Goal: Obtain resource: Download file/media

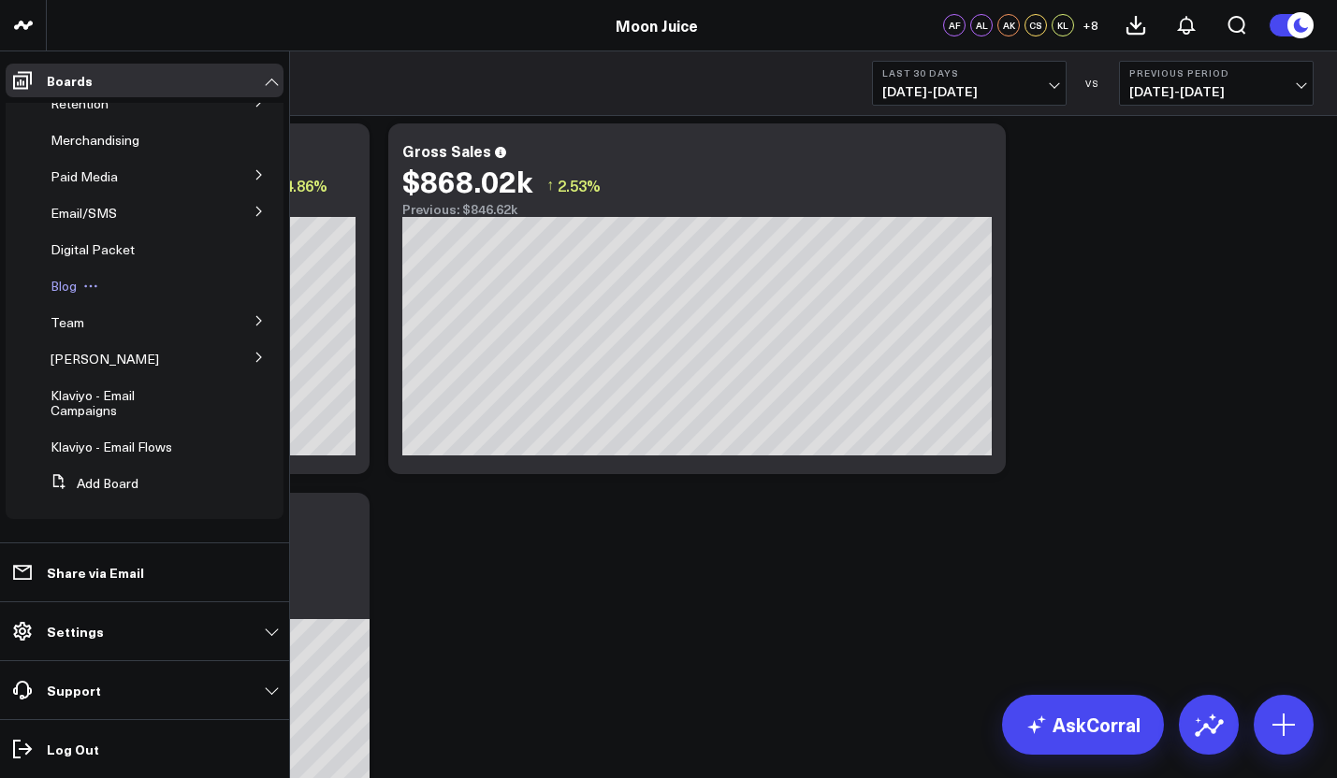
scroll to position [15, 0]
click at [93, 446] on span "Klaviyo - Email Flows" at bounding box center [112, 447] width 122 height 18
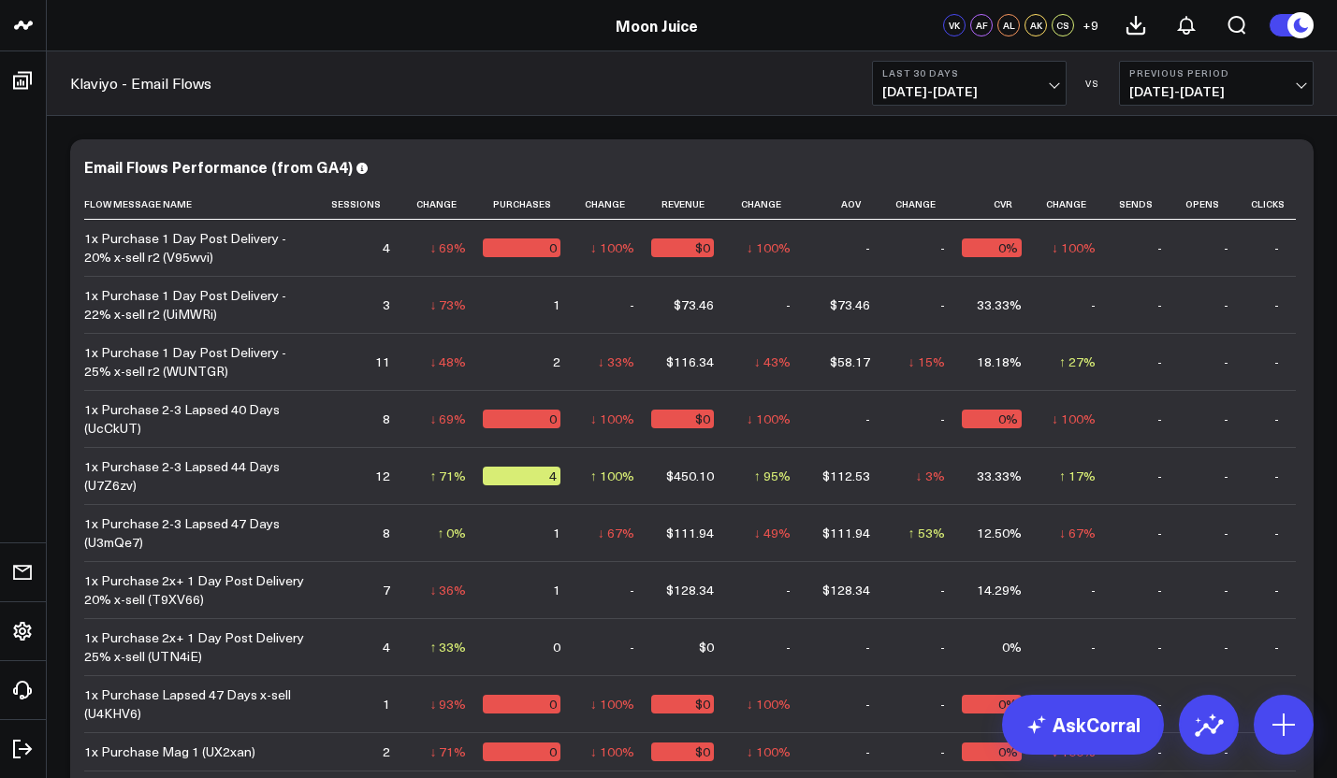
click at [1038, 95] on span "[DATE] - [DATE]" at bounding box center [969, 91] width 174 height 15
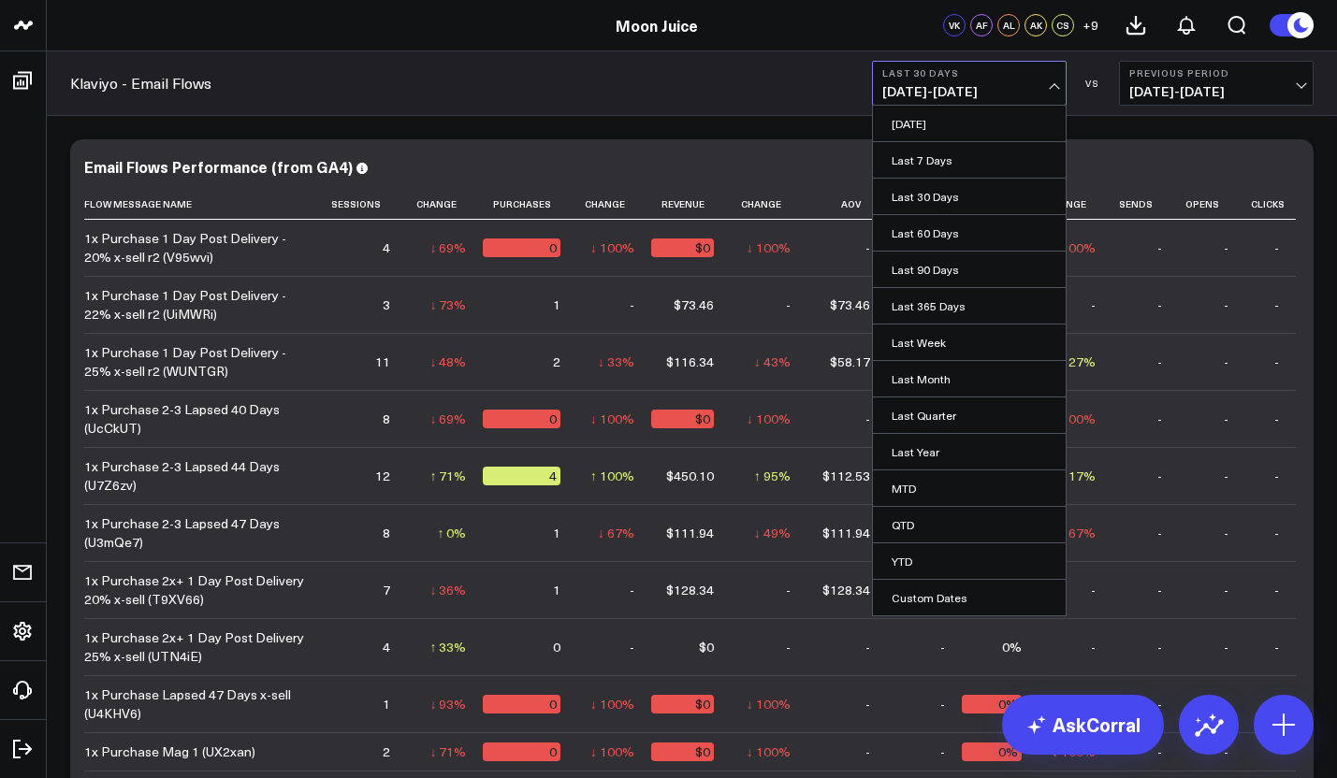
click at [961, 94] on span "[DATE] - [DATE]" at bounding box center [969, 91] width 174 height 15
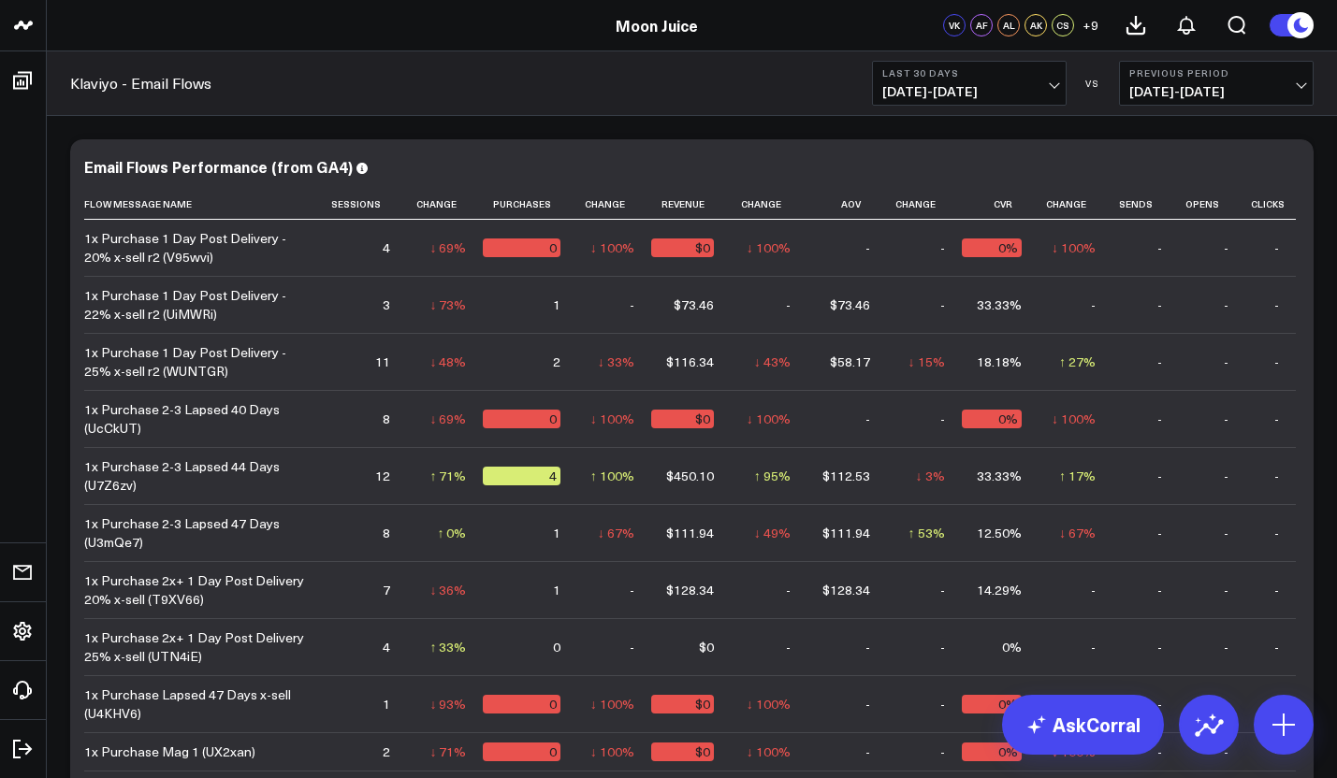
click at [961, 94] on span "[DATE] - [DATE]" at bounding box center [969, 91] width 174 height 15
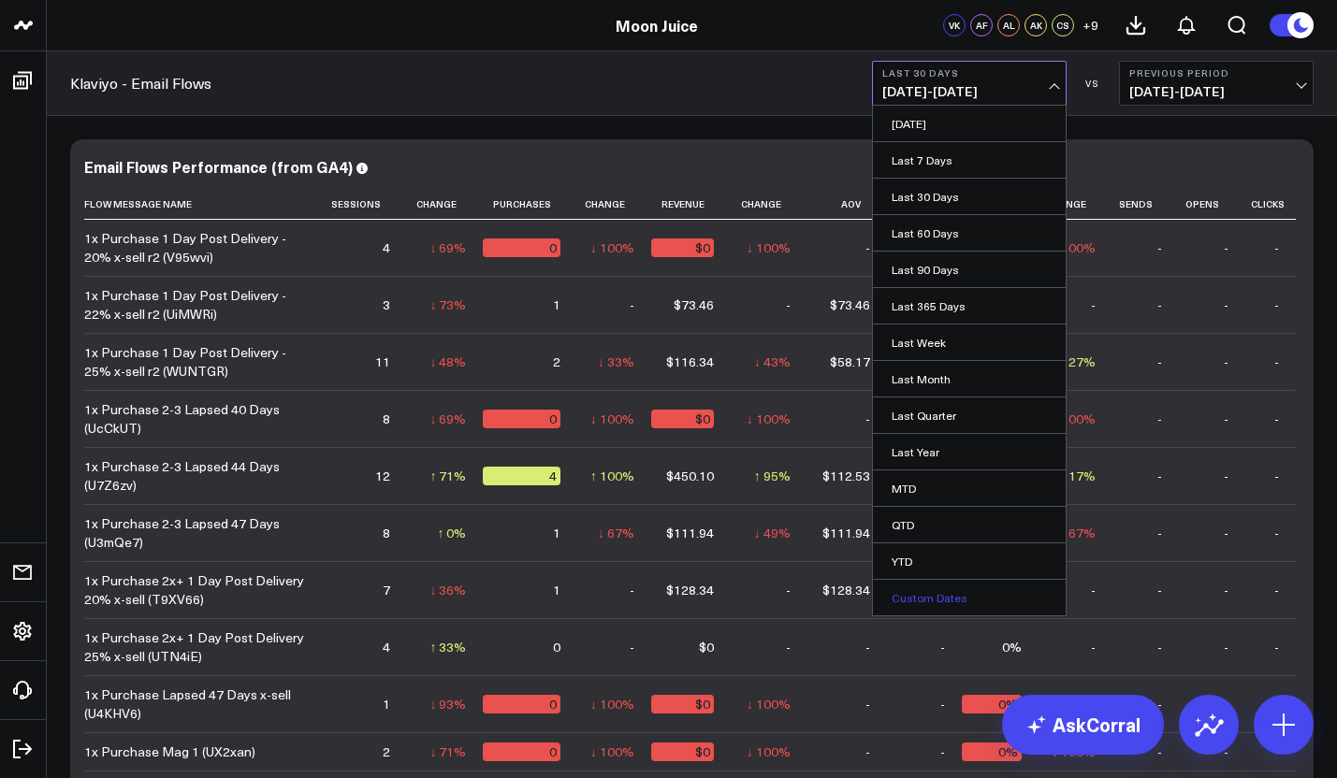
click at [924, 591] on link "Custom Dates" at bounding box center [969, 598] width 193 height 36
select select "8"
select select "2025"
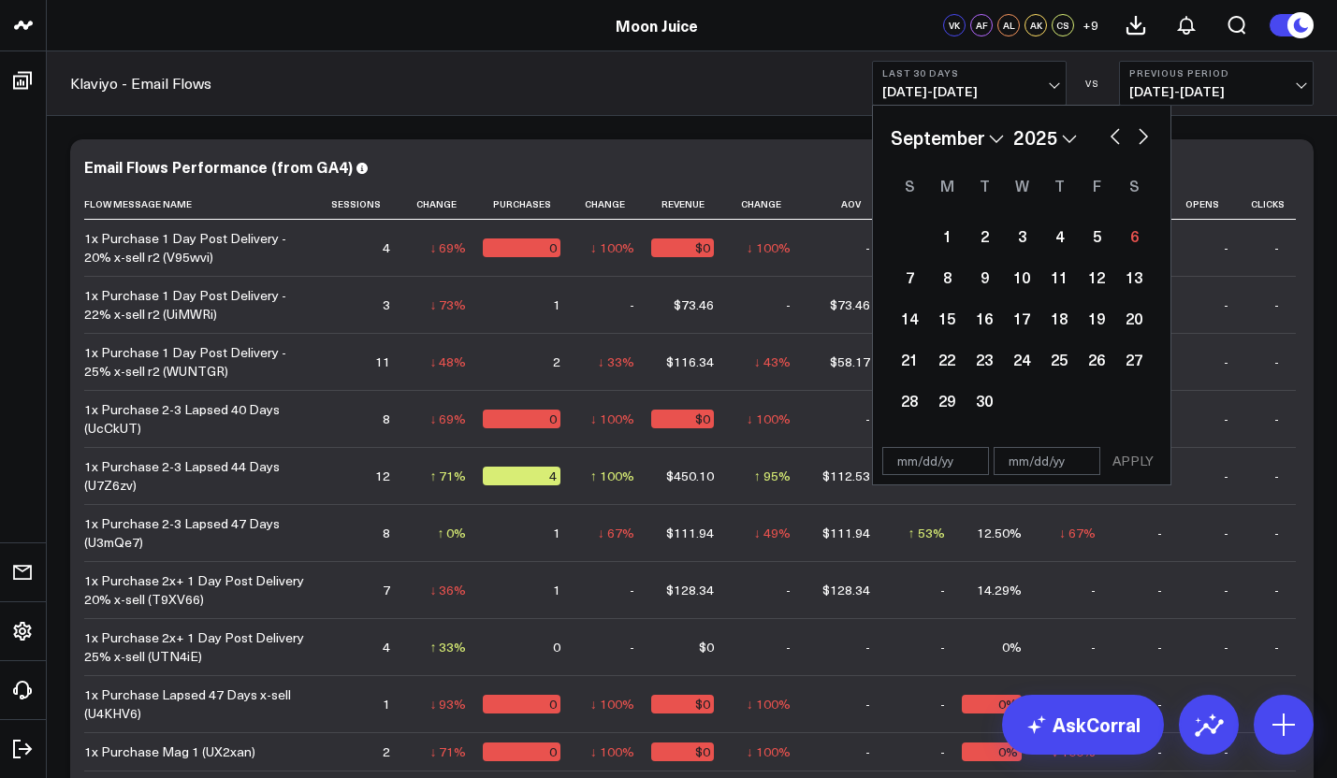
click at [1115, 131] on button "button" at bounding box center [1115, 134] width 19 height 22
select select "7"
select select "2025"
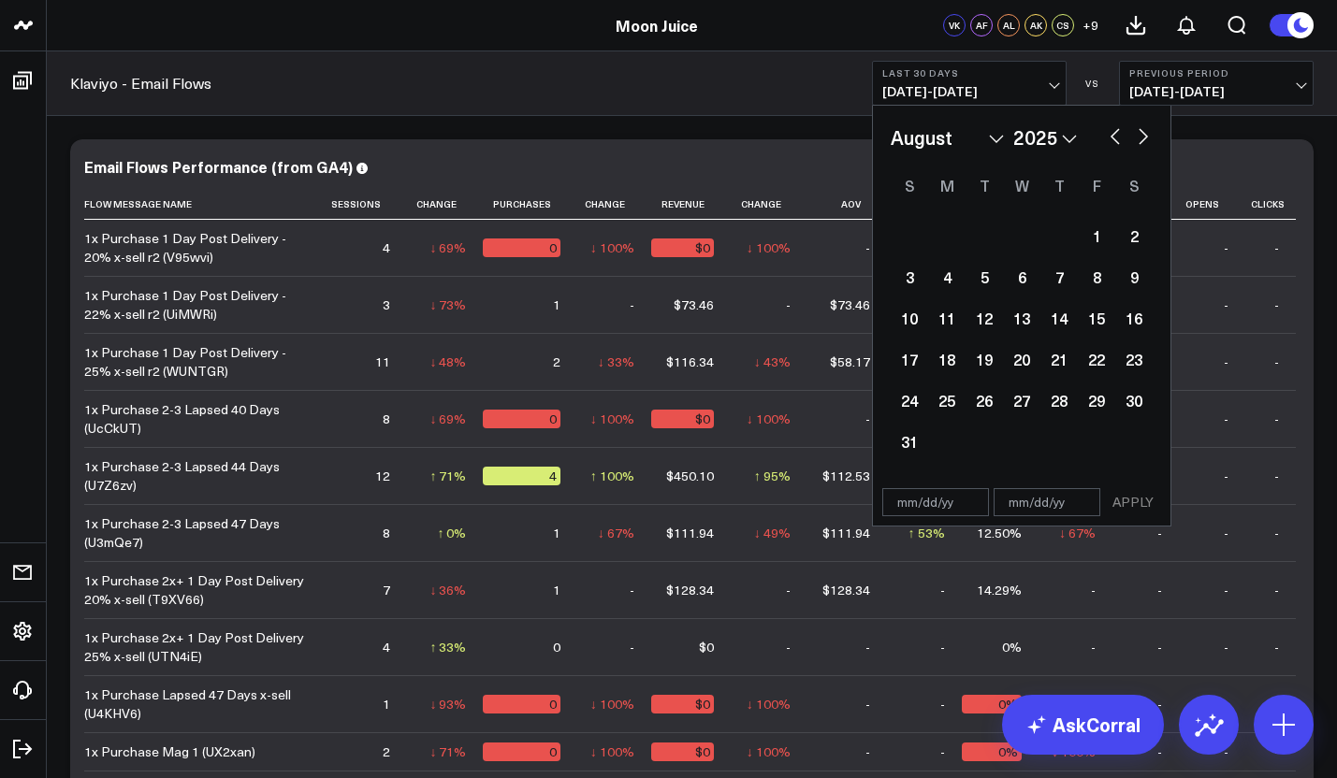
click at [1114, 131] on button "button" at bounding box center [1115, 134] width 19 height 22
select select "6"
select select "2025"
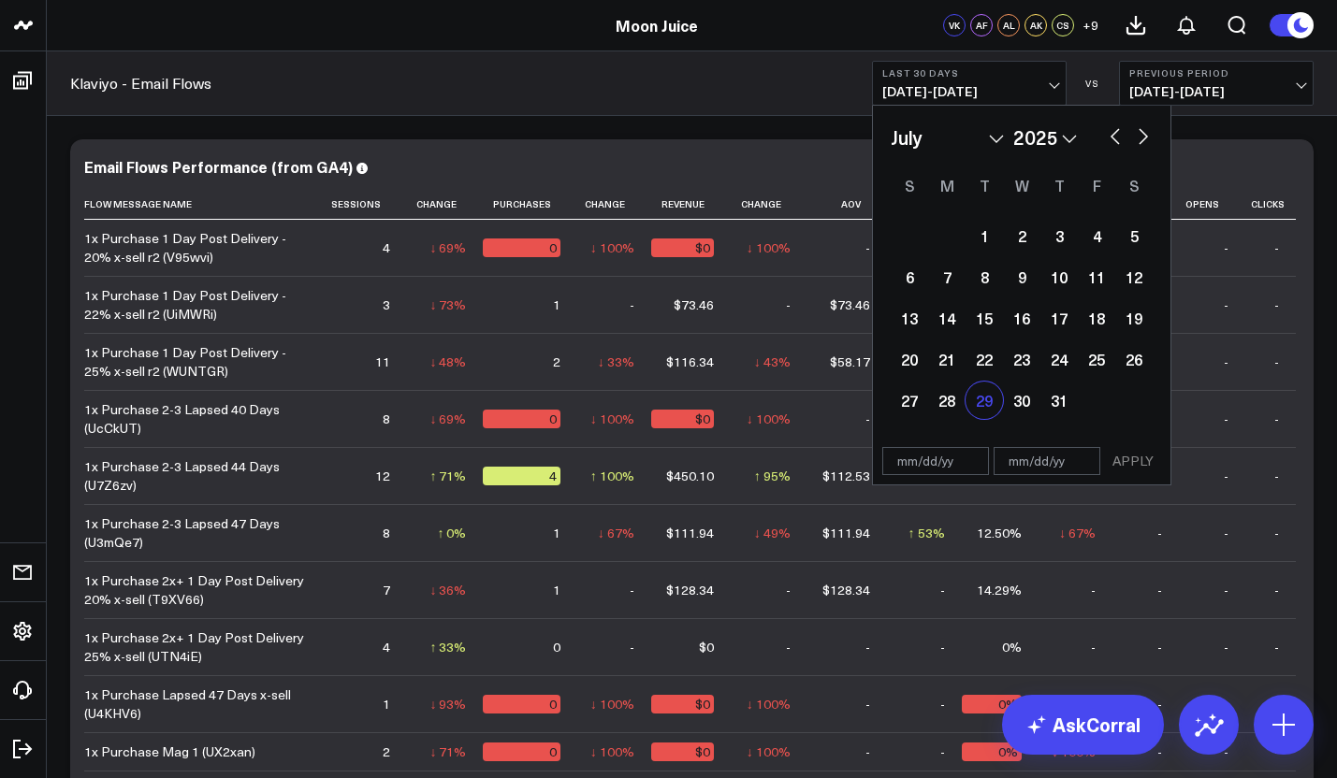
click at [978, 395] on div "29" at bounding box center [983, 400] width 37 height 37
type input "[DATE]"
select select "6"
select select "2025"
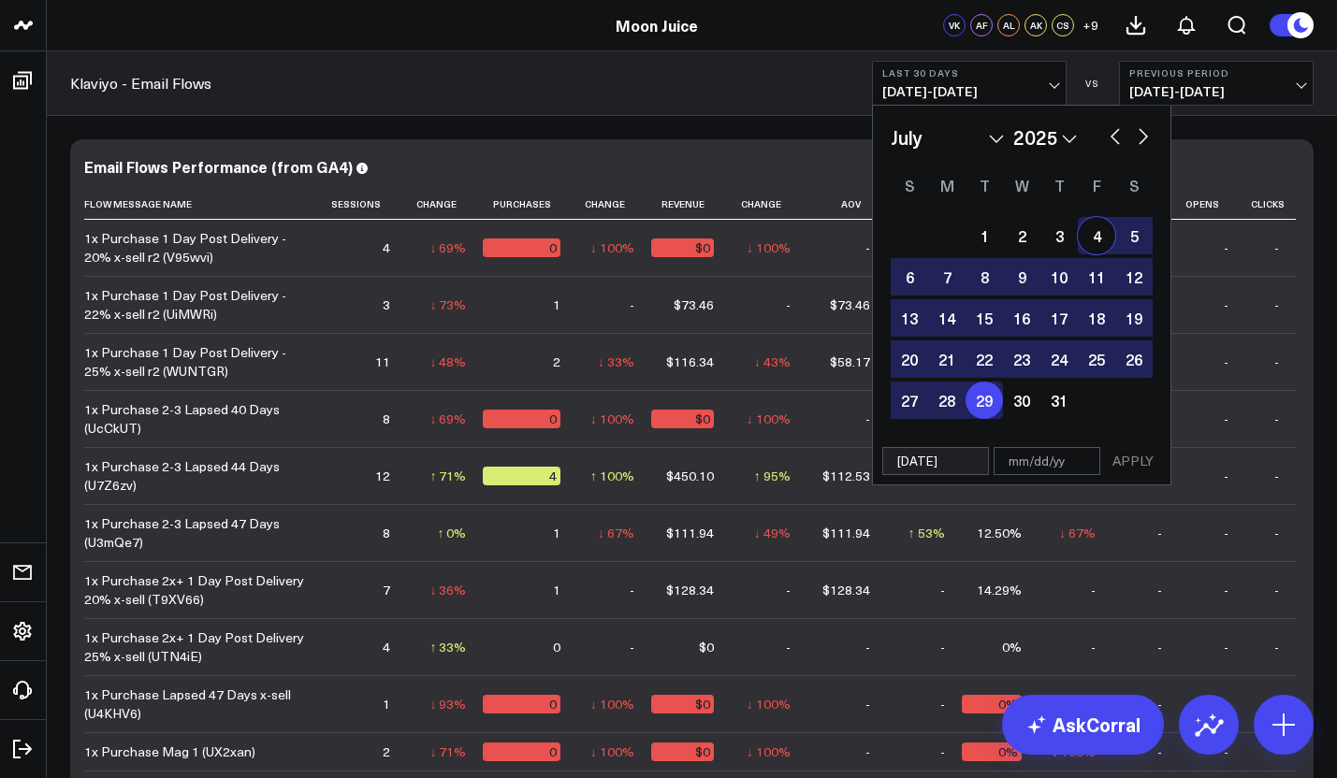
click at [1147, 138] on button "button" at bounding box center [1143, 134] width 19 height 22
select select "7"
select select "2025"
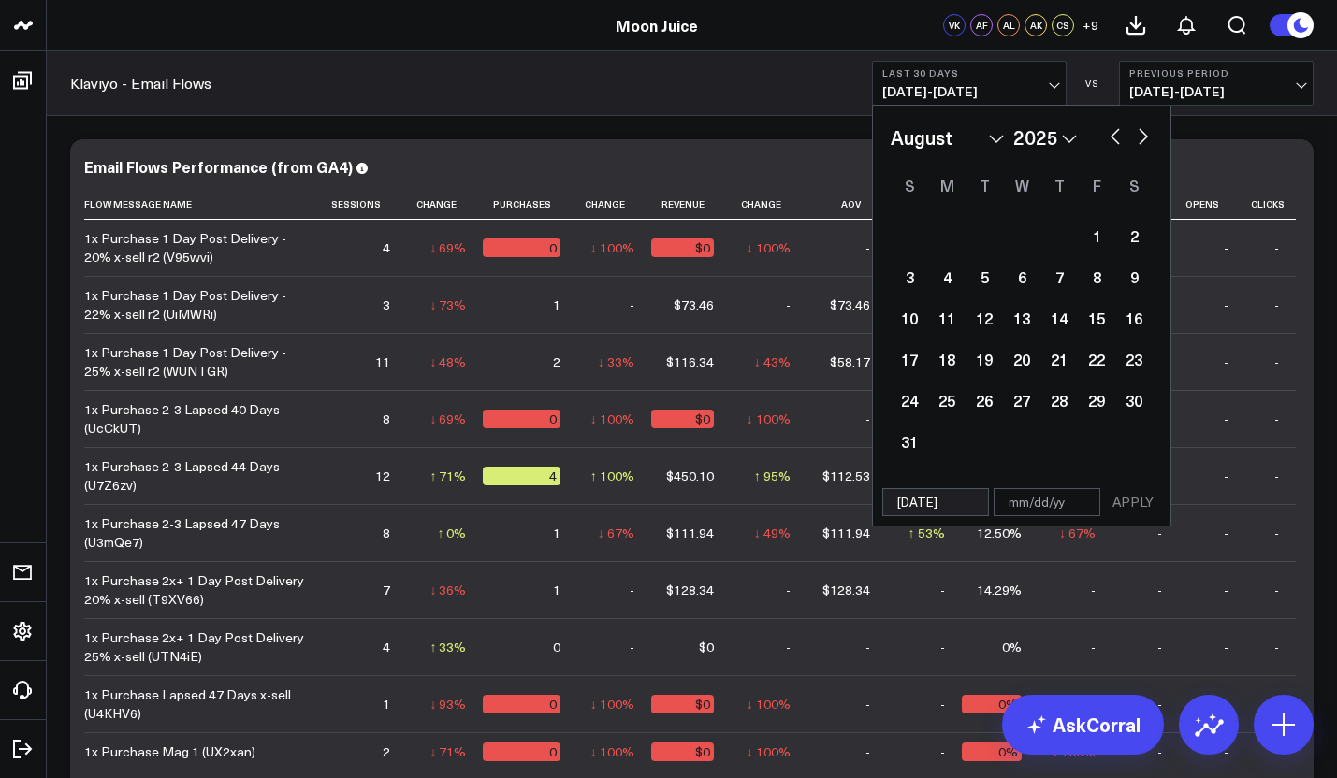
click at [1147, 138] on button "button" at bounding box center [1143, 134] width 19 height 22
select select "8"
select select "2025"
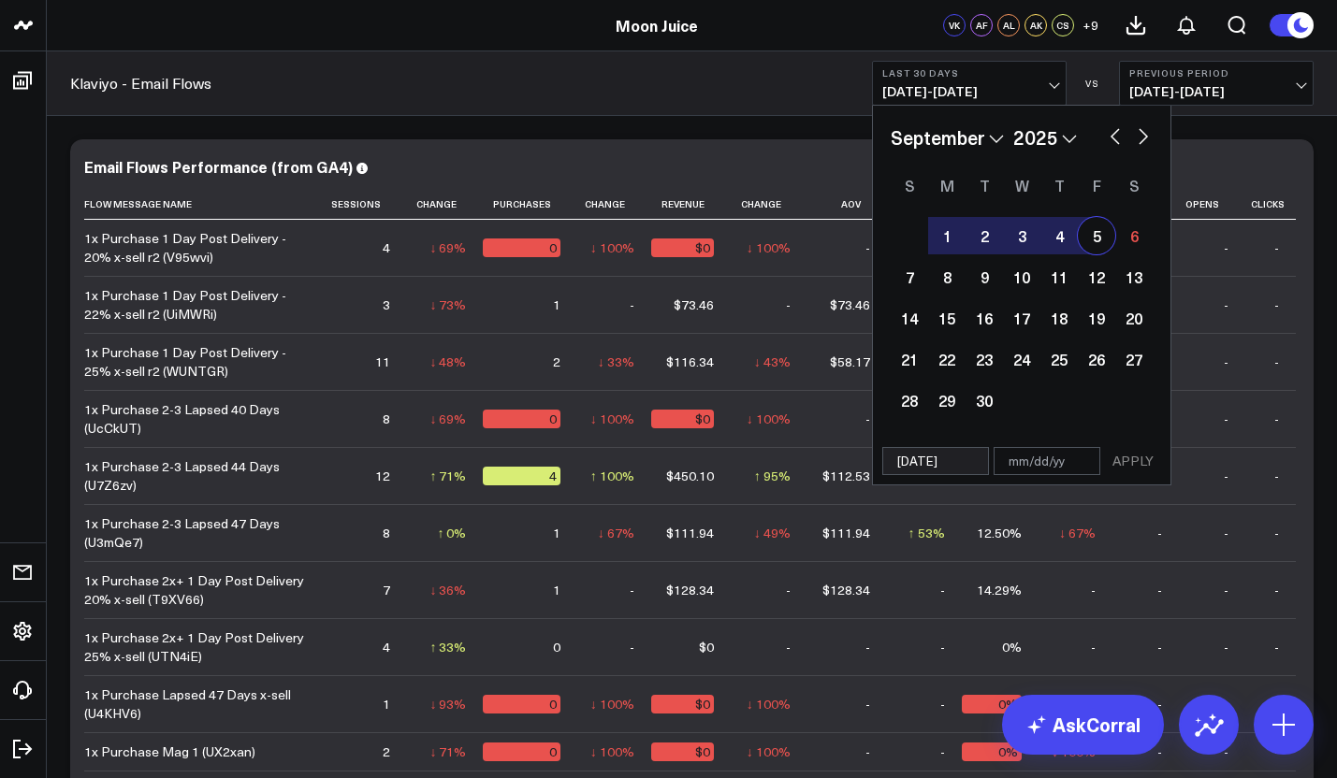
click at [1108, 254] on div "1 2 3 4 5 6 7 8 9 10 11 12 13 14 15 16 17 18 19 20 21 22 23 24 25 26 27 28 29 30" at bounding box center [1022, 318] width 262 height 206
click at [1097, 238] on div "5" at bounding box center [1096, 235] width 37 height 37
type input "[DATE]"
select select "8"
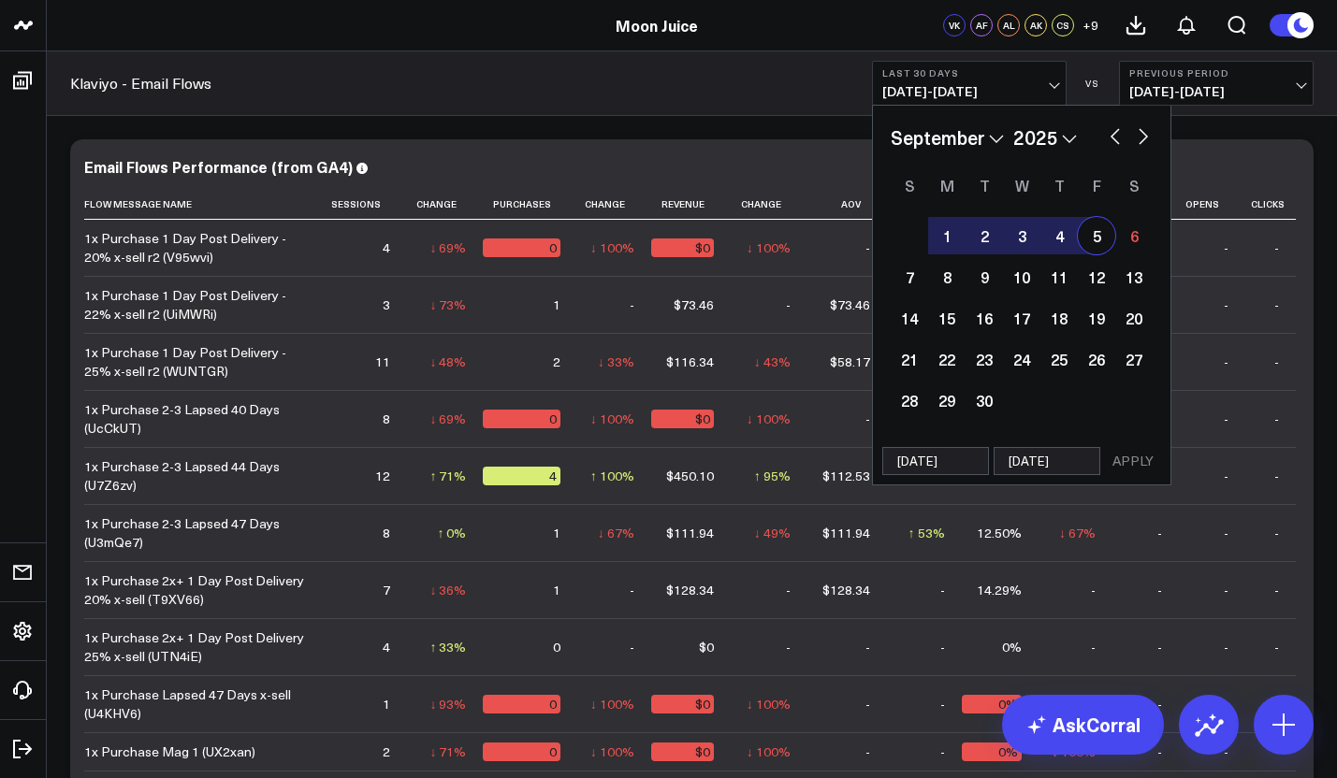
select select "2025"
click at [1124, 445] on div "[DATE] [DATE] APPLY" at bounding box center [1021, 462] width 299 height 48
select select "8"
select select "2025"
click at [1127, 463] on button "APPLY" at bounding box center [1133, 461] width 56 height 28
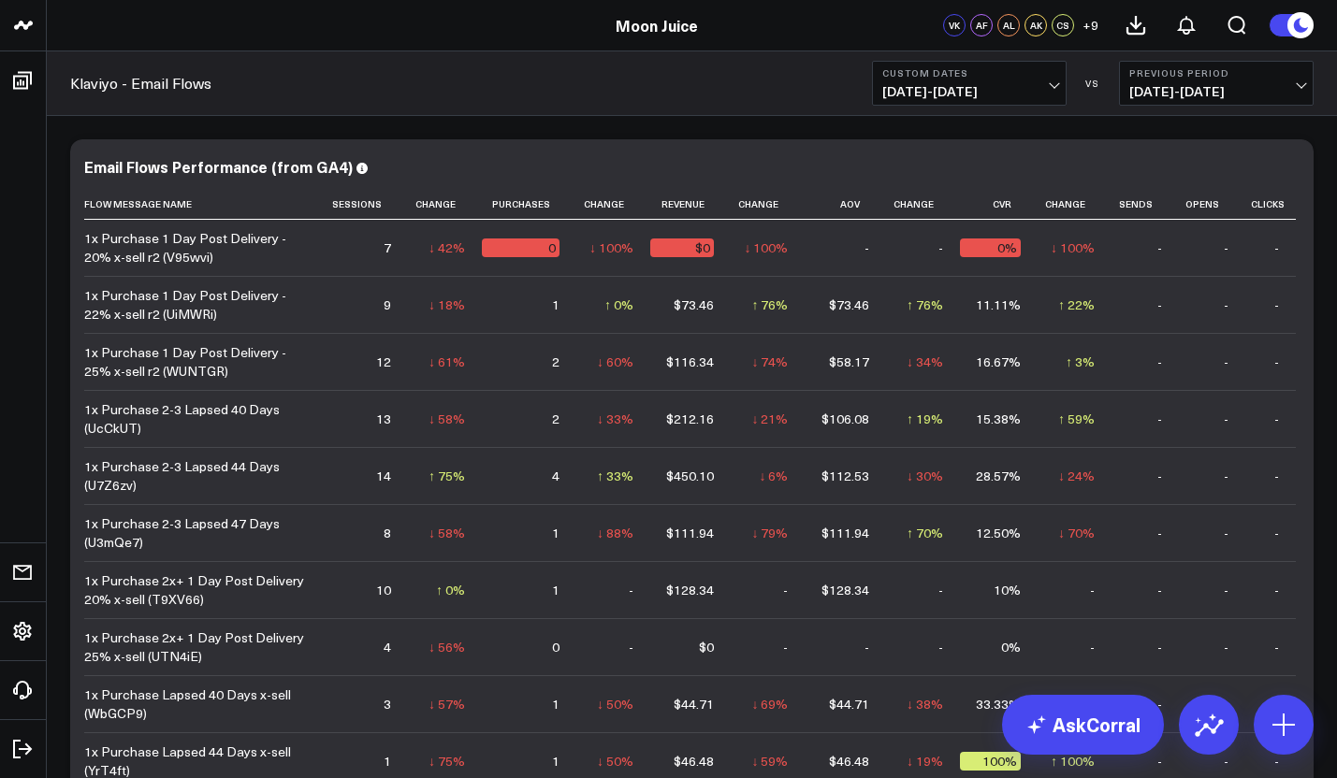
click at [1276, 83] on button "Previous Period [DATE] - [DATE]" at bounding box center [1216, 83] width 195 height 45
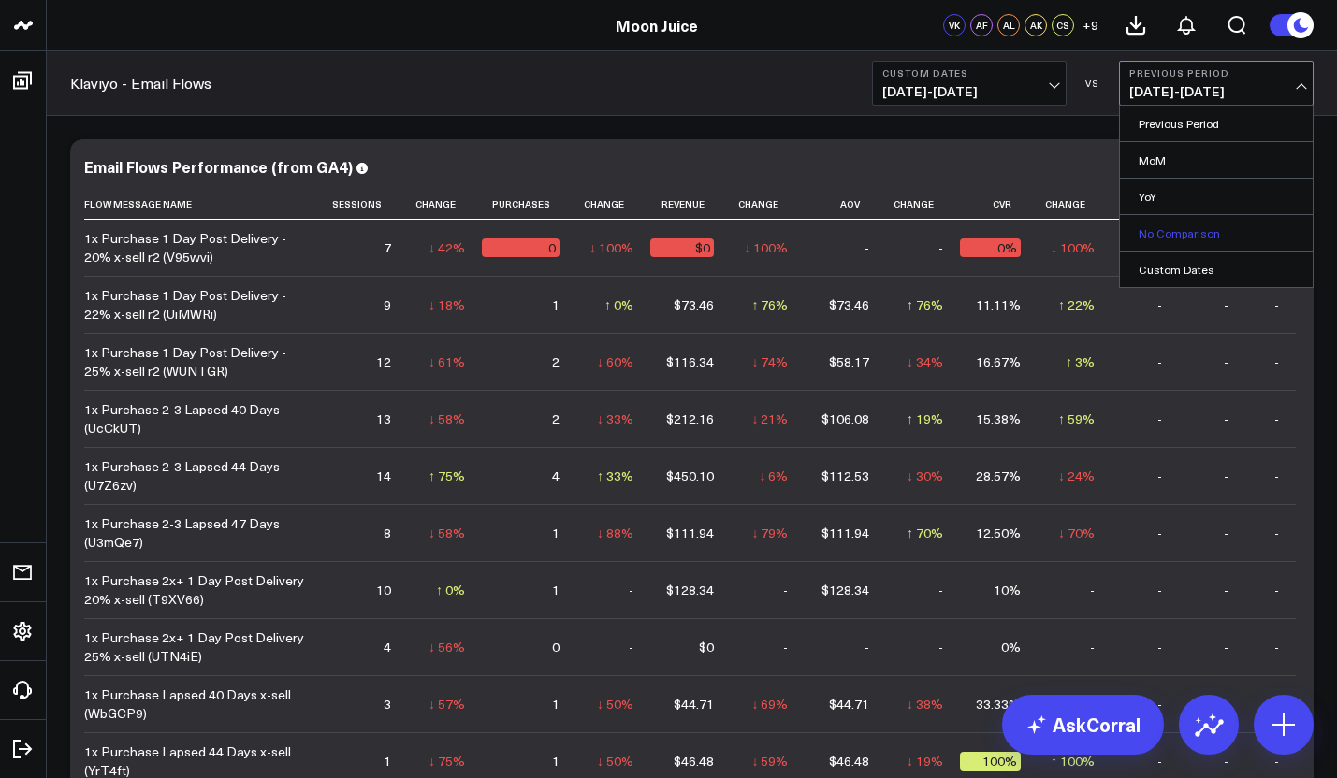
click at [1180, 226] on link "No Comparison" at bounding box center [1216, 233] width 193 height 36
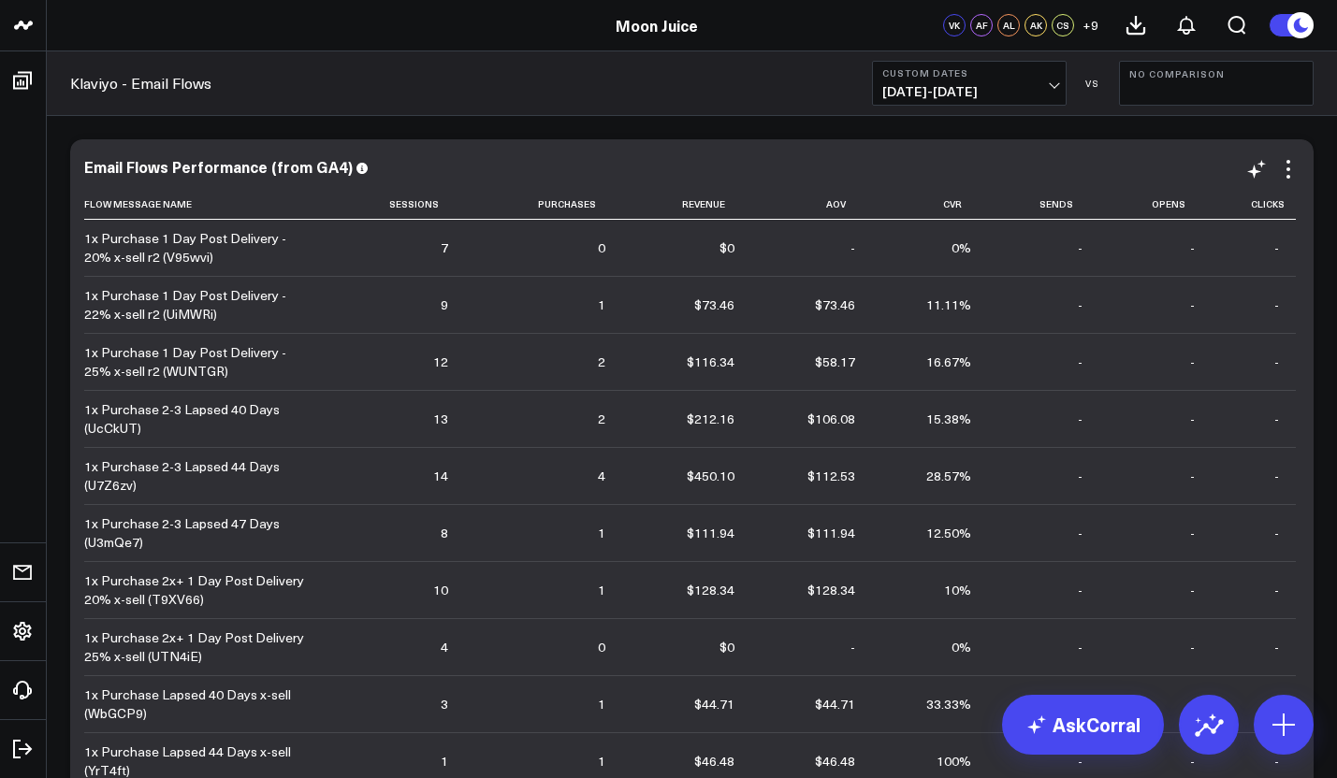
click at [1275, 183] on div "Email Flows Performance (from GA4) Flow Message Name Sessions Purchases Revenue…" at bounding box center [691, 499] width 1215 height 683
click at [1294, 168] on icon at bounding box center [1288, 169] width 22 height 22
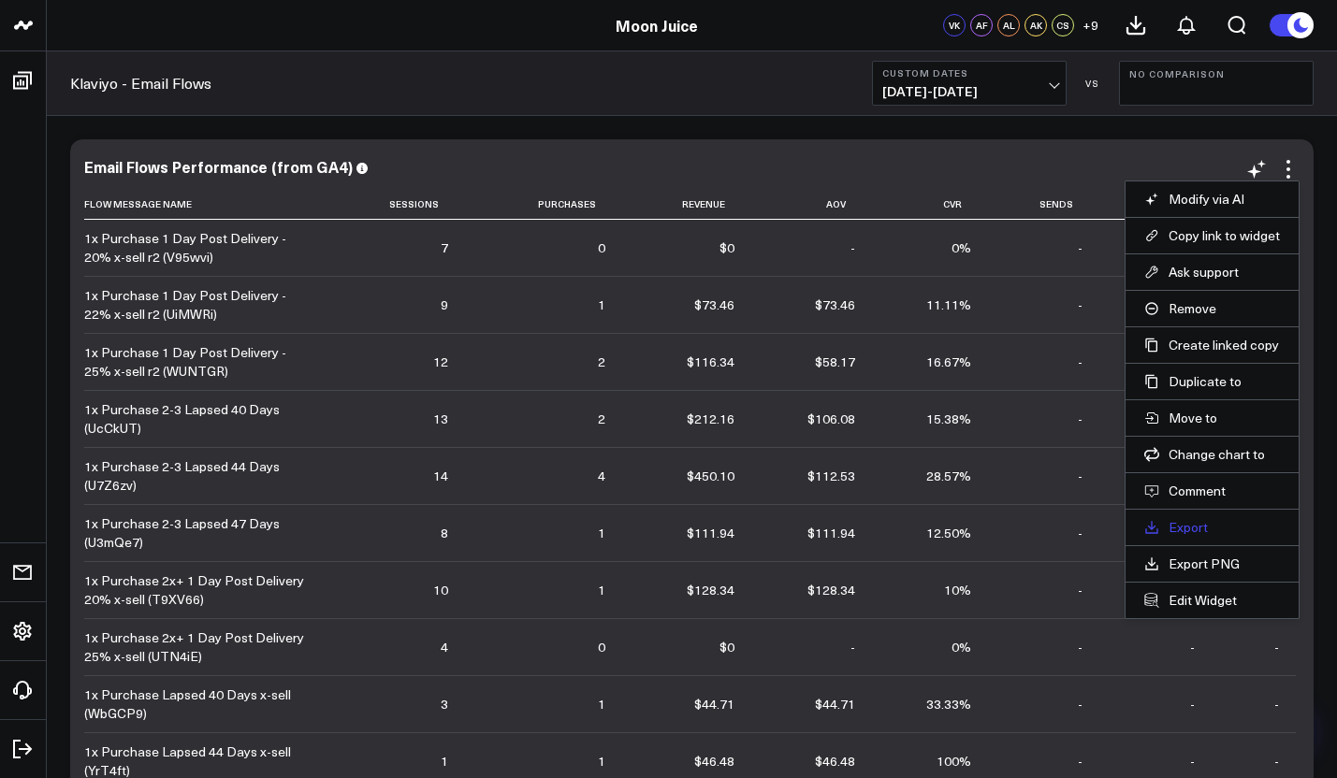
click at [1190, 534] on link "Export" at bounding box center [1212, 527] width 136 height 17
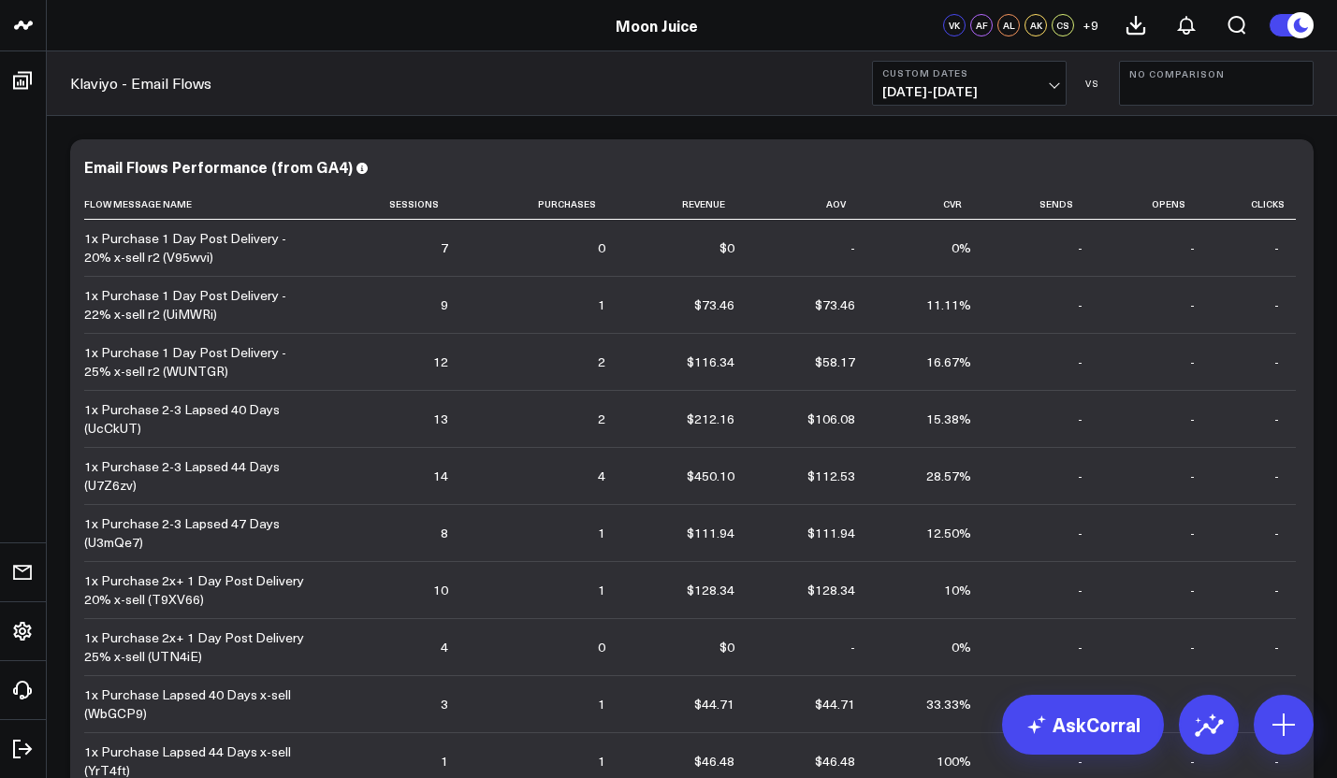
click at [983, 104] on button "Custom Dates [DATE] - [DATE]" at bounding box center [969, 83] width 195 height 45
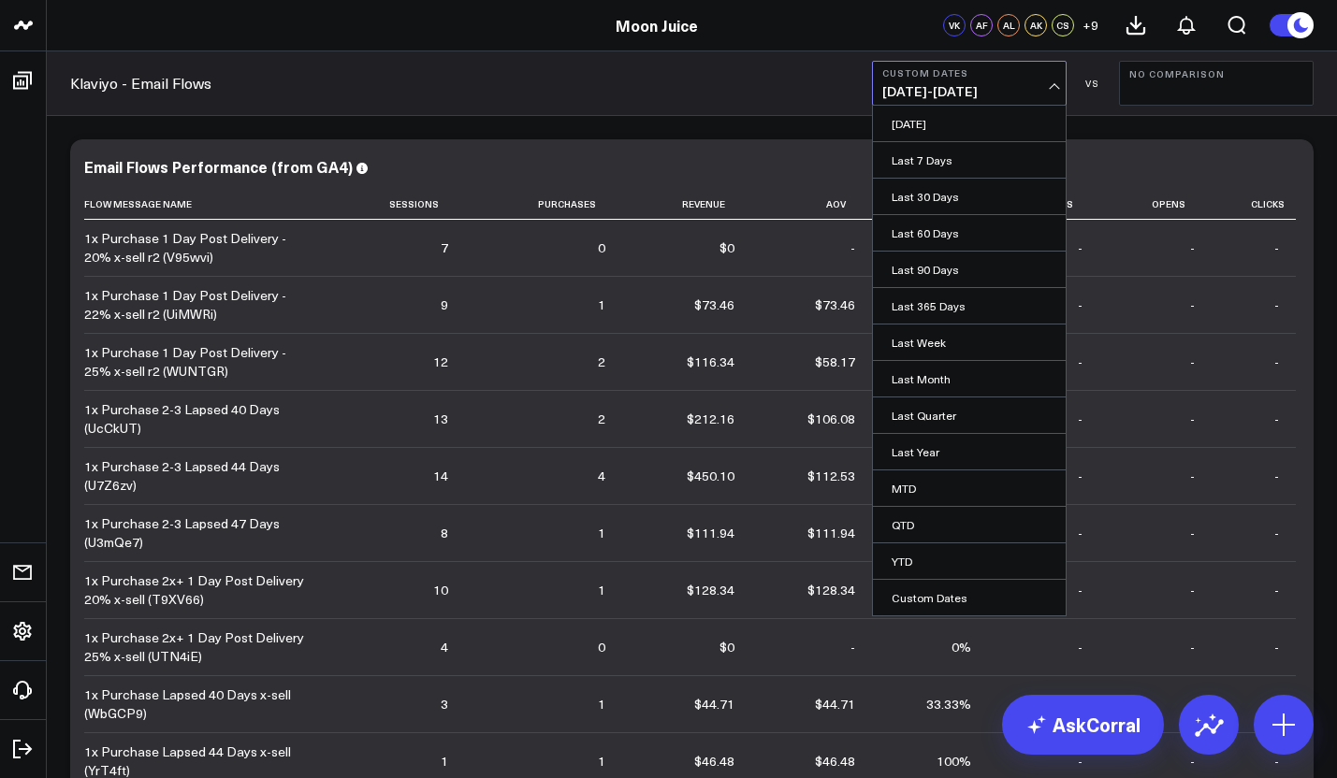
click at [645, 114] on div "Klaviyo - Email Flows Custom Dates [DATE] - [DATE] [DATE] Last 7 Days Last 30 D…" at bounding box center [692, 83] width 1290 height 65
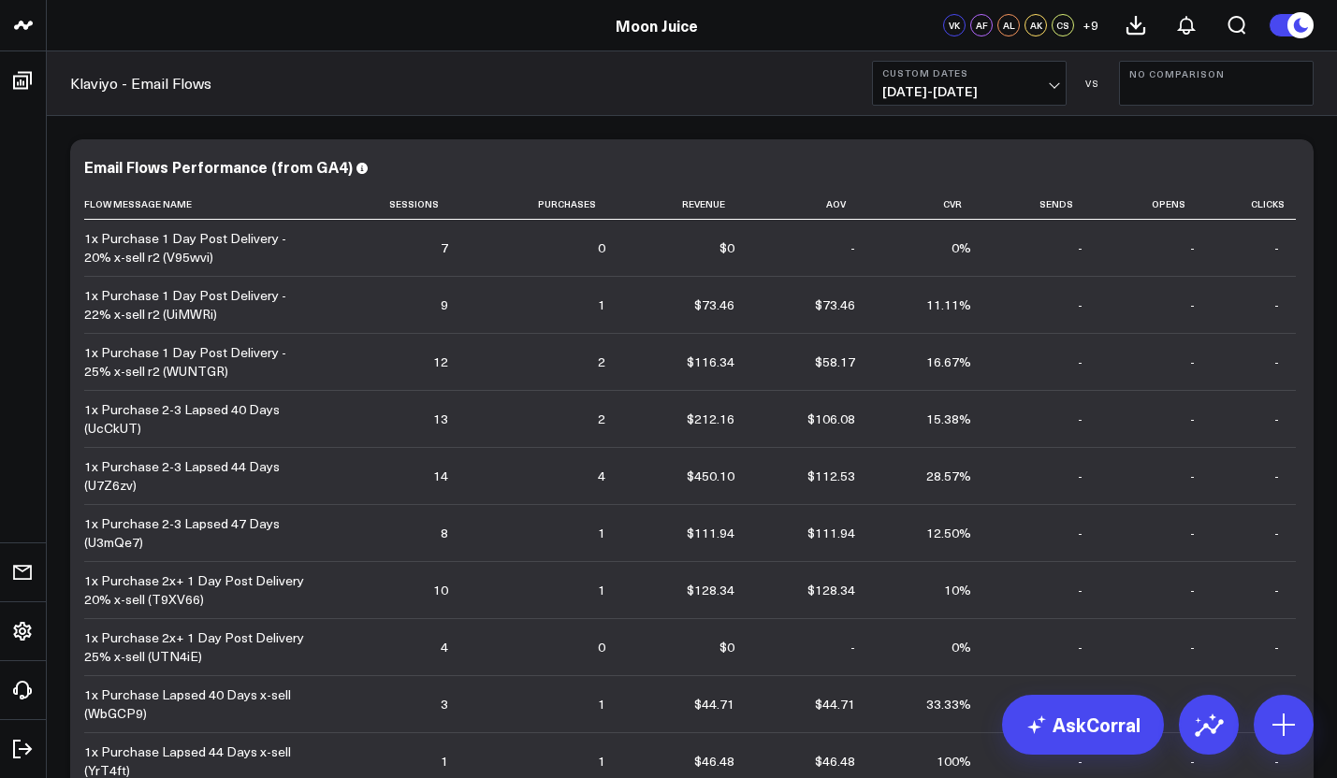
click at [989, 84] on span "[DATE] - [DATE]" at bounding box center [969, 91] width 174 height 15
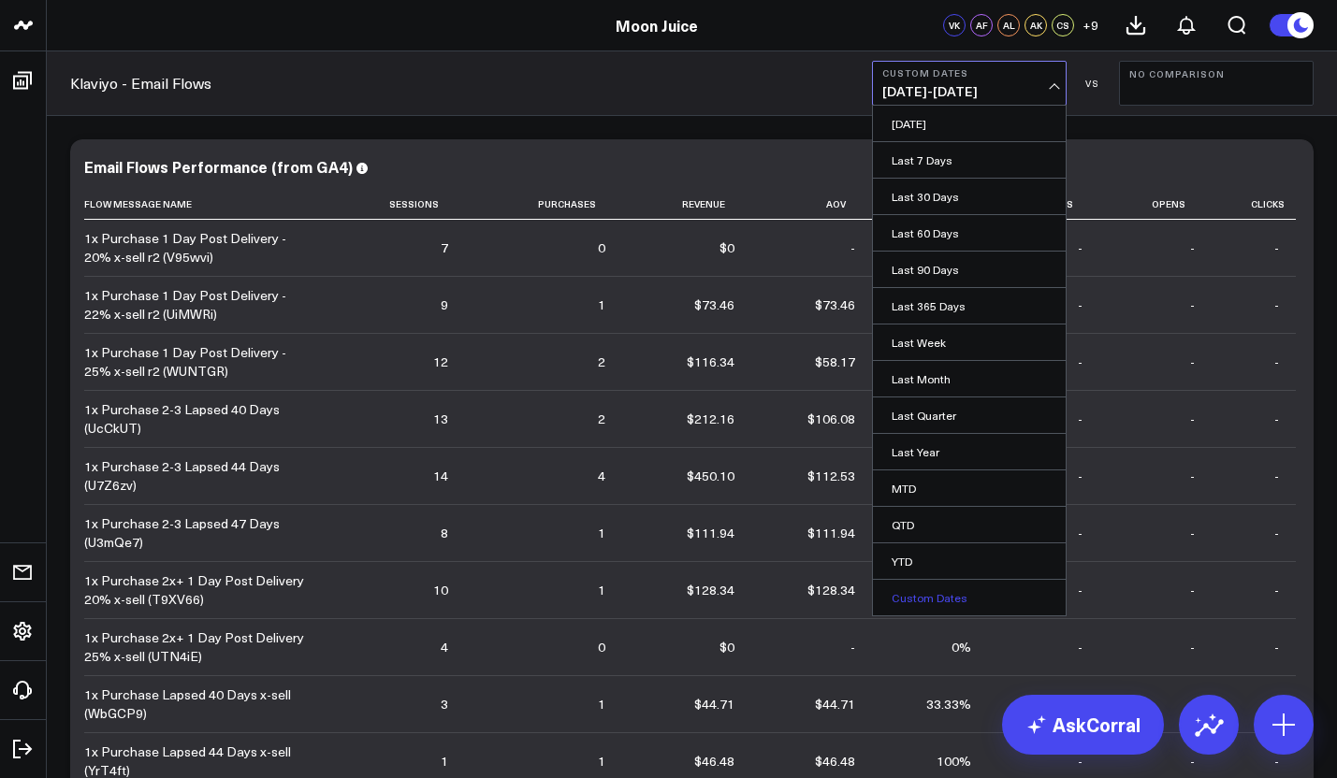
click at [915, 591] on link "Custom Dates" at bounding box center [969, 598] width 193 height 36
select select "8"
select select "2025"
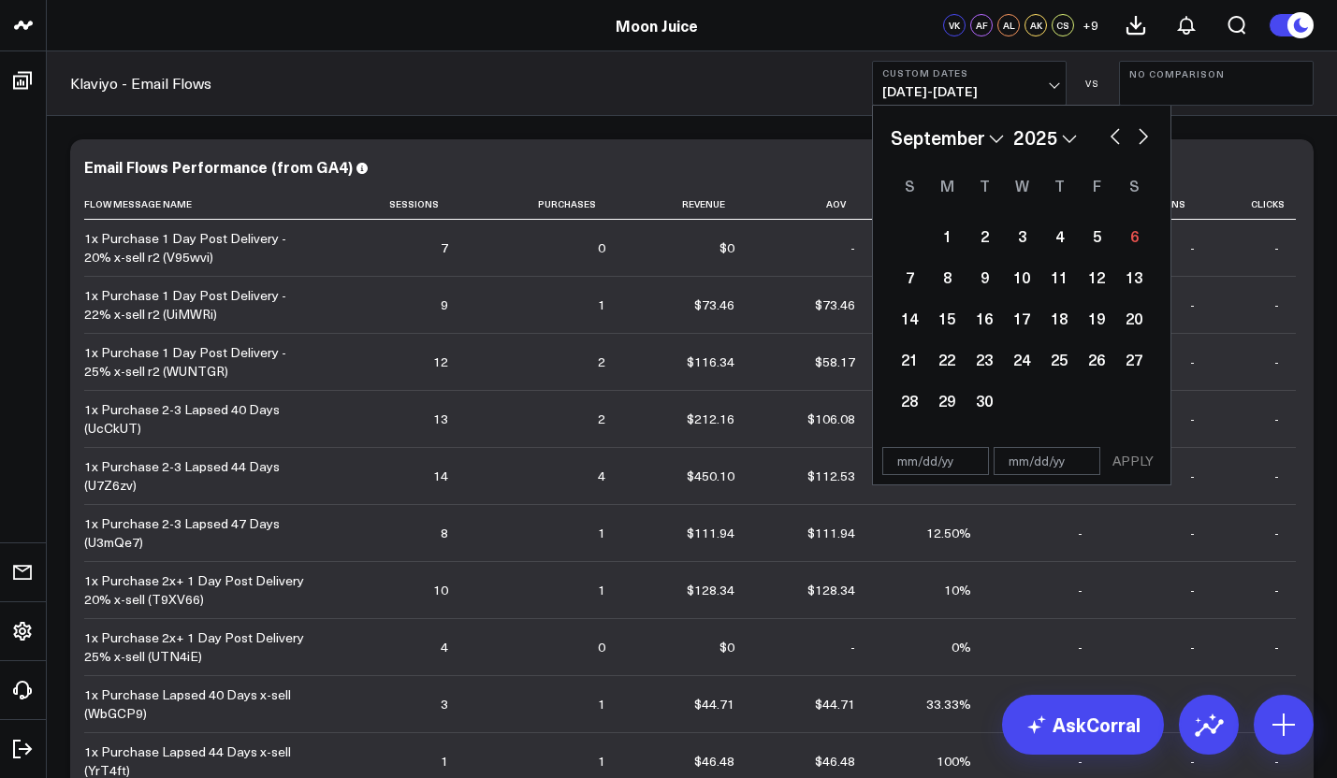
click at [1052, 135] on select "2026 2025 2024 2023 2022 2021 2020 2019 2018 2017 2016 2015 2014 2013 2012 2011…" at bounding box center [1045, 137] width 64 height 28
select select "8"
select select "2024"
click at [1118, 136] on button "button" at bounding box center [1115, 134] width 19 height 22
select select "7"
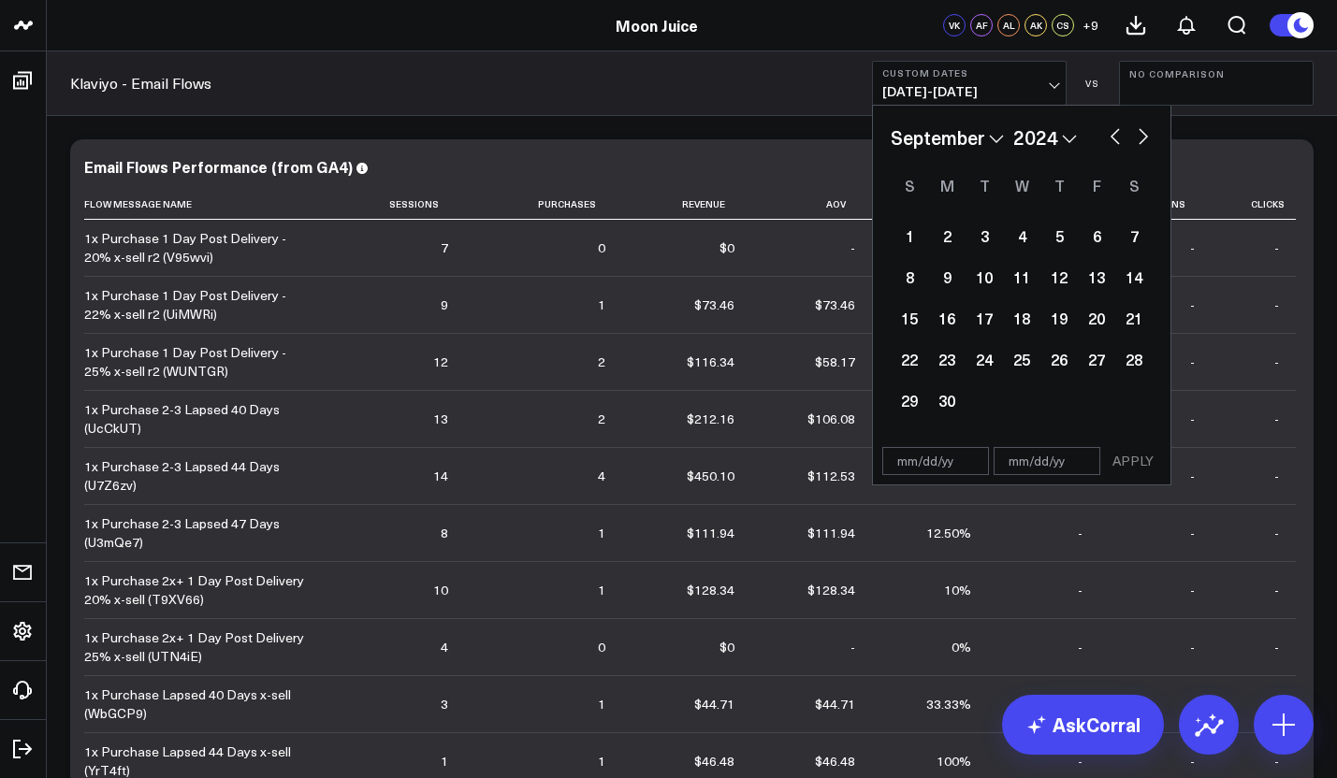
select select "2024"
click at [1118, 136] on button "button" at bounding box center [1115, 134] width 19 height 22
select select "6"
select select "2024"
click at [942, 397] on div "29" at bounding box center [946, 400] width 37 height 37
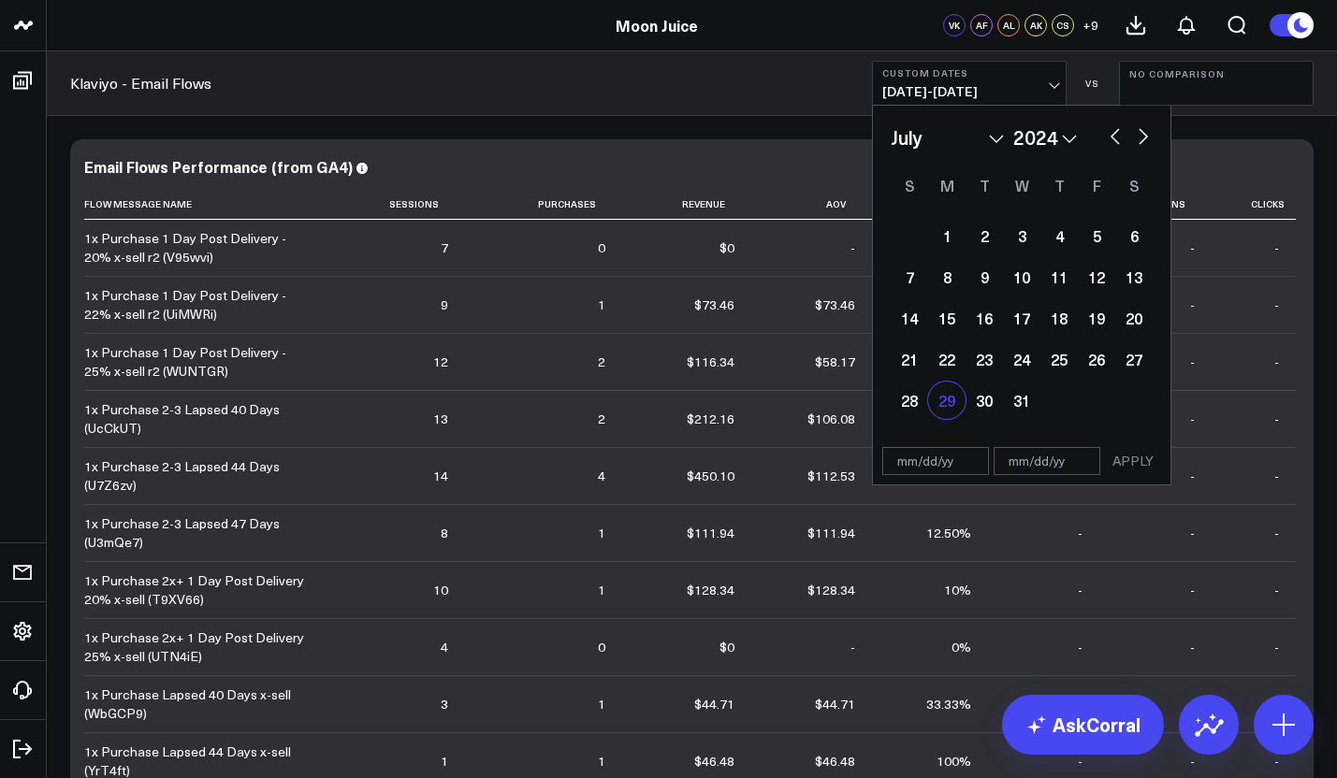
type input "[DATE]"
select select "6"
select select "2024"
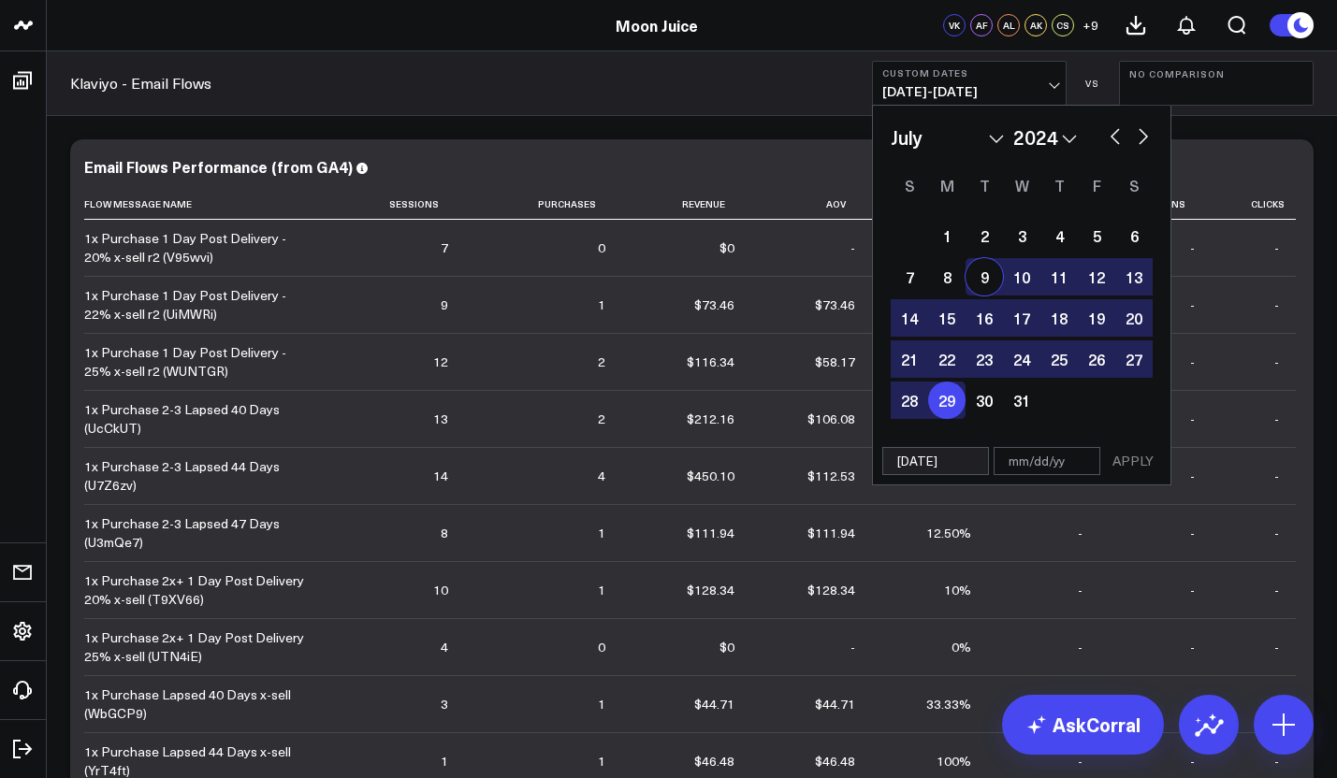
click at [1147, 137] on button "button" at bounding box center [1143, 134] width 19 height 22
select select "7"
select select "2024"
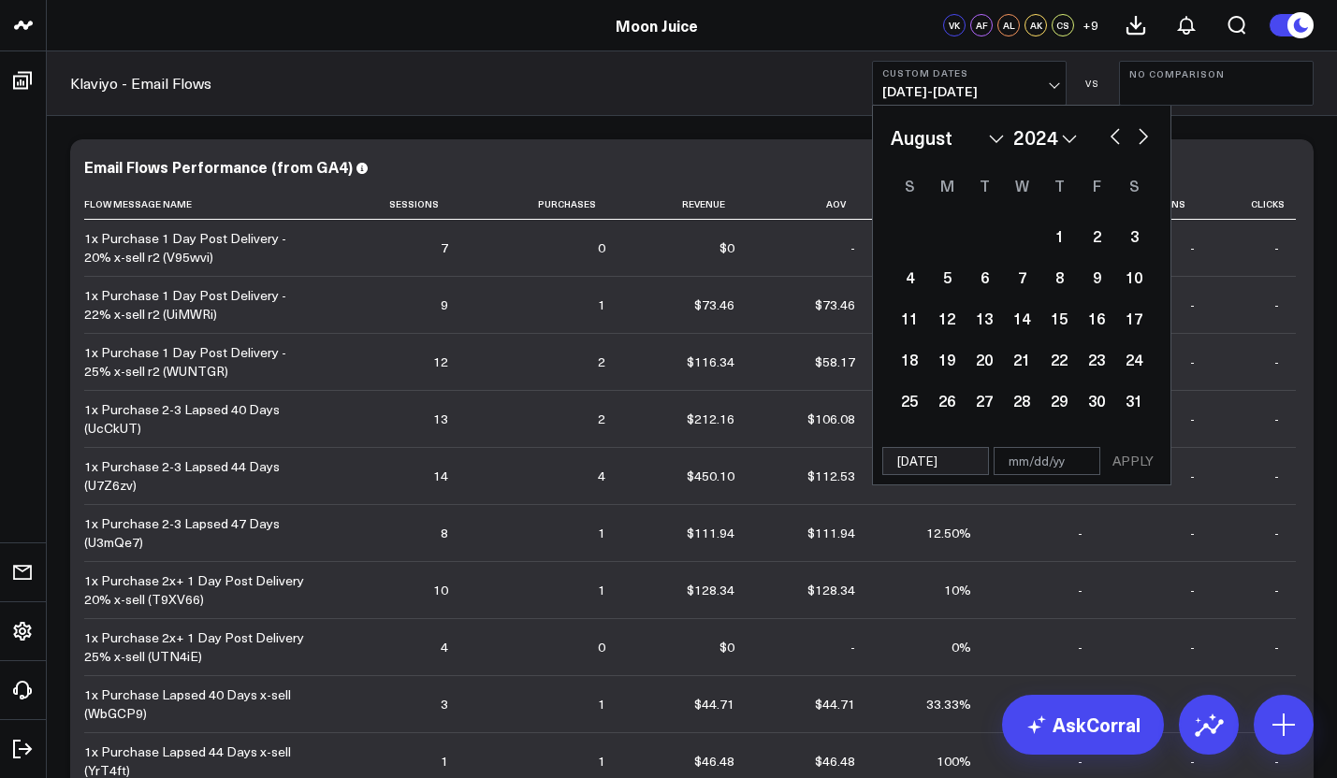
click at [1147, 137] on button "button" at bounding box center [1143, 134] width 19 height 22
select select "8"
select select "2024"
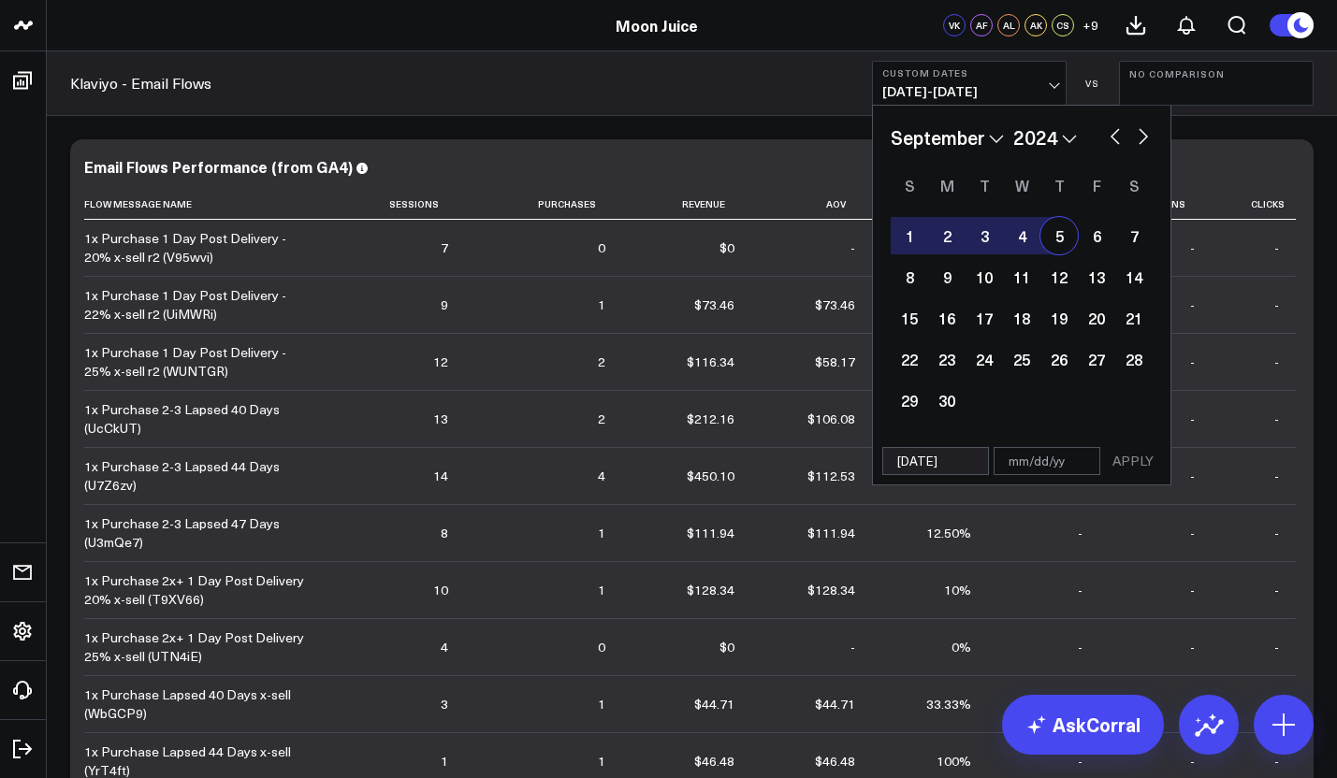
click at [1066, 240] on div "5" at bounding box center [1058, 235] width 37 height 37
type input "[DATE]"
select select "8"
select select "2024"
click at [1141, 471] on button "APPLY" at bounding box center [1133, 461] width 56 height 28
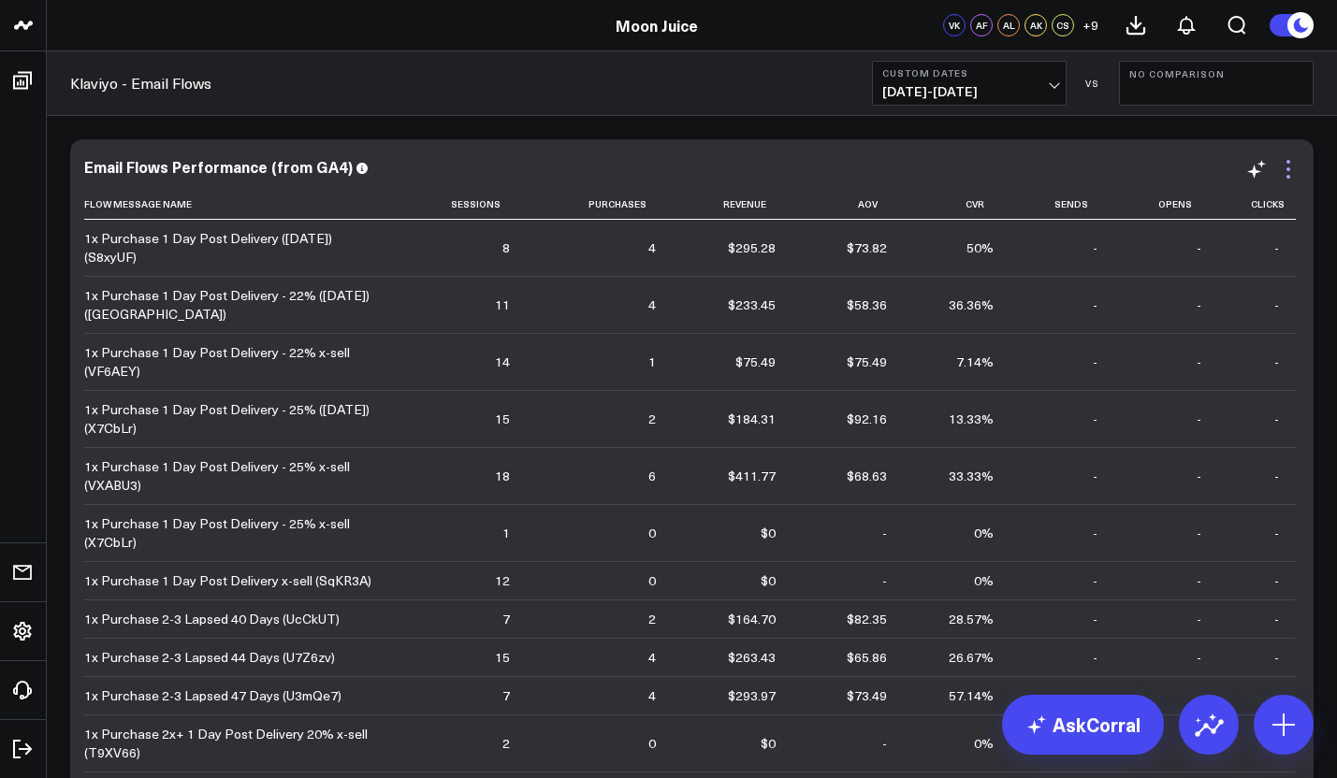
click at [1294, 165] on icon at bounding box center [1288, 169] width 22 height 22
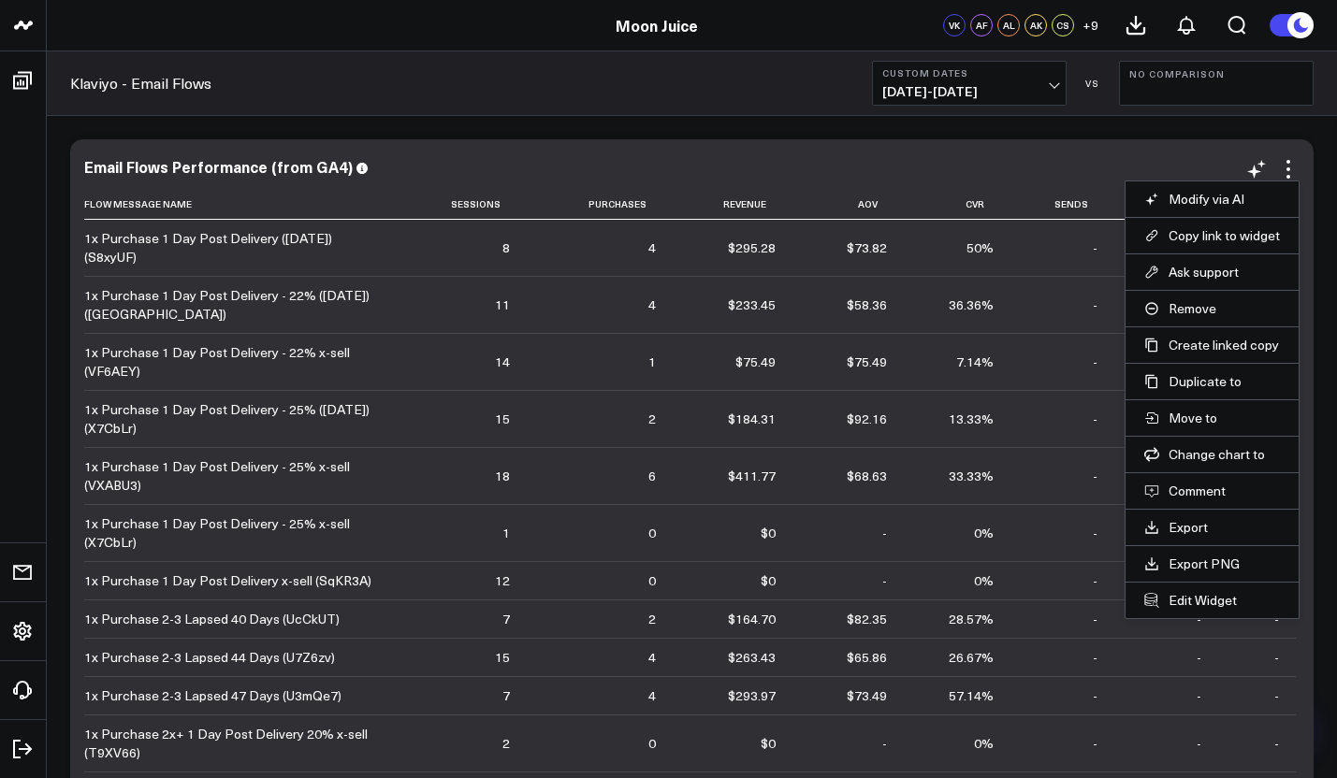
click at [1179, 536] on li "Export" at bounding box center [1211, 527] width 173 height 36
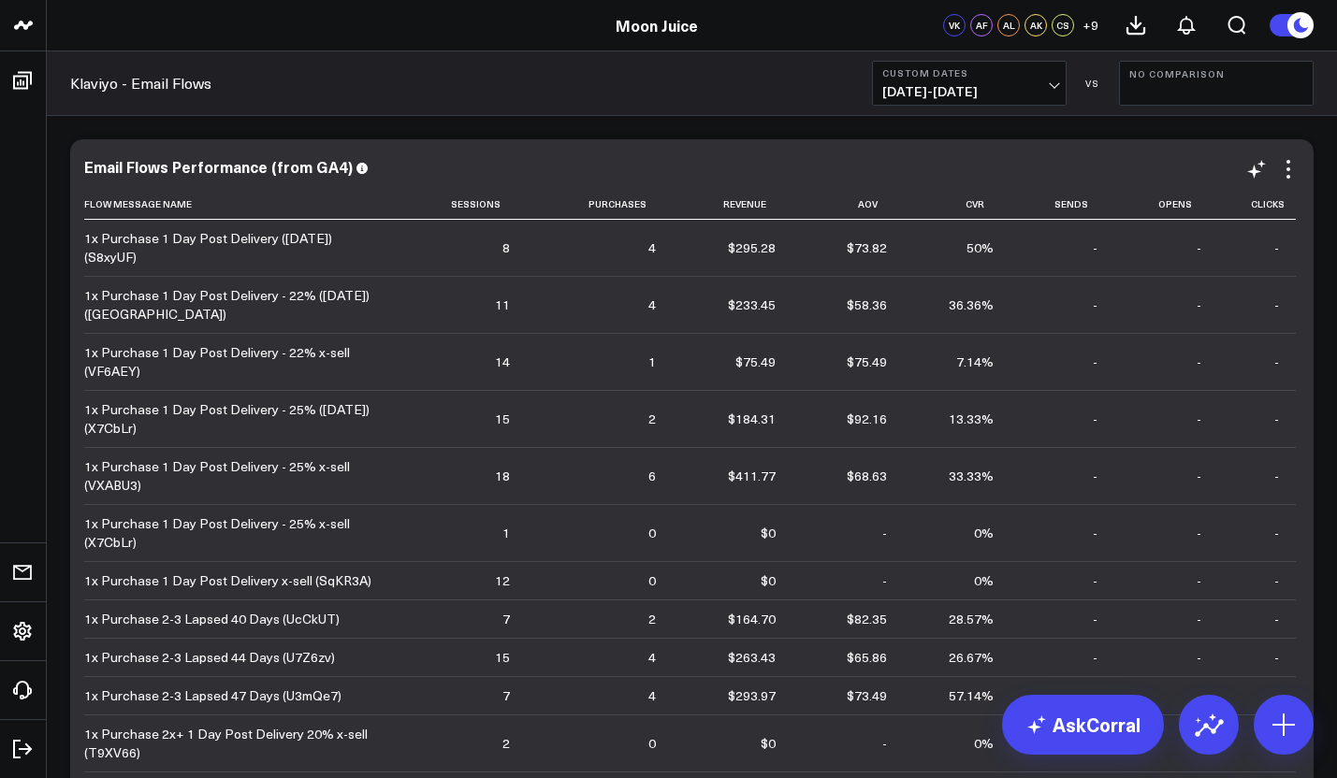
click at [1288, 182] on div "Email Flows Performance (from GA4) Flow Message Name Sessions Purchases Revenue…" at bounding box center [691, 499] width 1215 height 683
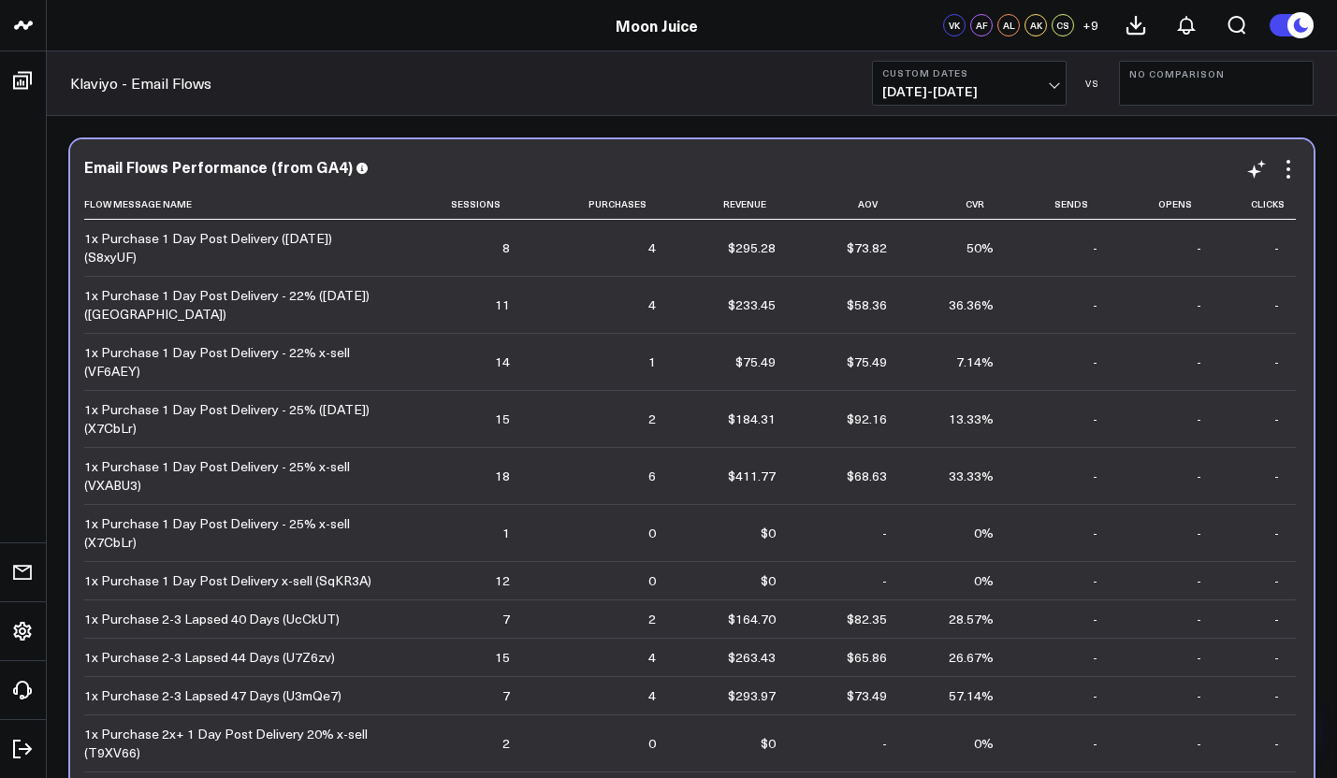
click at [1288, 182] on div "Email Flows Performance (from GA4) Flow Message Name Sessions Purchases Revenue…" at bounding box center [691, 499] width 1215 height 683
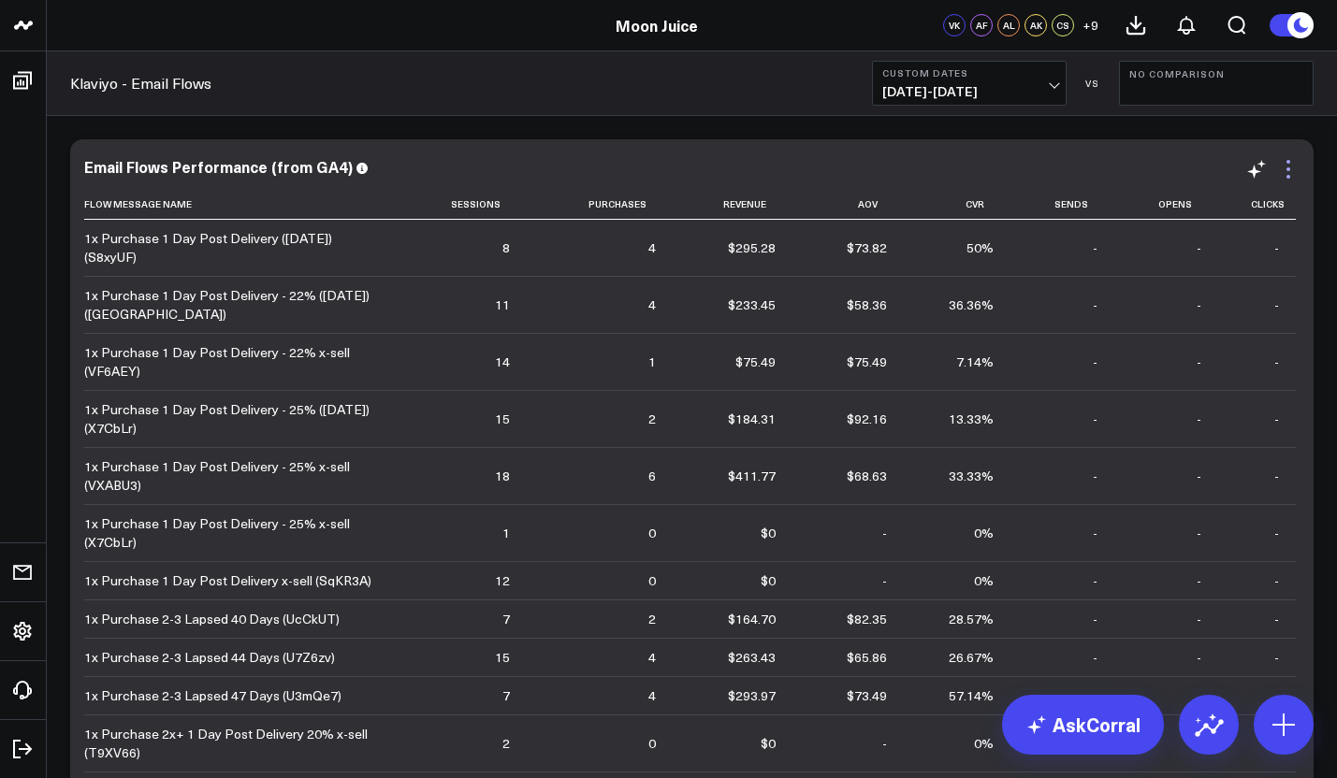
click at [1288, 164] on icon at bounding box center [1288, 169] width 22 height 22
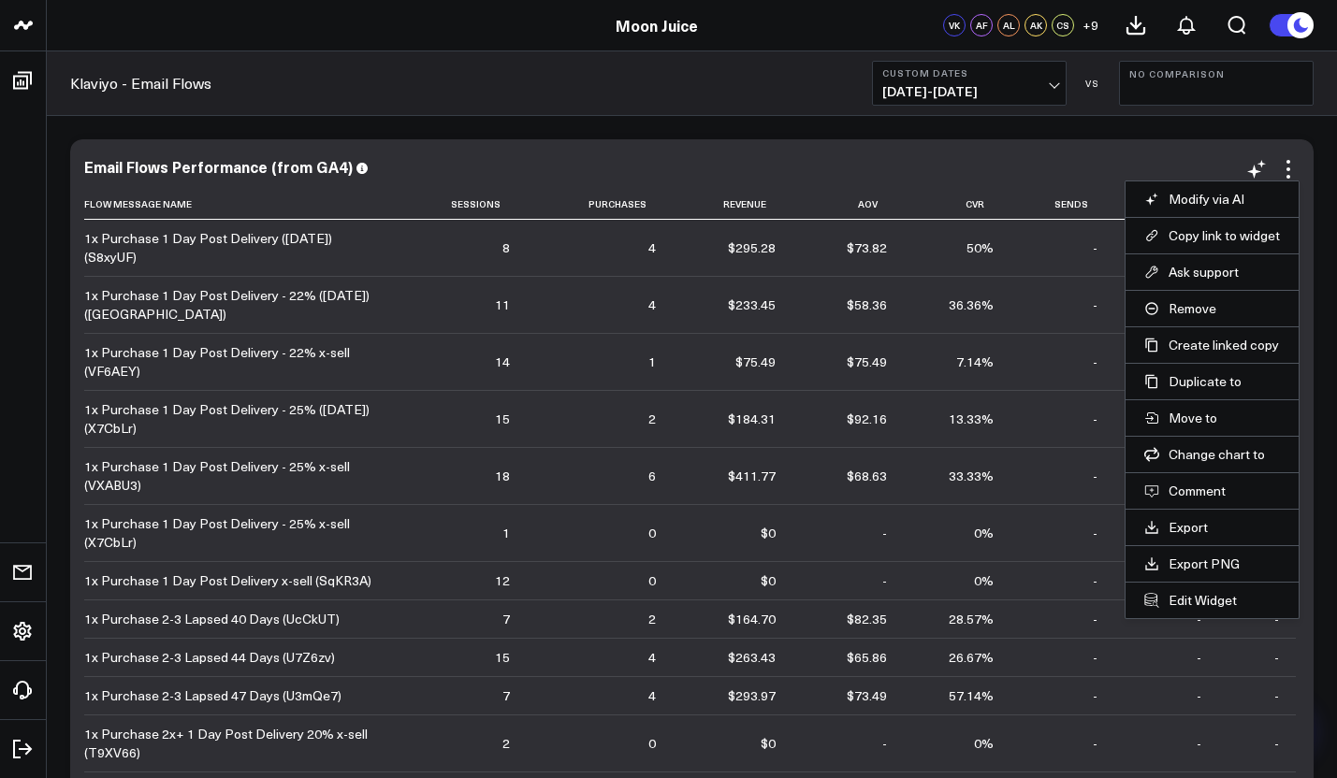
click at [1174, 543] on li "Export" at bounding box center [1211, 527] width 173 height 36
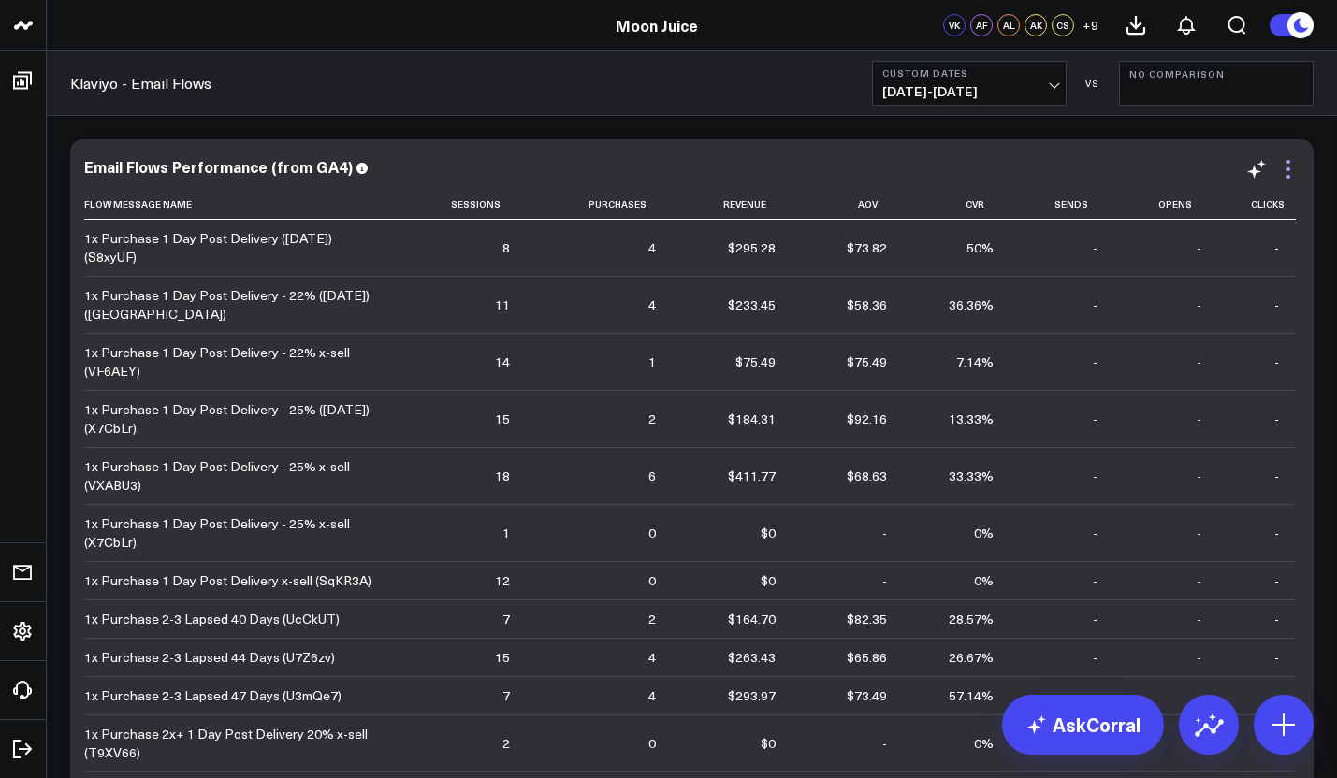
click at [1282, 180] on icon at bounding box center [1288, 169] width 22 height 22
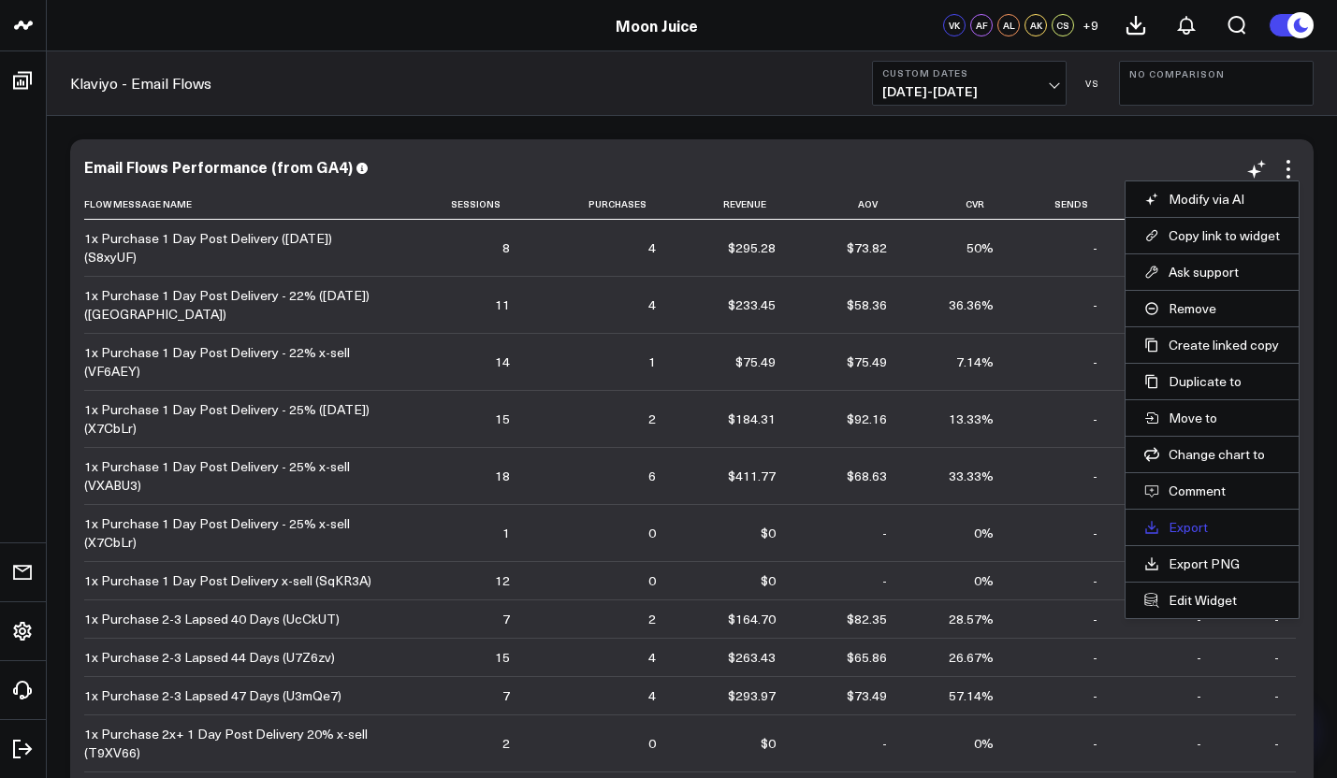
click at [1176, 530] on link "Export" at bounding box center [1212, 527] width 136 height 17
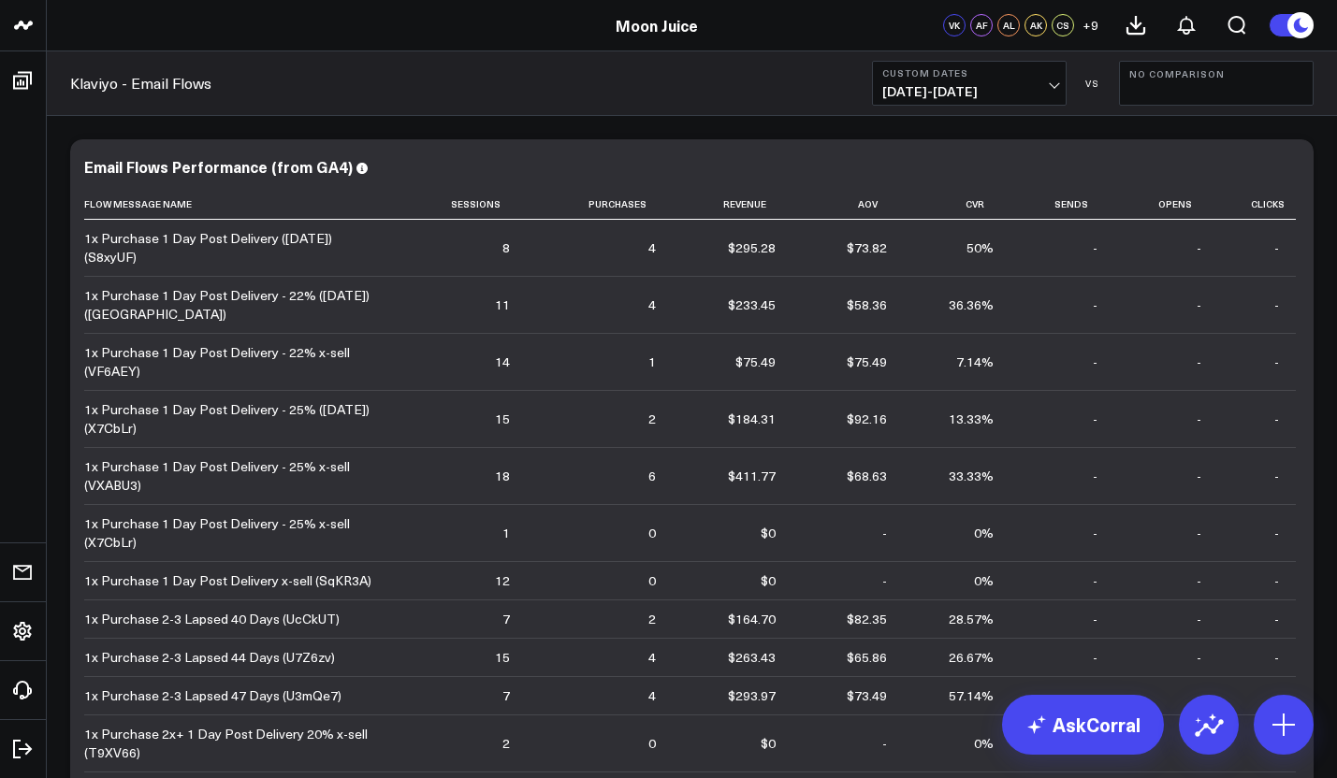
click at [827, 133] on div "Modify via AI Copy link to widget Ask support Remove Create linked copy E-comme…" at bounding box center [692, 499] width 1262 height 739
click at [899, 98] on span "[DATE] - [DATE]" at bounding box center [969, 91] width 174 height 15
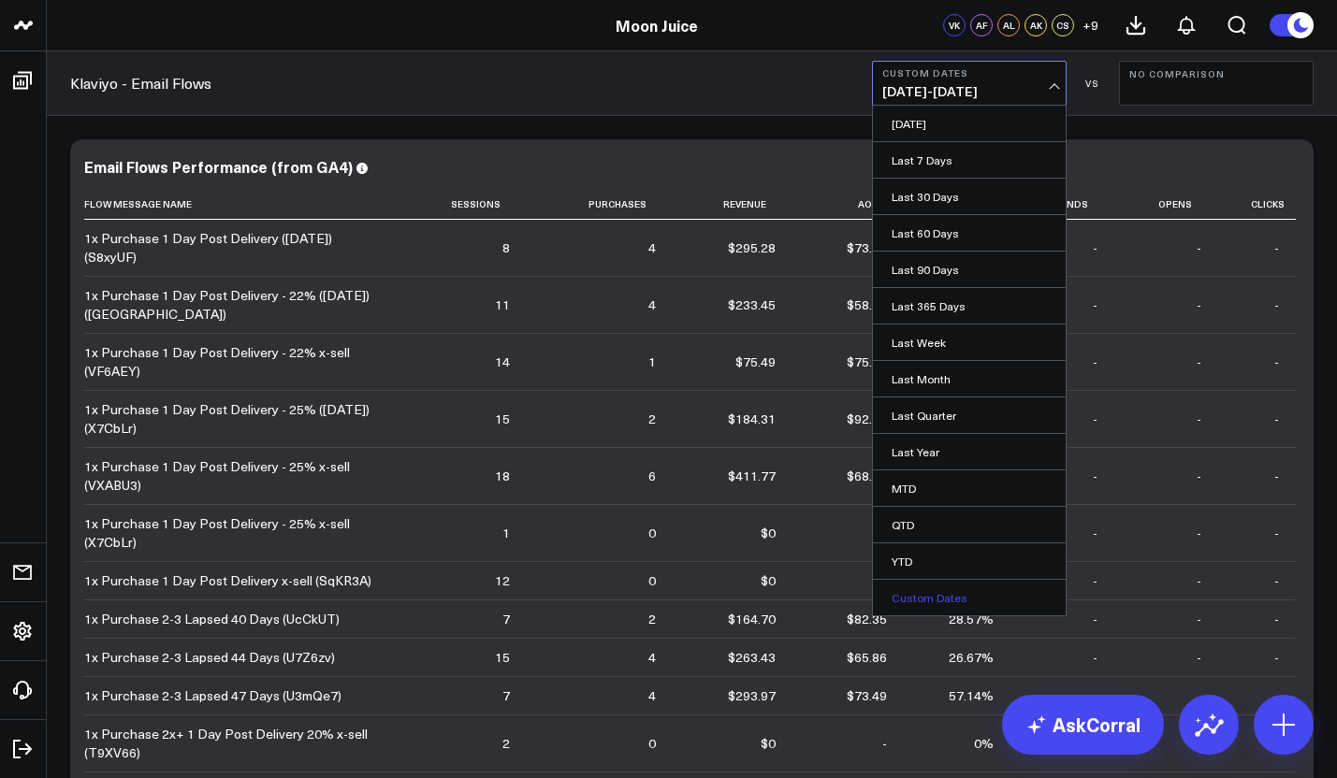
click at [935, 582] on link "Custom Dates" at bounding box center [969, 598] width 193 height 36
select select "8"
select select "2025"
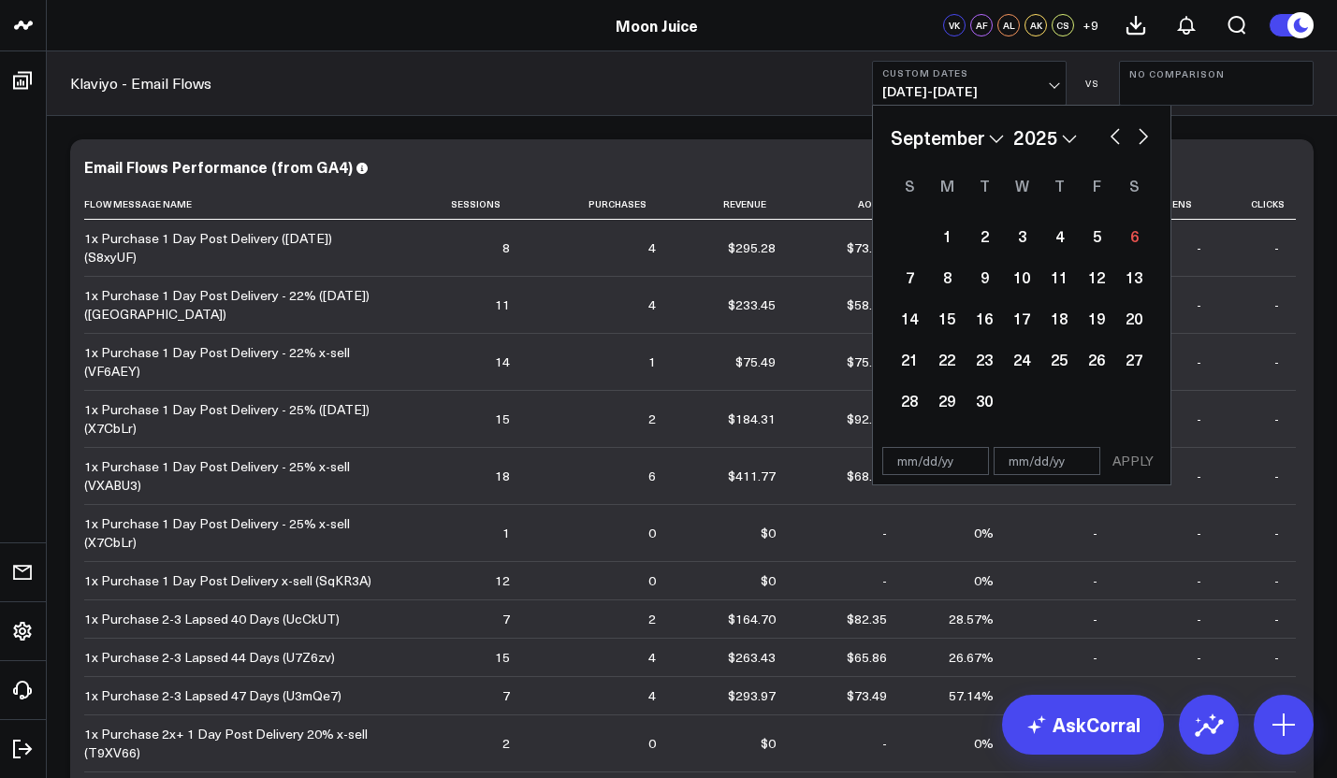
click at [1114, 134] on button "button" at bounding box center [1115, 134] width 19 height 22
select select "7"
select select "2025"
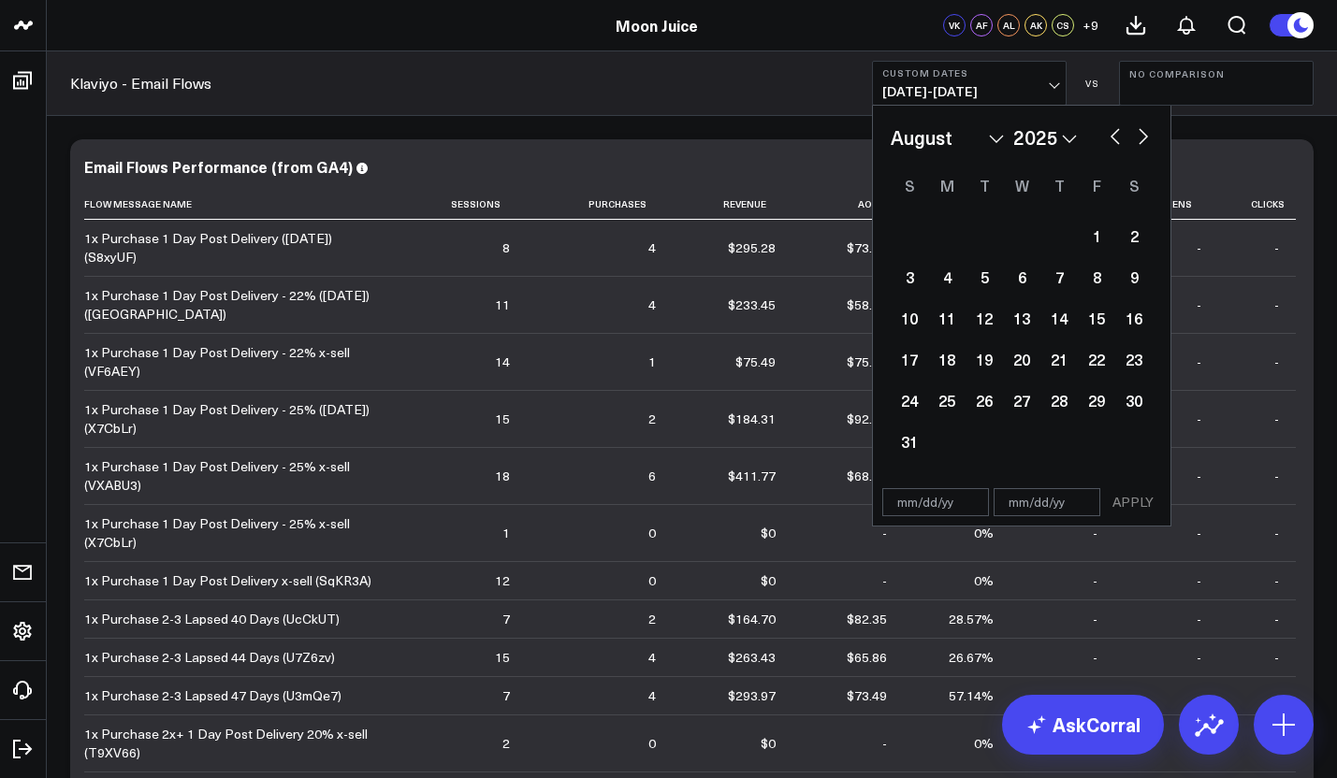
click at [1114, 134] on button "button" at bounding box center [1115, 134] width 19 height 22
select select "6"
select select "2025"
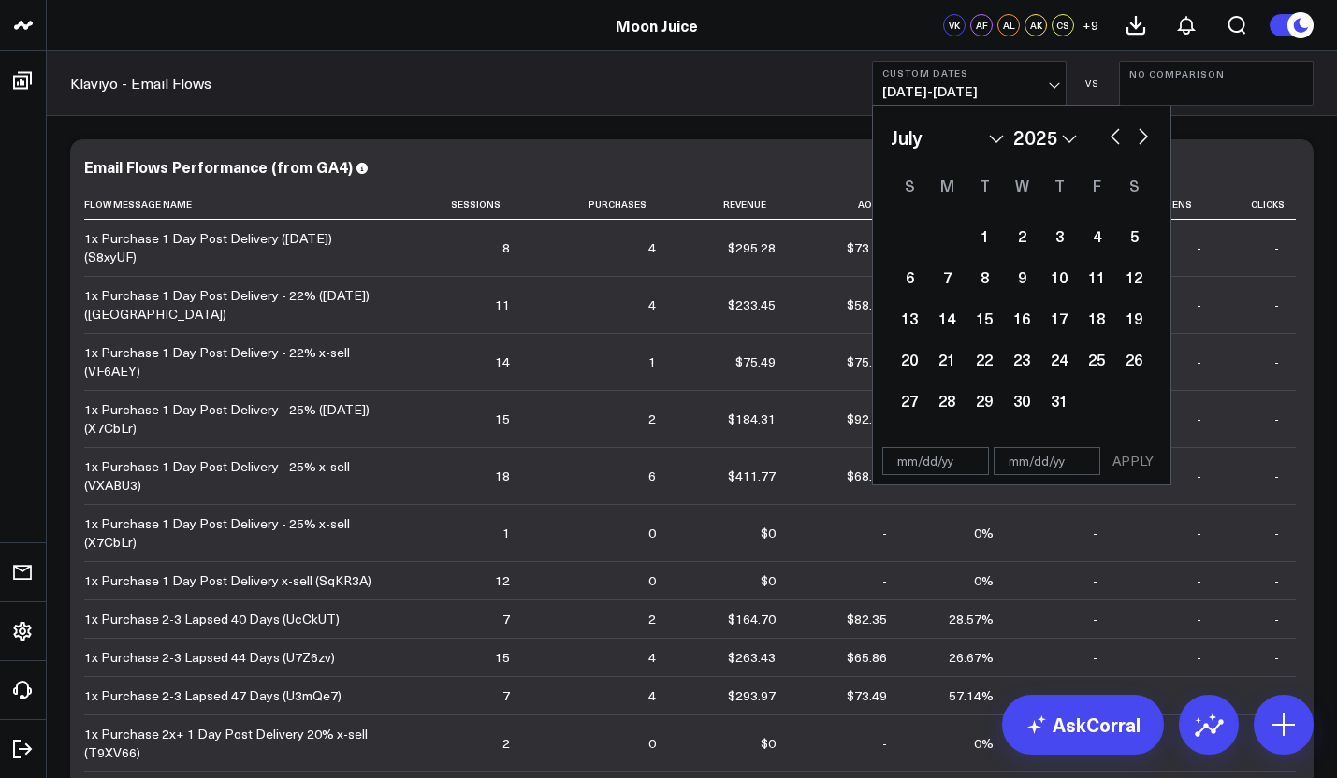
click at [1120, 135] on button "button" at bounding box center [1115, 134] width 19 height 22
select select "5"
select select "2025"
click at [917, 237] on div "1" at bounding box center [909, 235] width 37 height 37
type input "[DATE]"
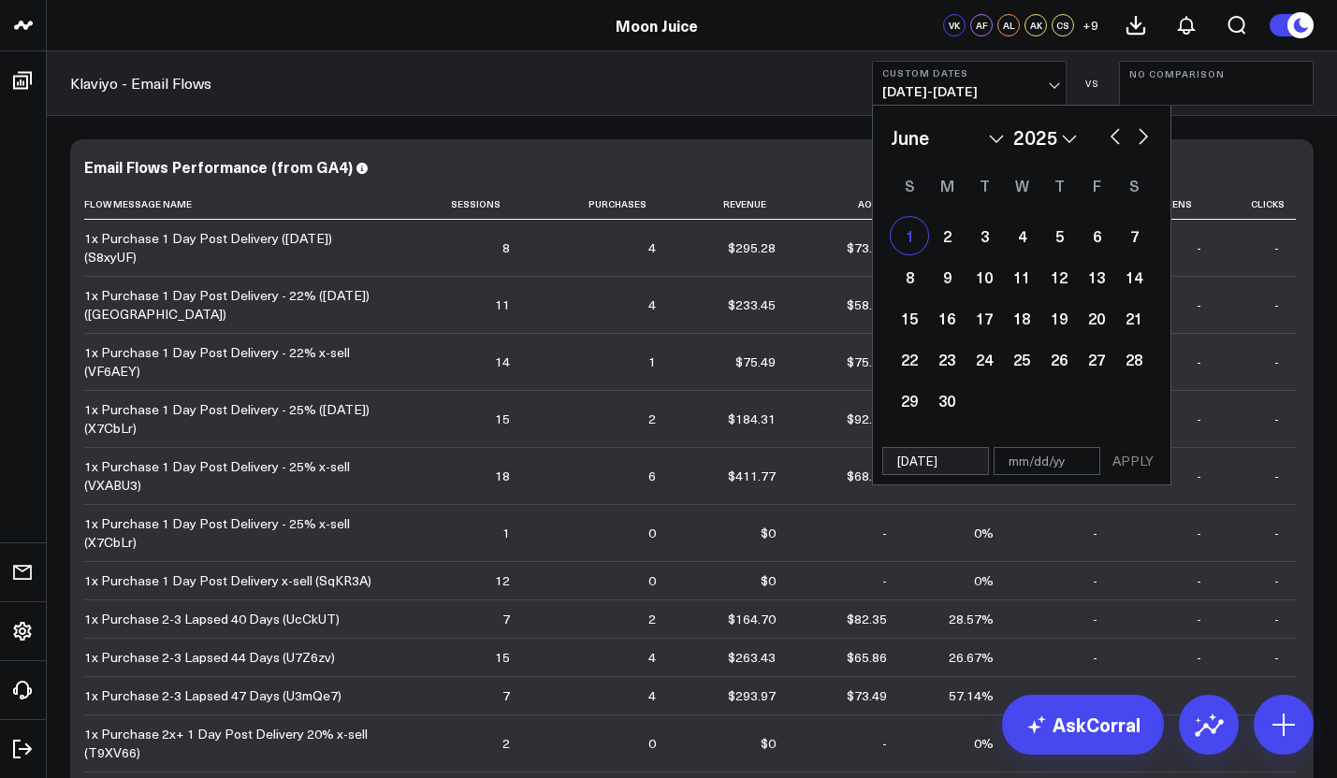
select select "5"
select select "2025"
click at [1141, 134] on button "button" at bounding box center [1143, 134] width 19 height 22
select select "6"
select select "2025"
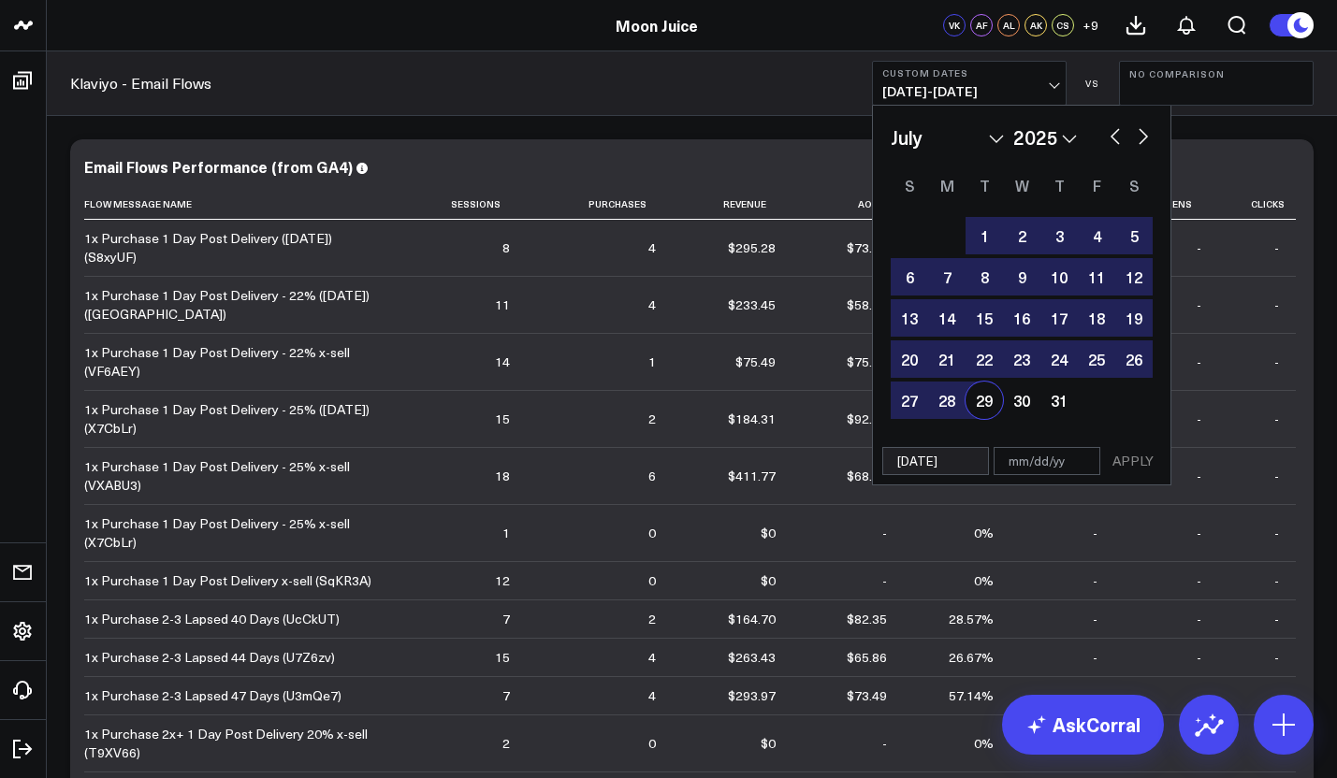
click at [979, 397] on div "29" at bounding box center [983, 400] width 37 height 37
type input "[DATE]"
select select "6"
select select "2025"
click at [1141, 455] on button "APPLY" at bounding box center [1133, 461] width 56 height 28
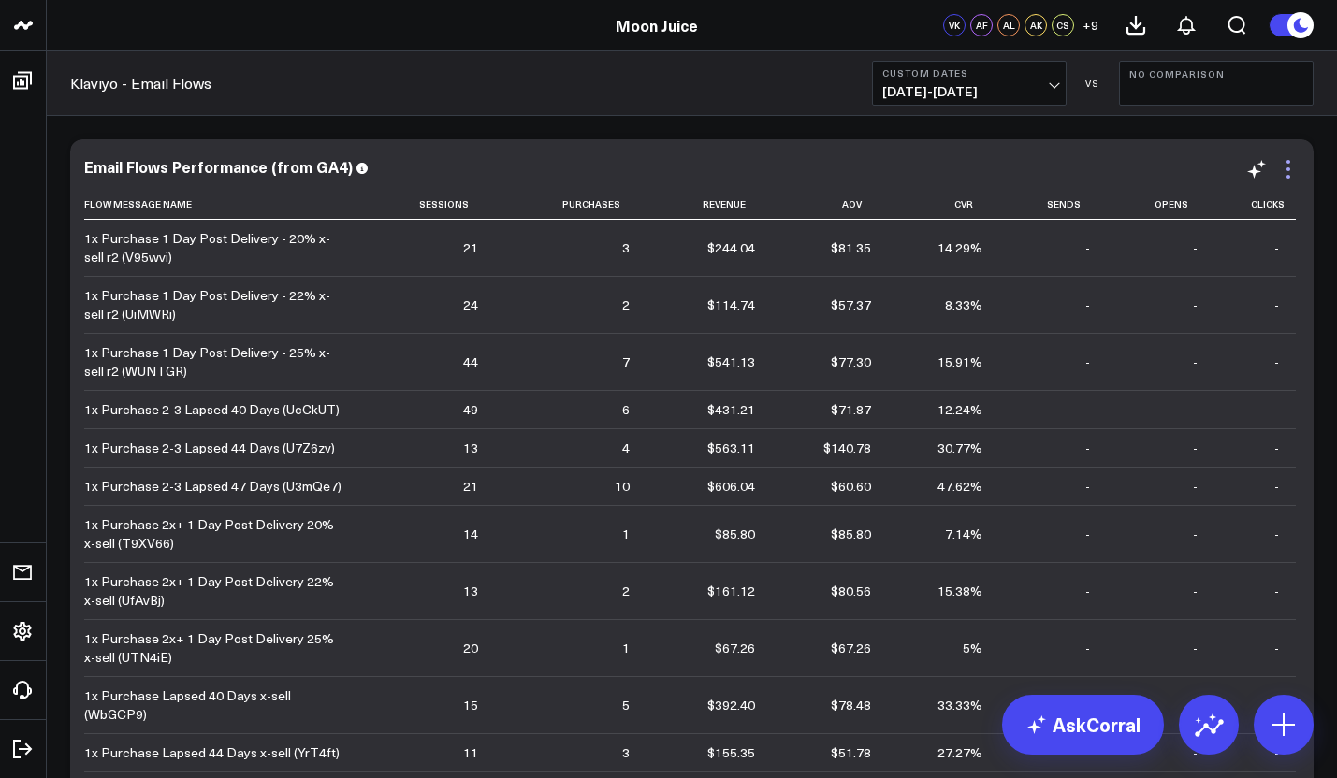
click at [1297, 179] on icon at bounding box center [1288, 169] width 22 height 22
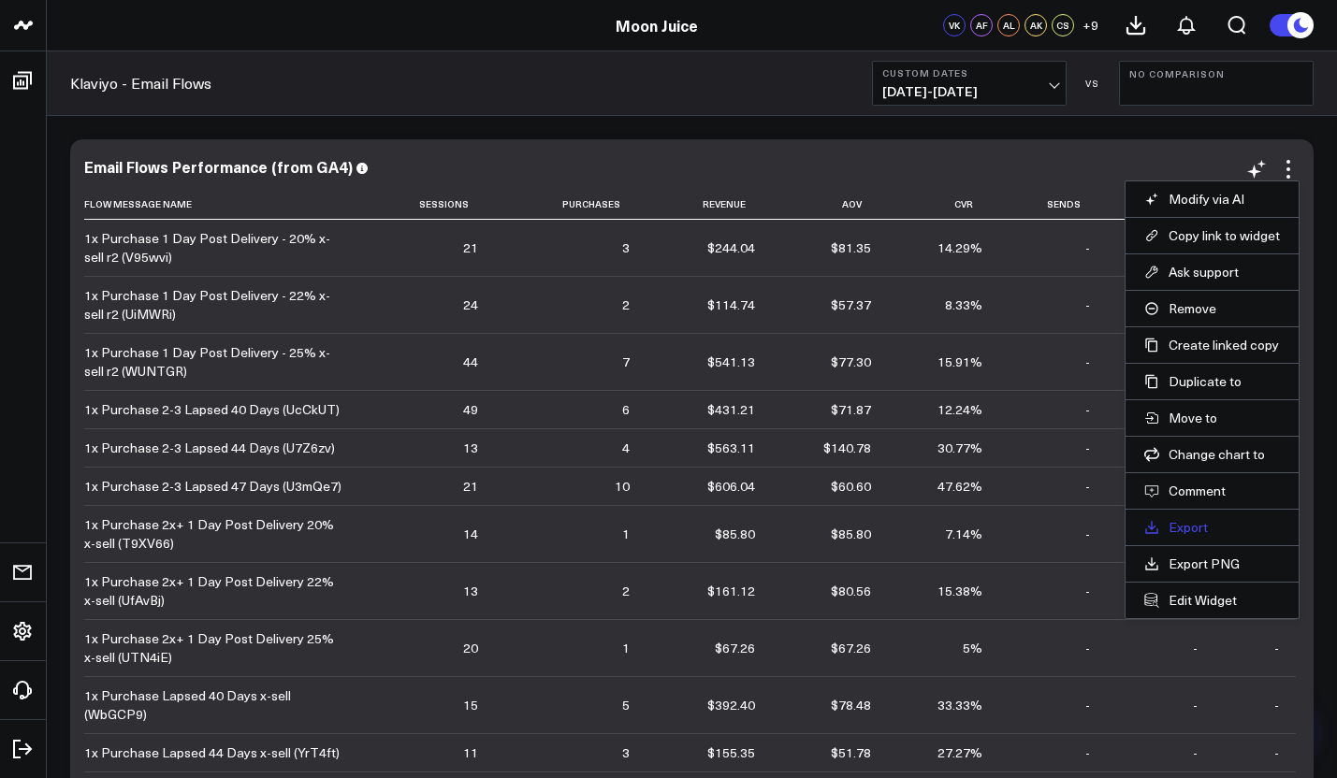
click at [1196, 528] on link "Export" at bounding box center [1212, 527] width 136 height 17
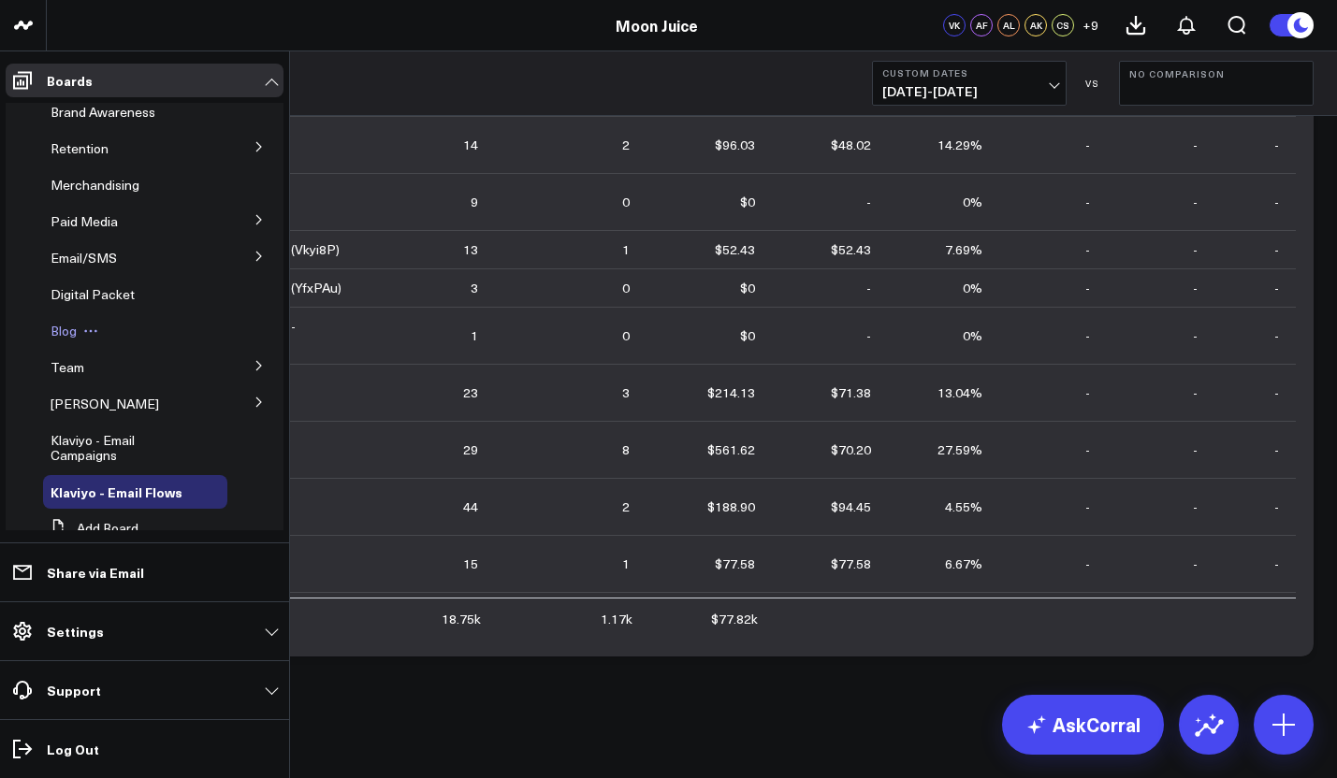
scroll to position [21, 0]
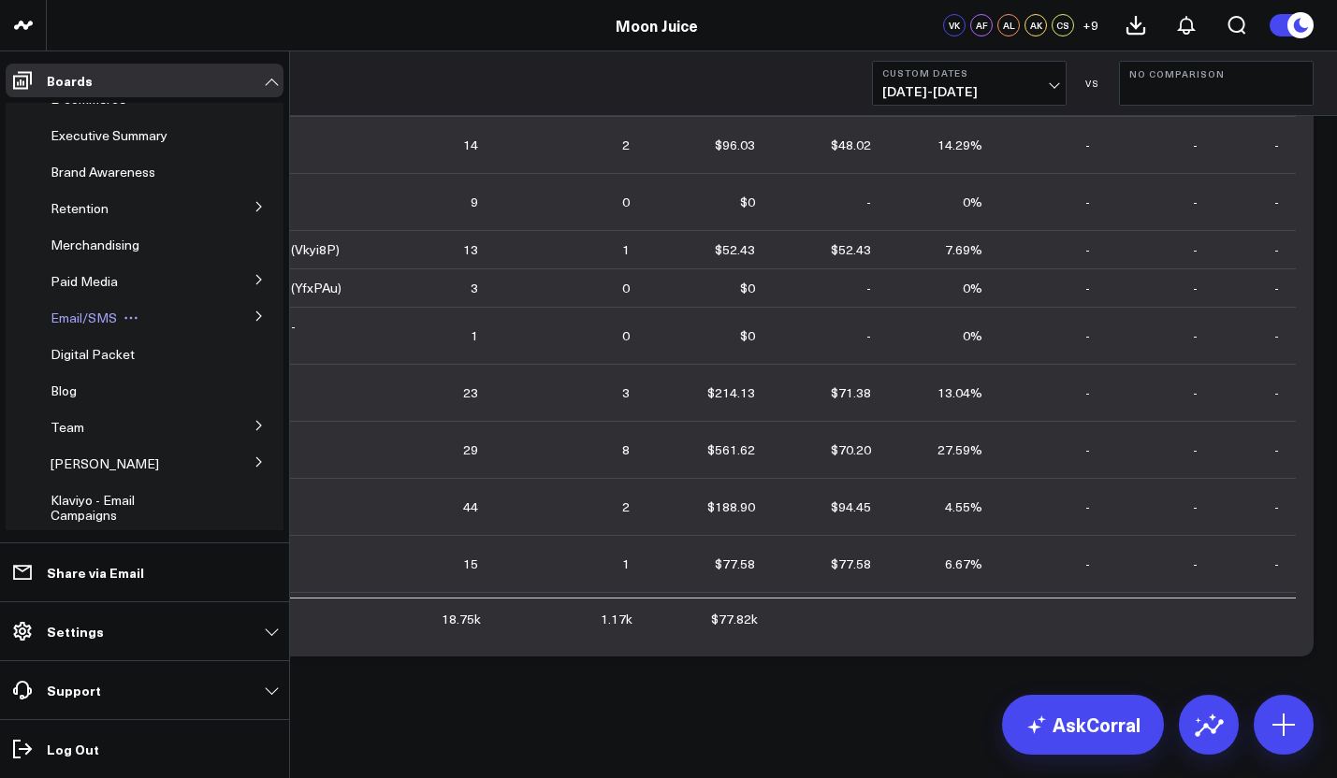
click at [113, 317] on span "Email/SMS" at bounding box center [84, 318] width 66 height 18
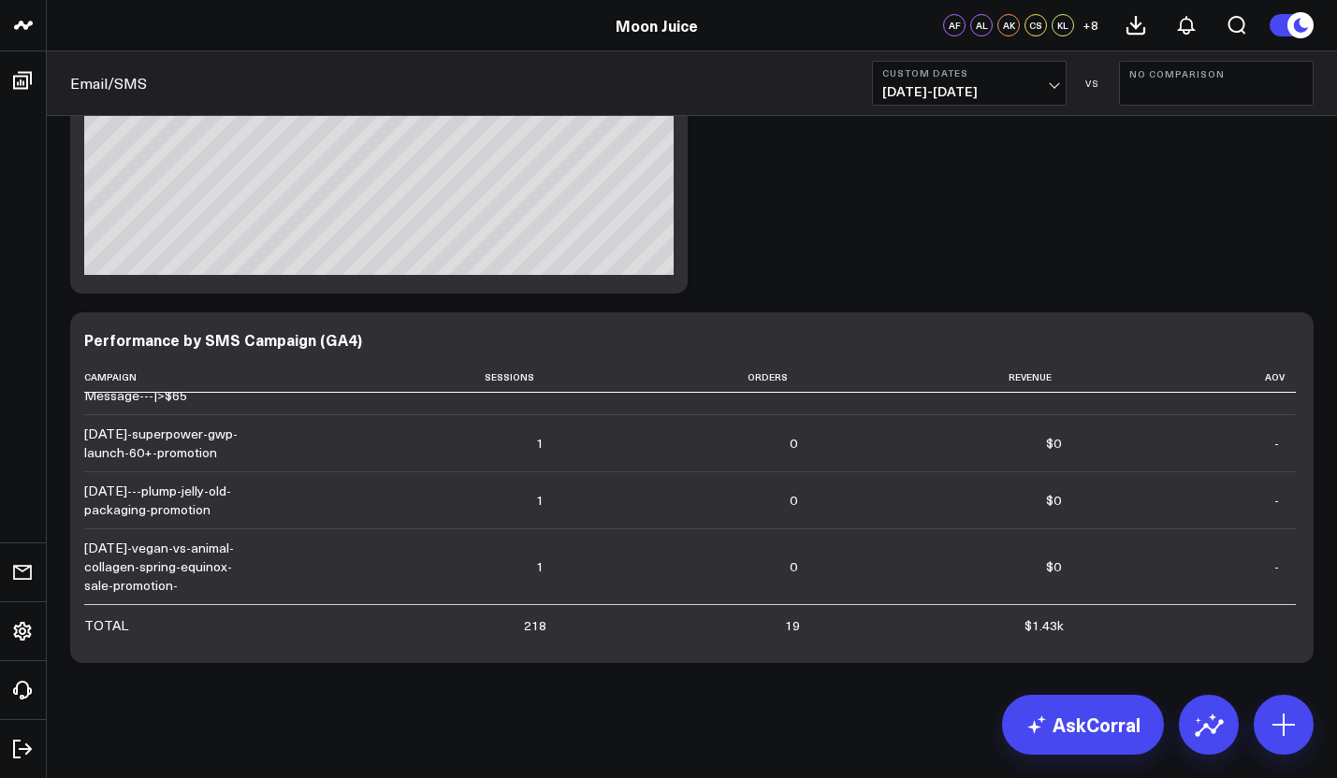
scroll to position [3211, 0]
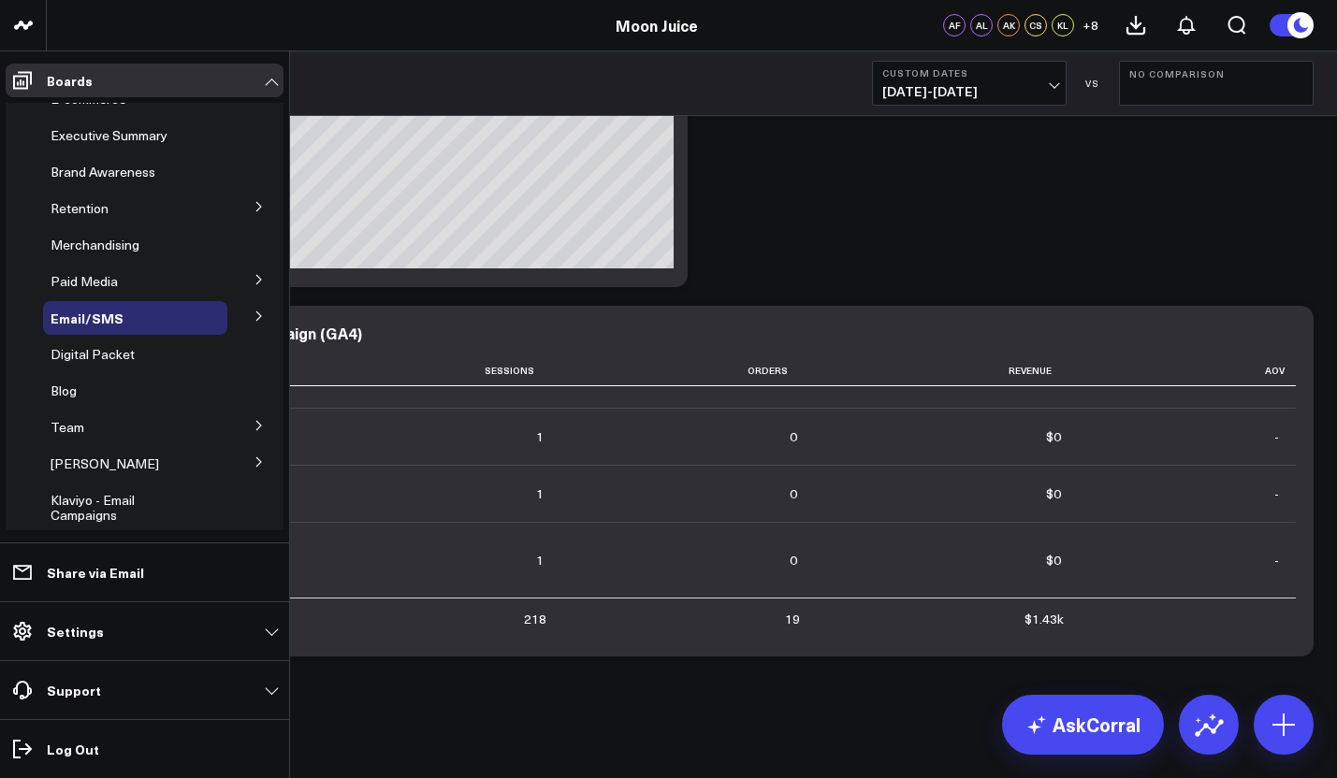
click at [256, 320] on icon at bounding box center [258, 316] width 5 height 9
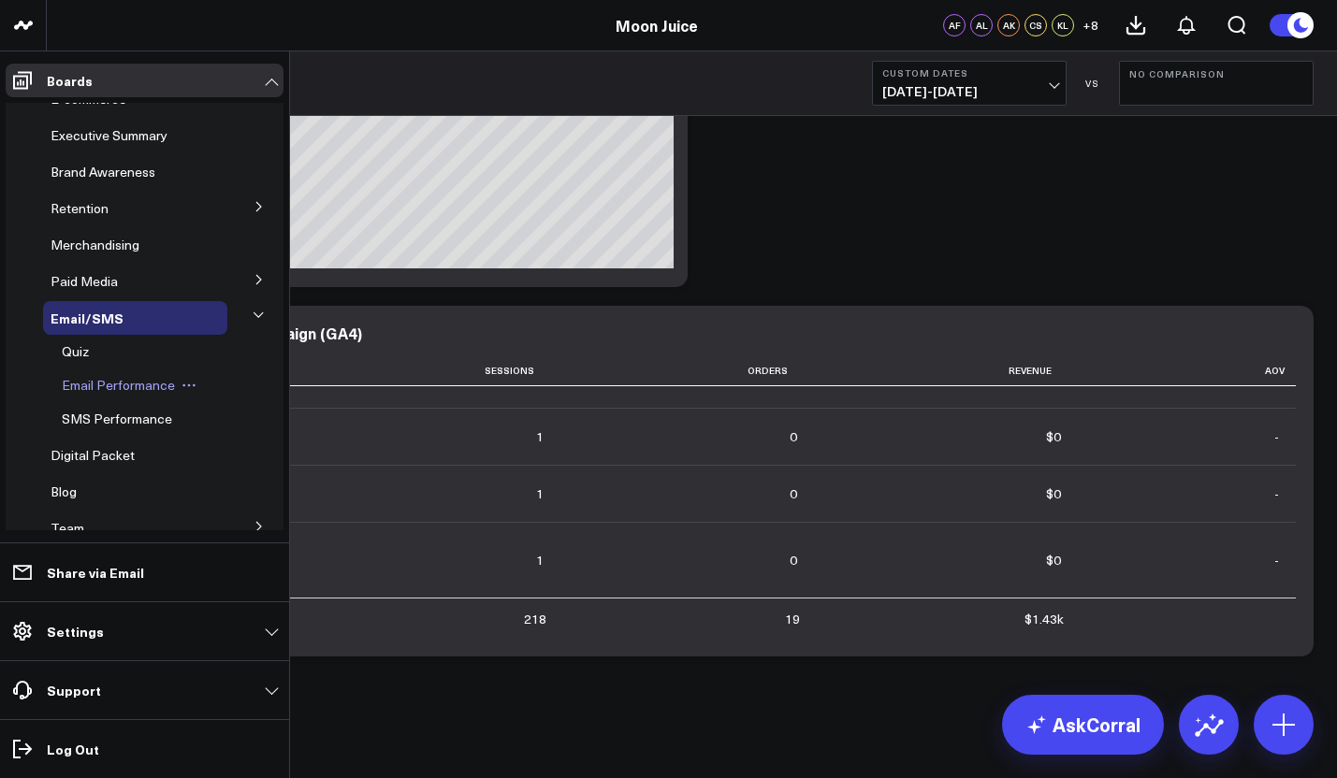
click at [132, 384] on span "Email Performance" at bounding box center [118, 385] width 113 height 18
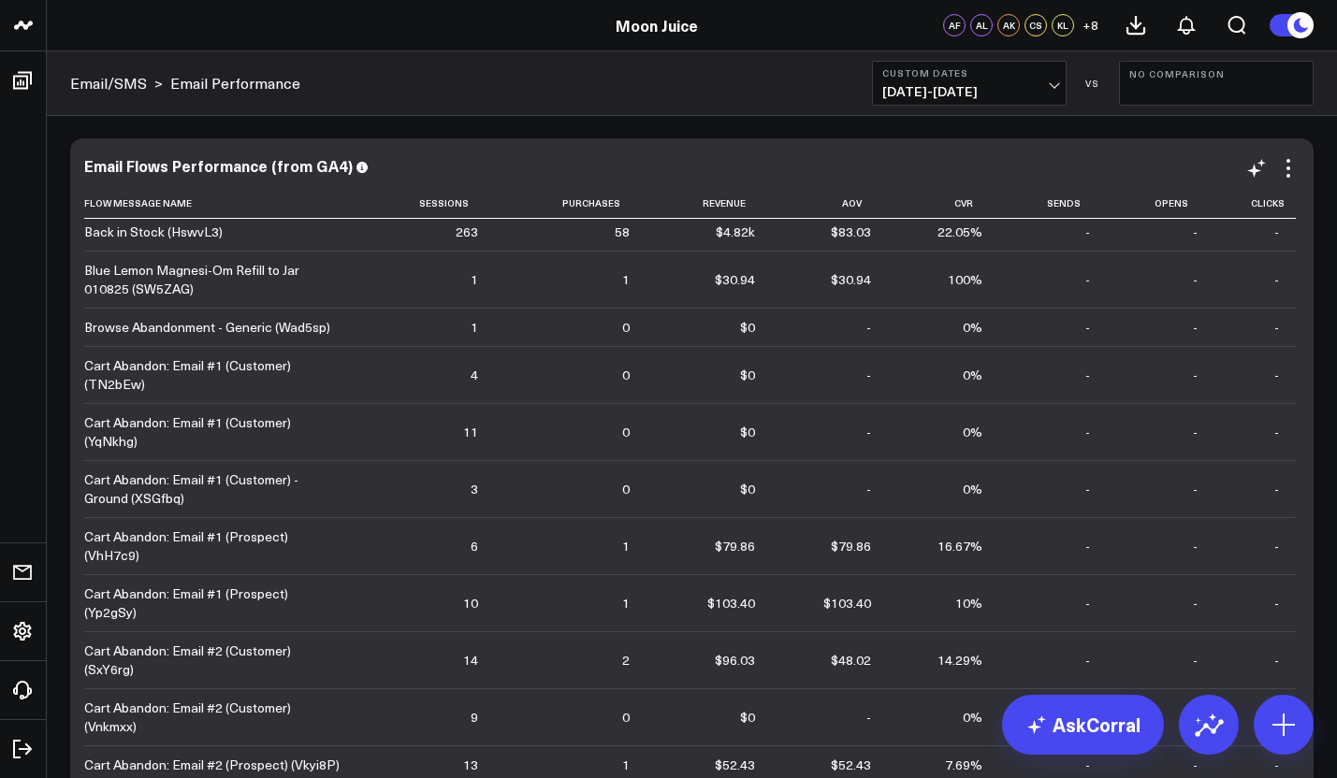
scroll to position [840, 0]
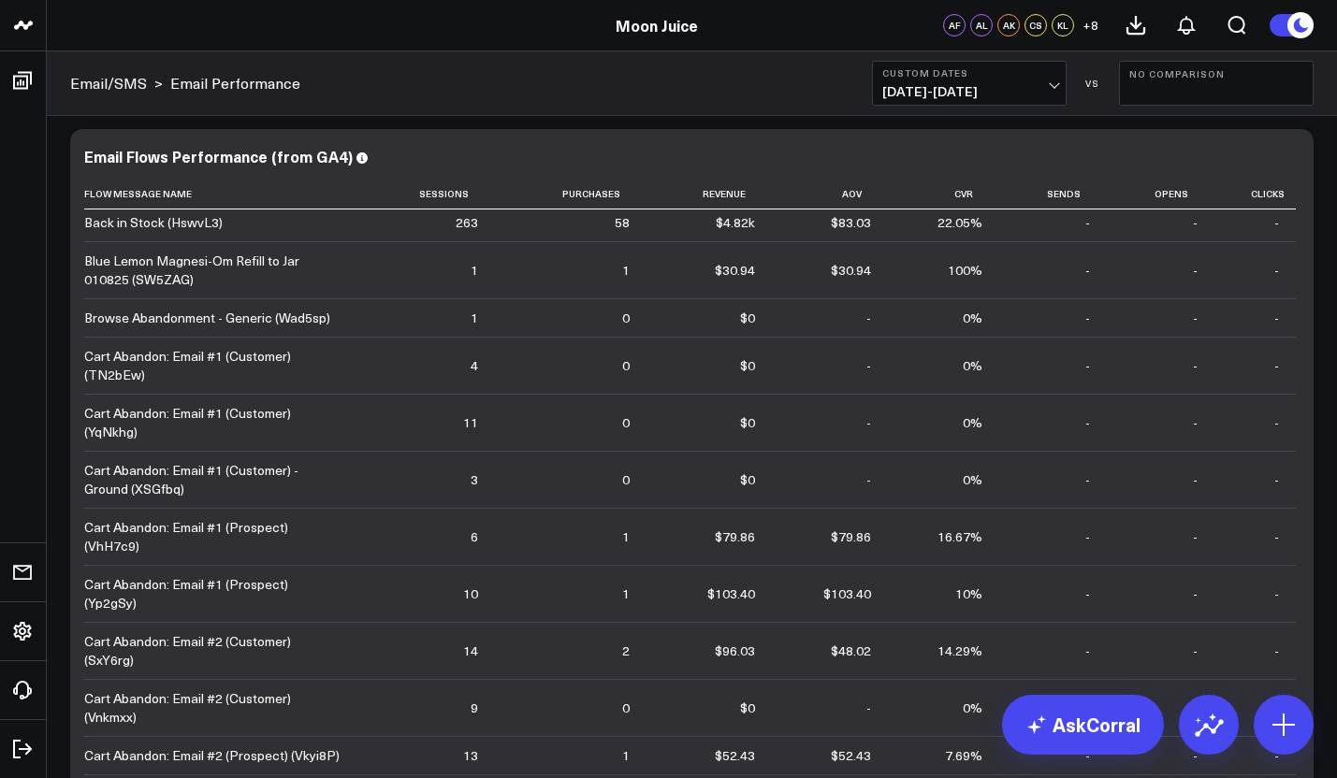
click at [1035, 95] on span "[DATE] - [DATE]" at bounding box center [969, 91] width 174 height 15
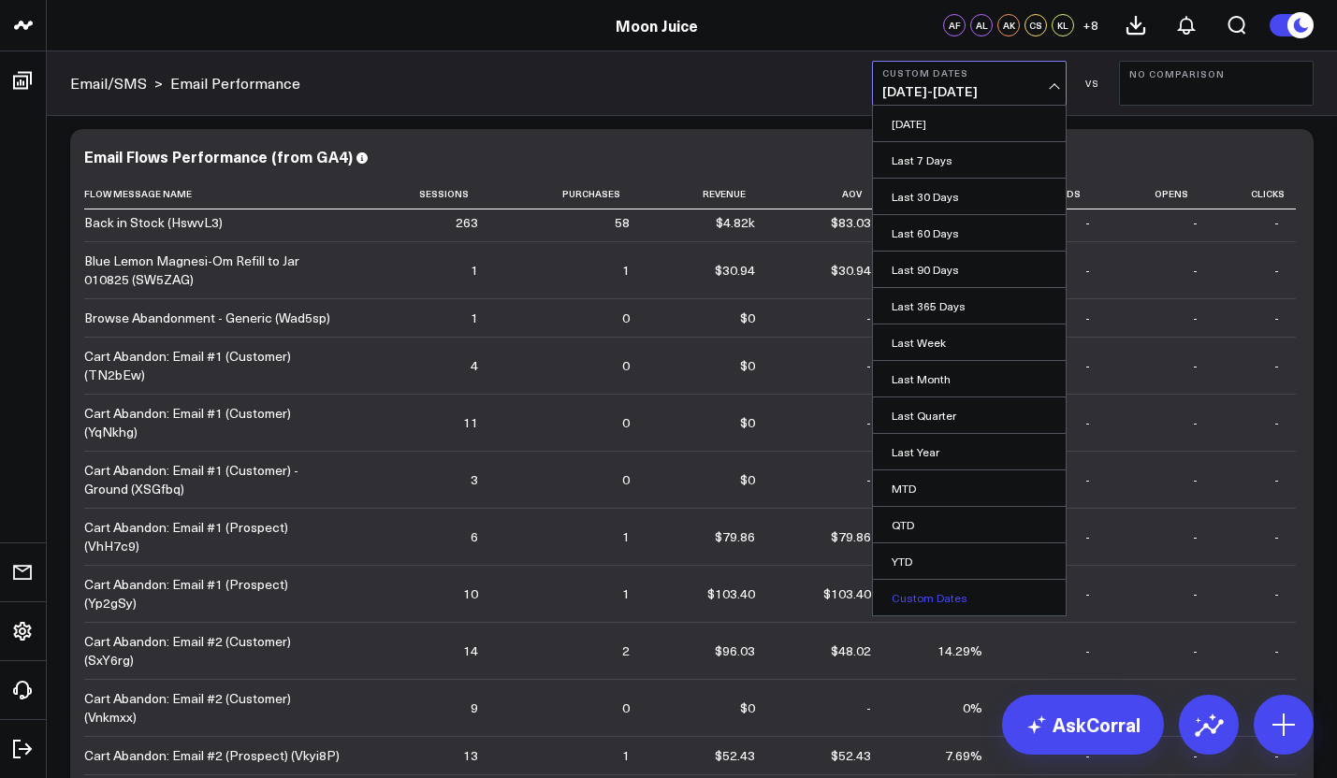
click at [949, 602] on link "Custom Dates" at bounding box center [969, 598] width 193 height 36
select select "8"
select select "2025"
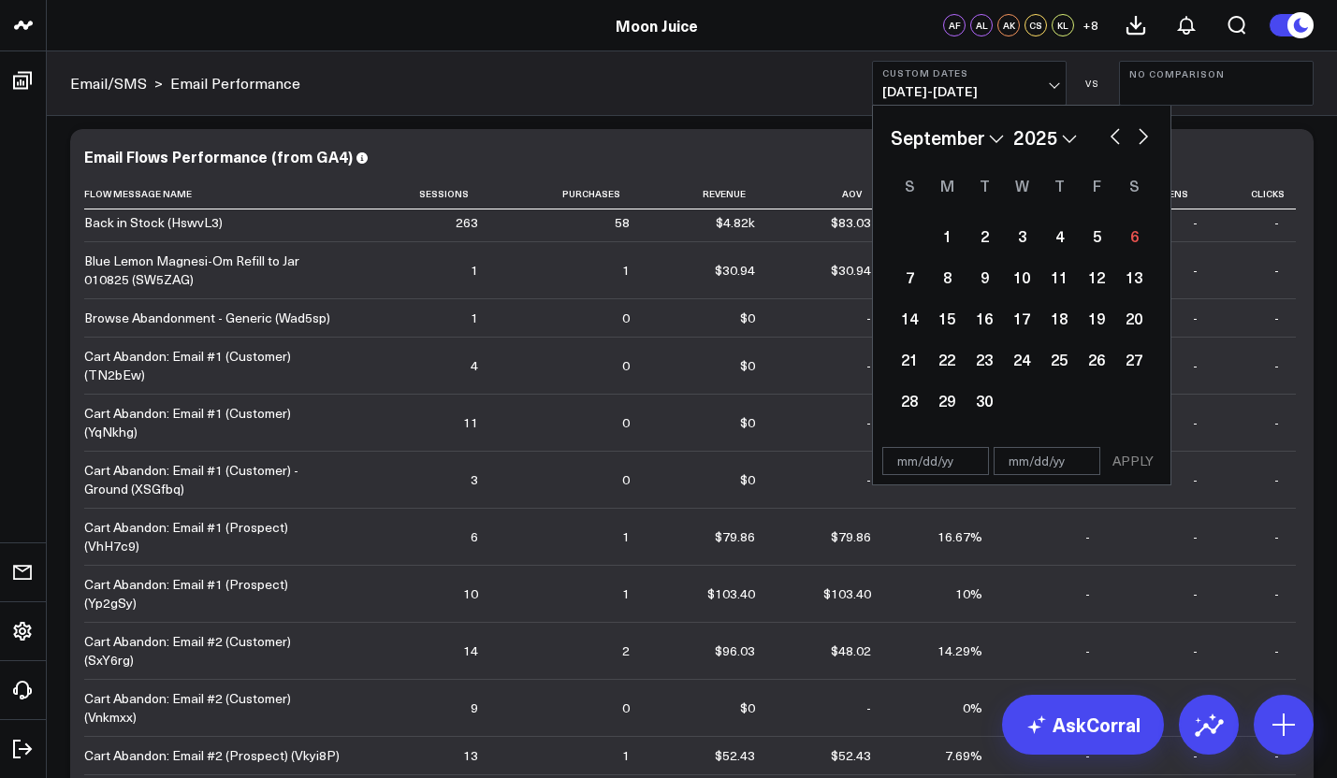
click at [1106, 137] on button "button" at bounding box center [1115, 134] width 19 height 22
select select "7"
select select "2025"
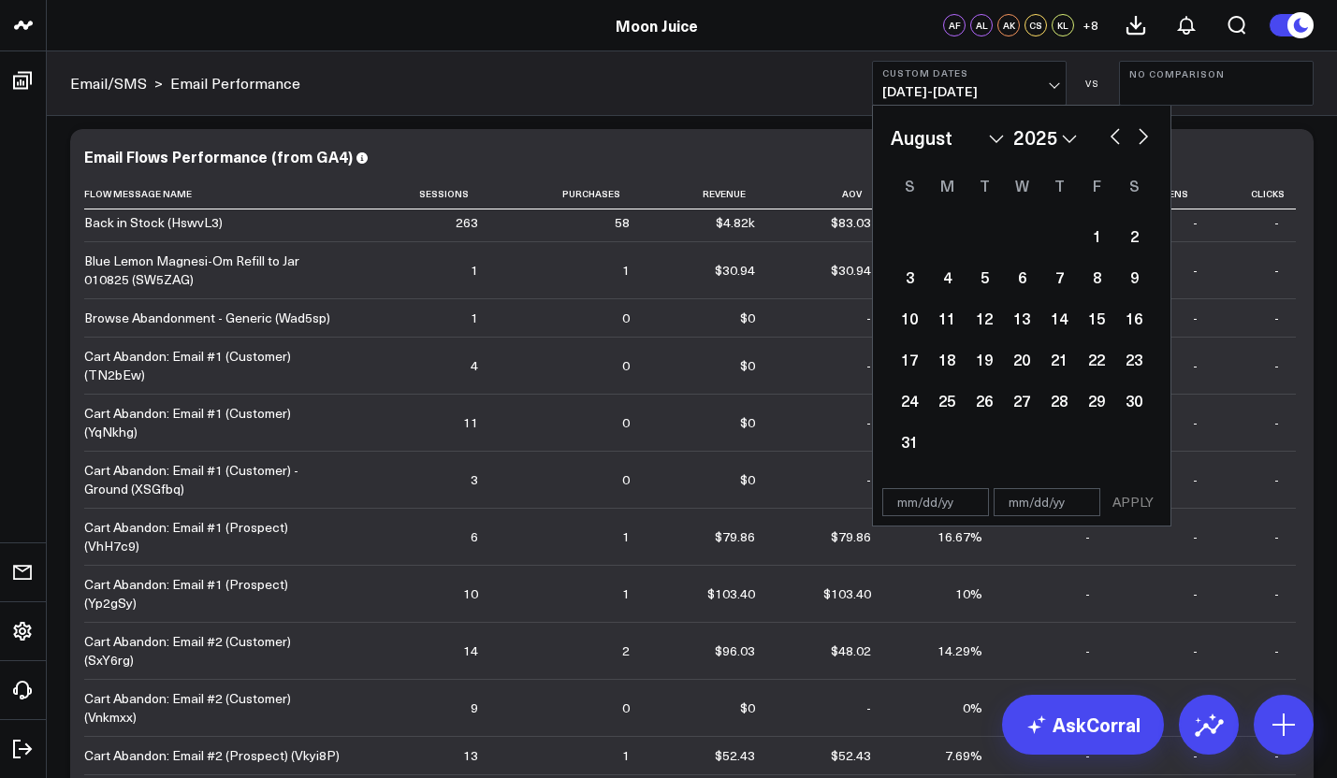
click at [1113, 136] on button "button" at bounding box center [1115, 134] width 19 height 22
select select "6"
select select "2025"
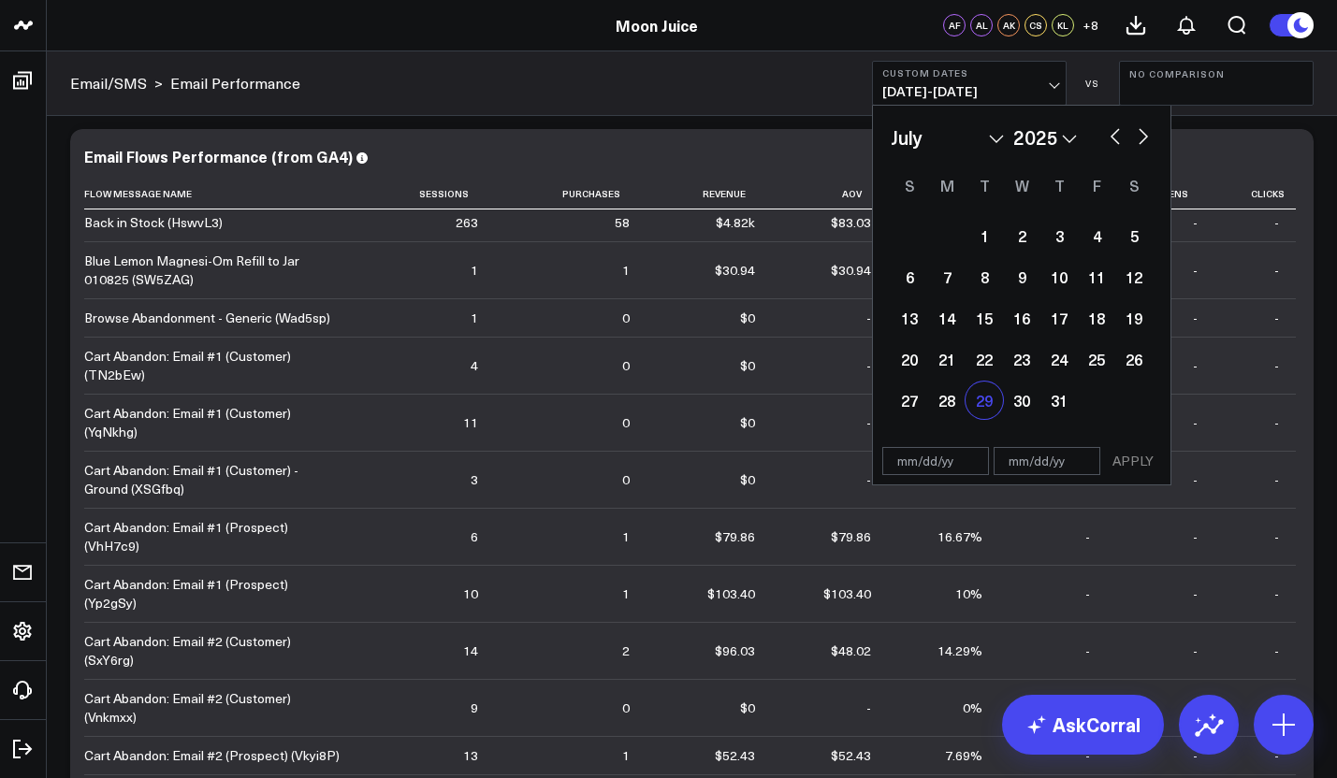
click at [987, 402] on div "29" at bounding box center [983, 400] width 37 height 37
type input "[DATE]"
select select "6"
select select "2025"
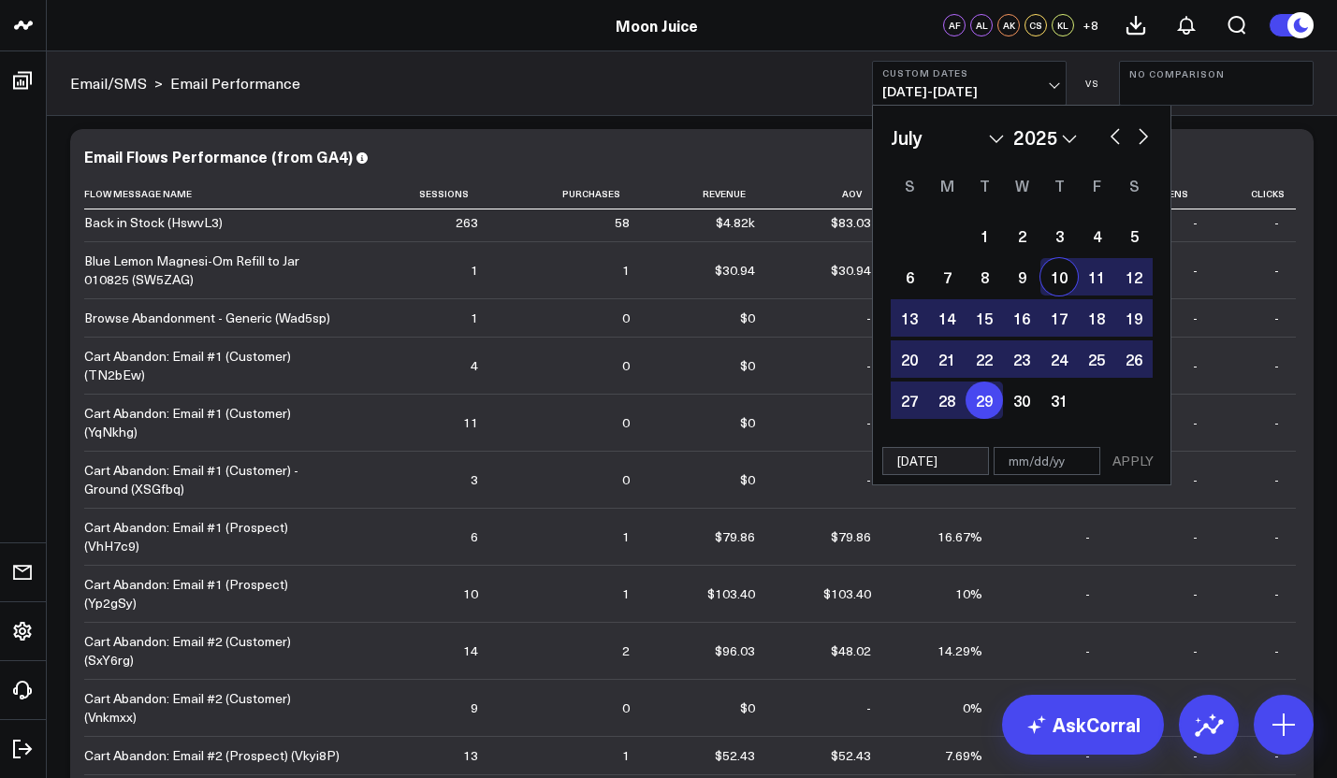
click at [1144, 132] on button "button" at bounding box center [1143, 134] width 19 height 22
select select "7"
select select "2025"
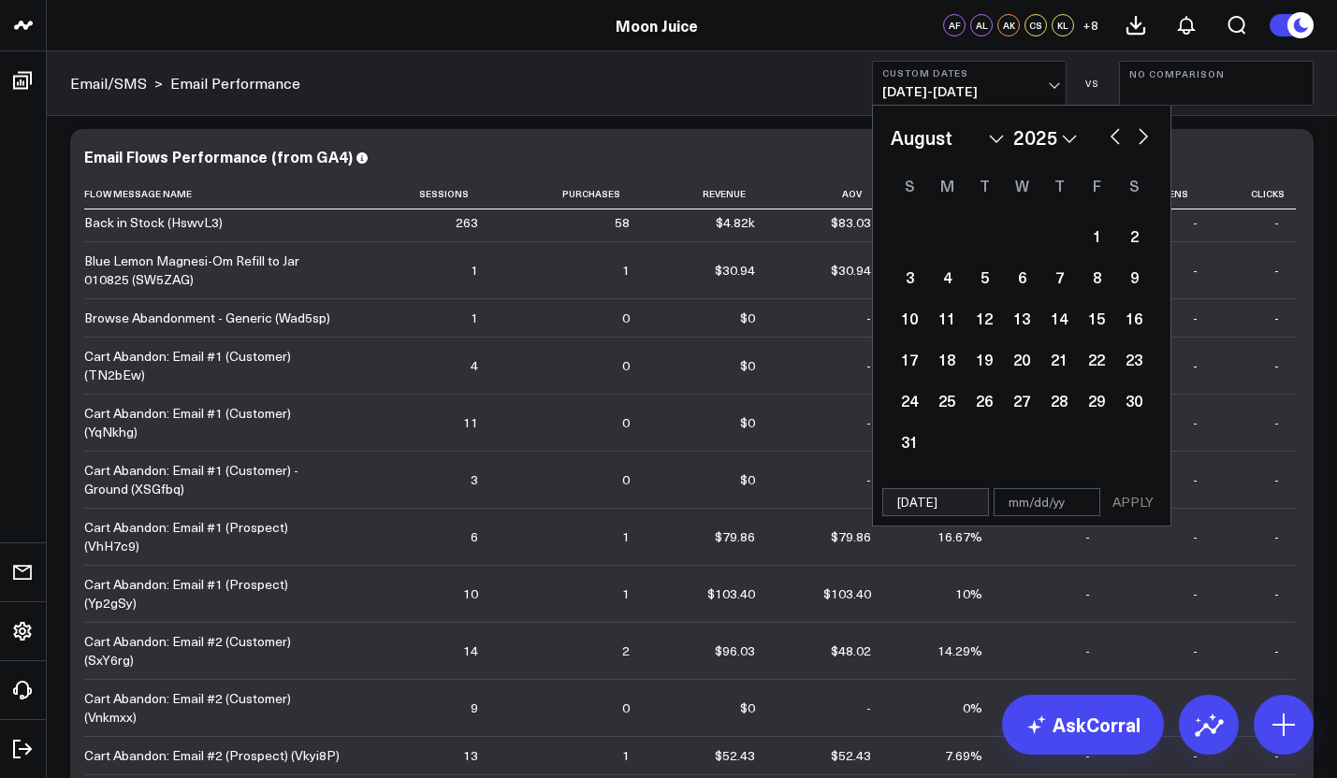
click at [1144, 132] on button "button" at bounding box center [1143, 134] width 19 height 22
select select "8"
select select "2025"
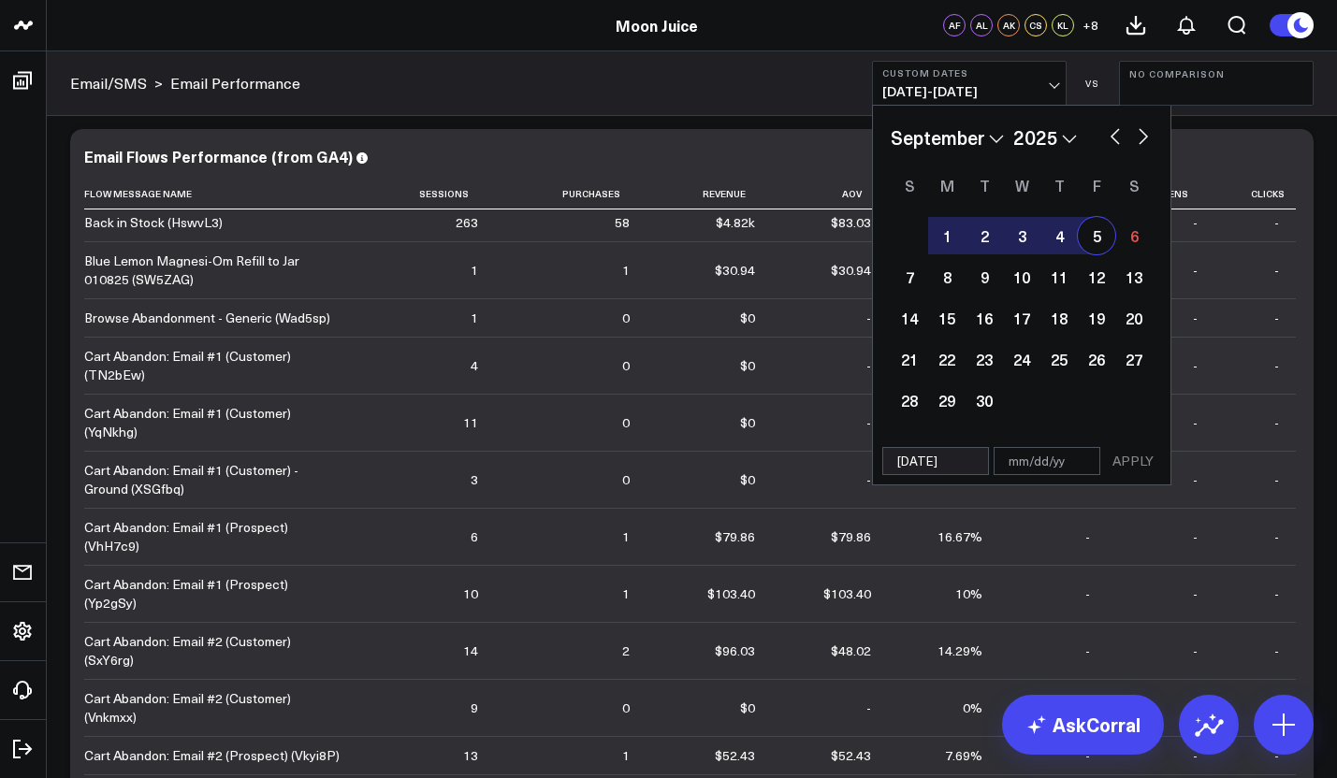
click at [1109, 251] on div "1 2 3 4 5 6 7 8 9 10 11 12 13 14 15 16 17 18 19 20 21 22 23 24 25 26 27 28 29 30" at bounding box center [1022, 318] width 262 height 206
click at [1108, 239] on div "5" at bounding box center [1096, 235] width 37 height 37
type input "[DATE]"
select select "8"
select select "2025"
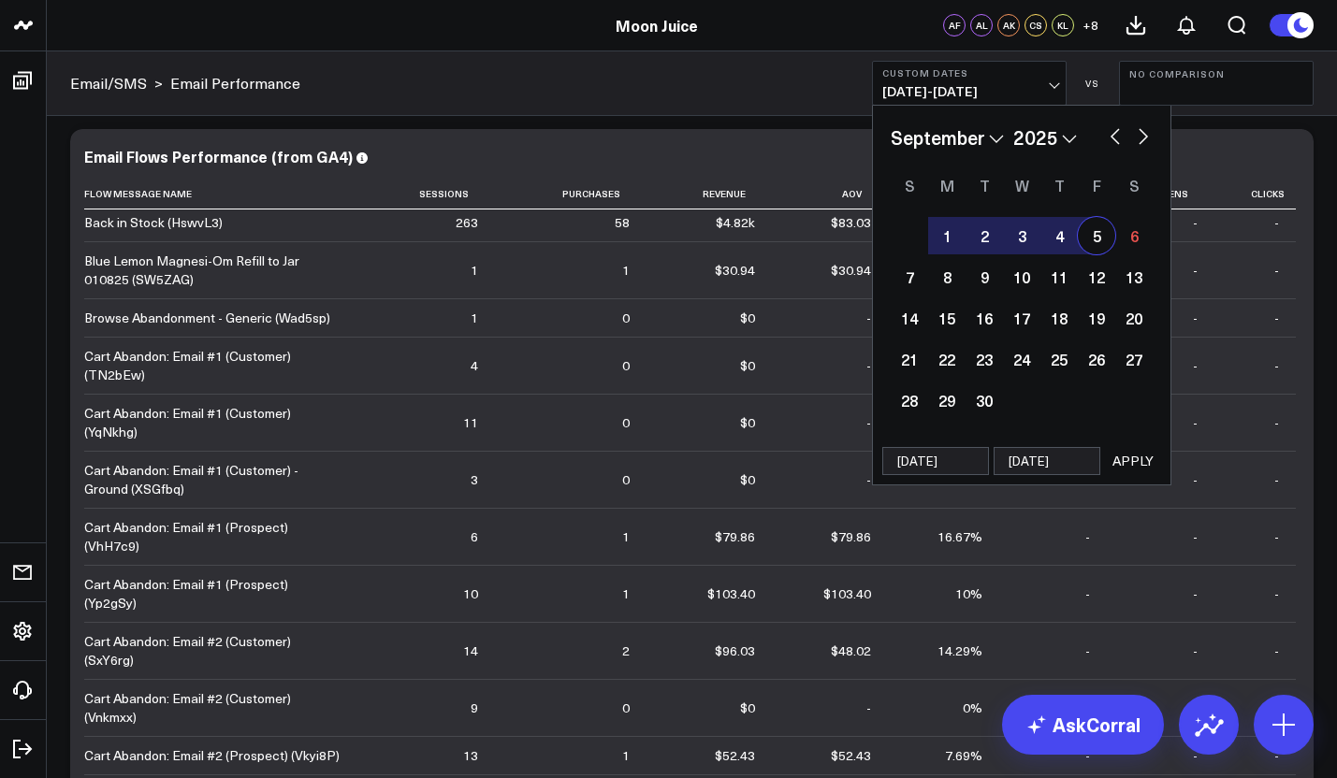
click at [1126, 458] on button "APPLY" at bounding box center [1133, 461] width 56 height 28
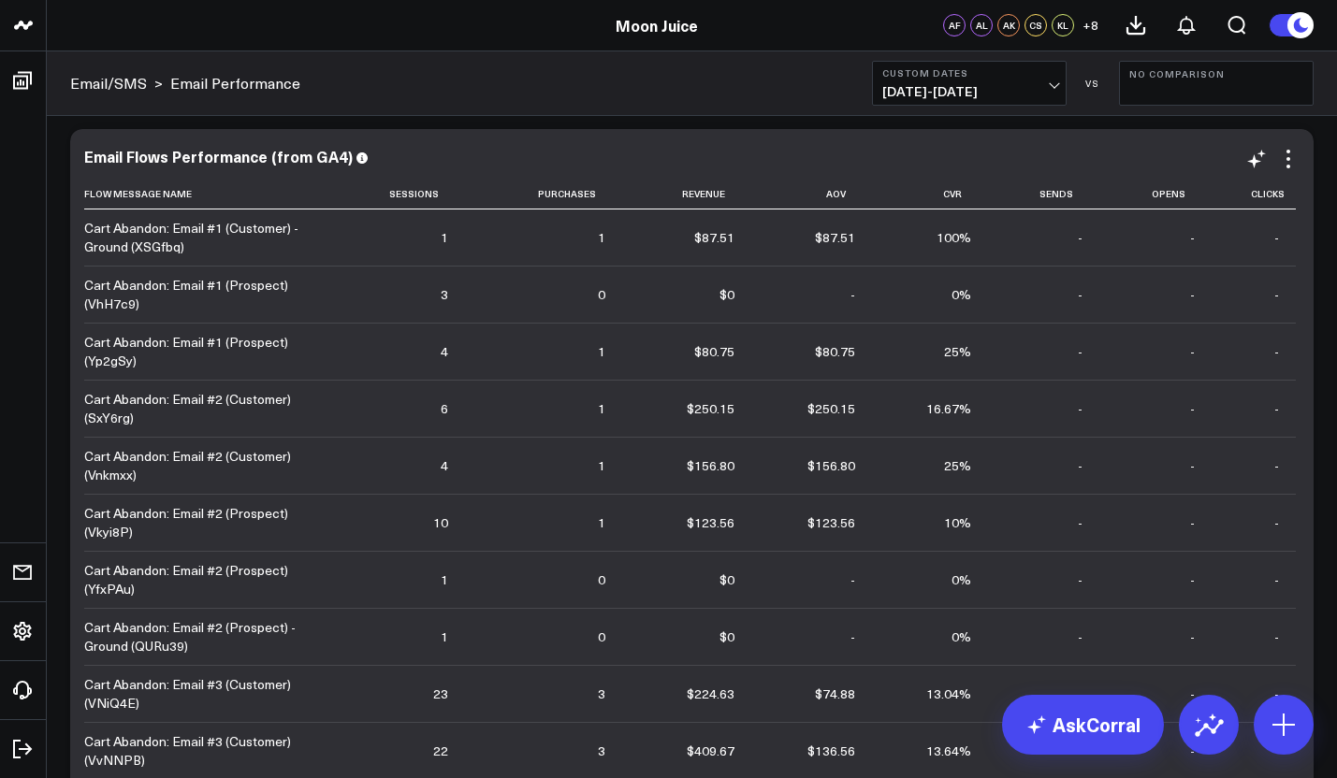
scroll to position [1139, 0]
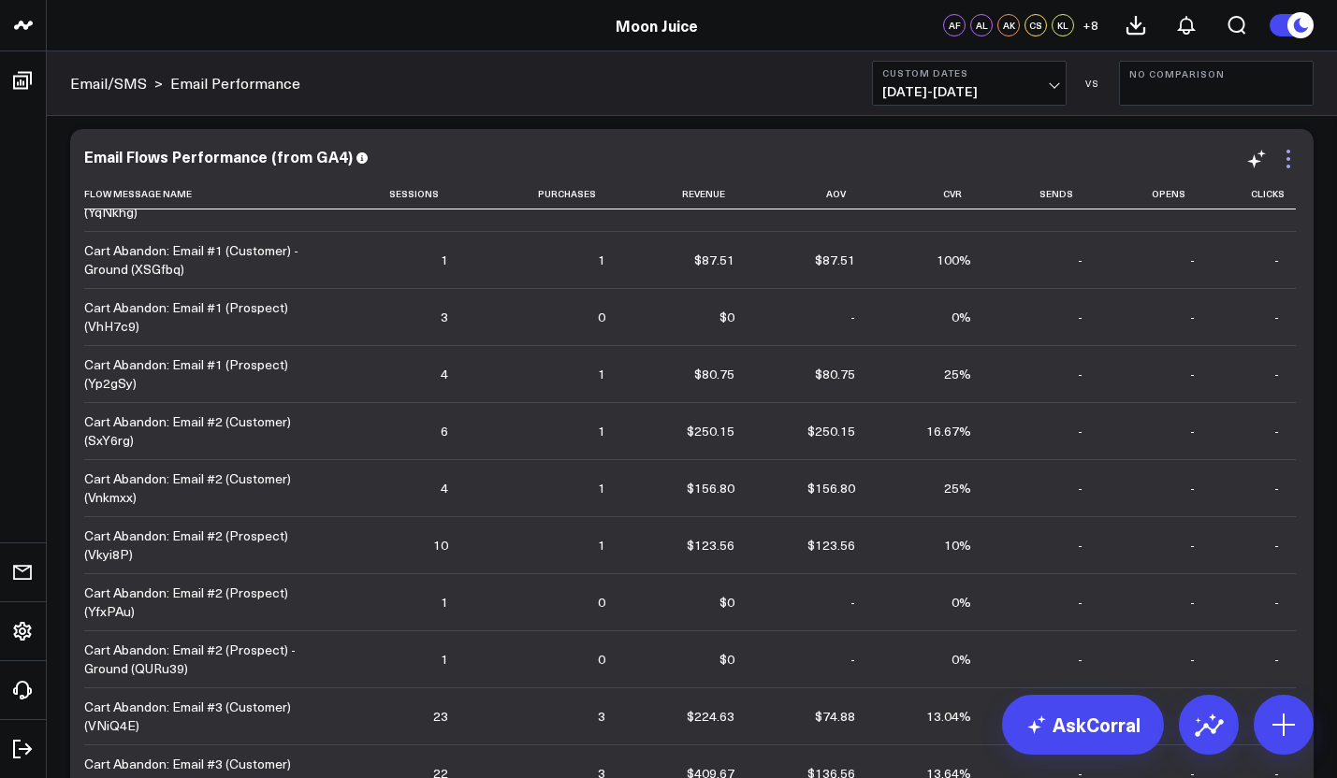
click at [1283, 165] on icon at bounding box center [1288, 159] width 22 height 22
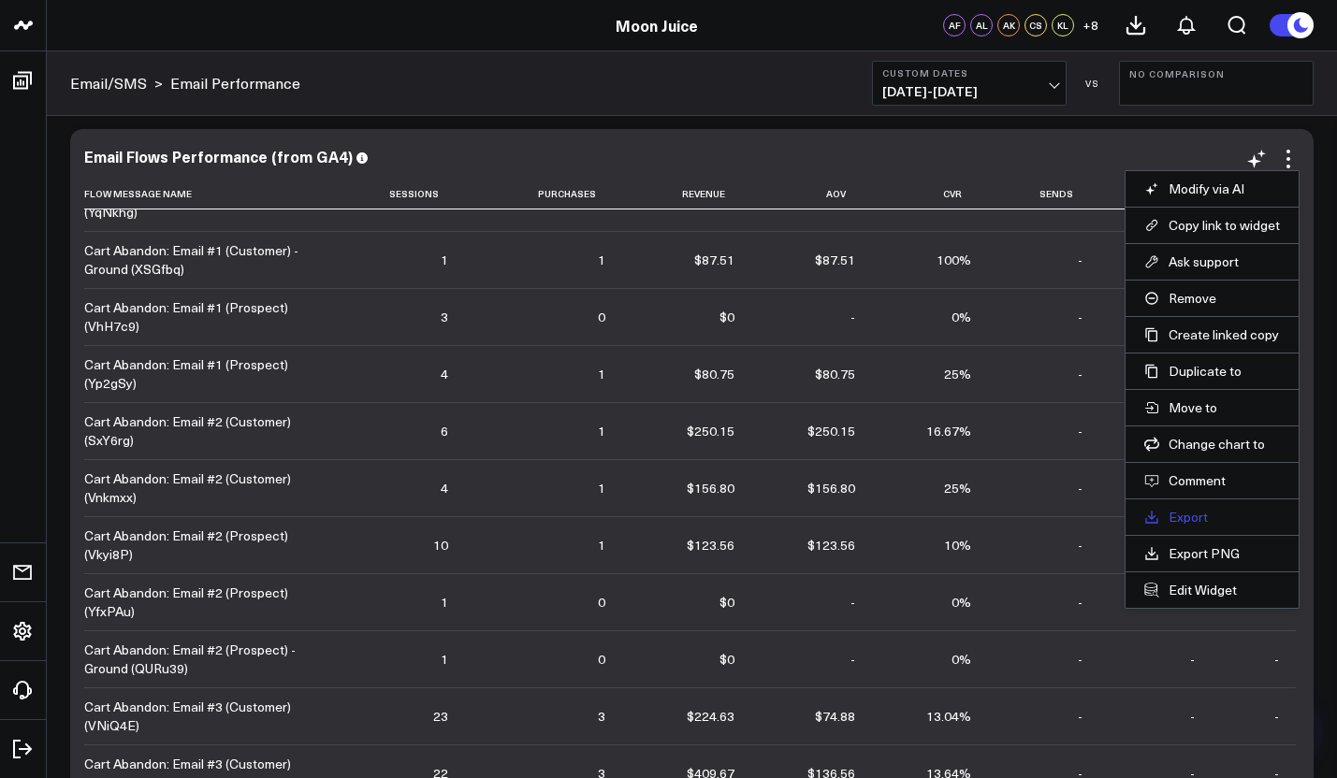
click at [1162, 515] on link "Export" at bounding box center [1212, 517] width 136 height 17
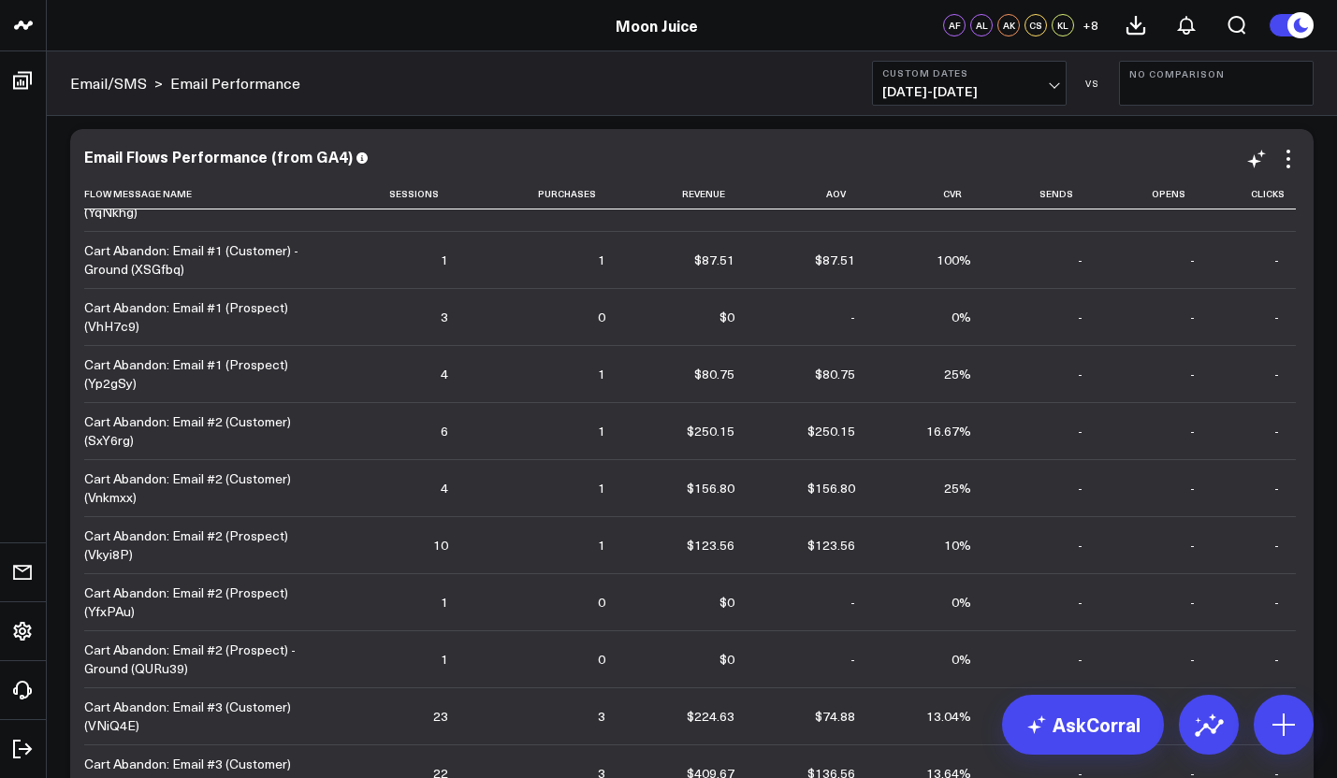
scroll to position [834, 0]
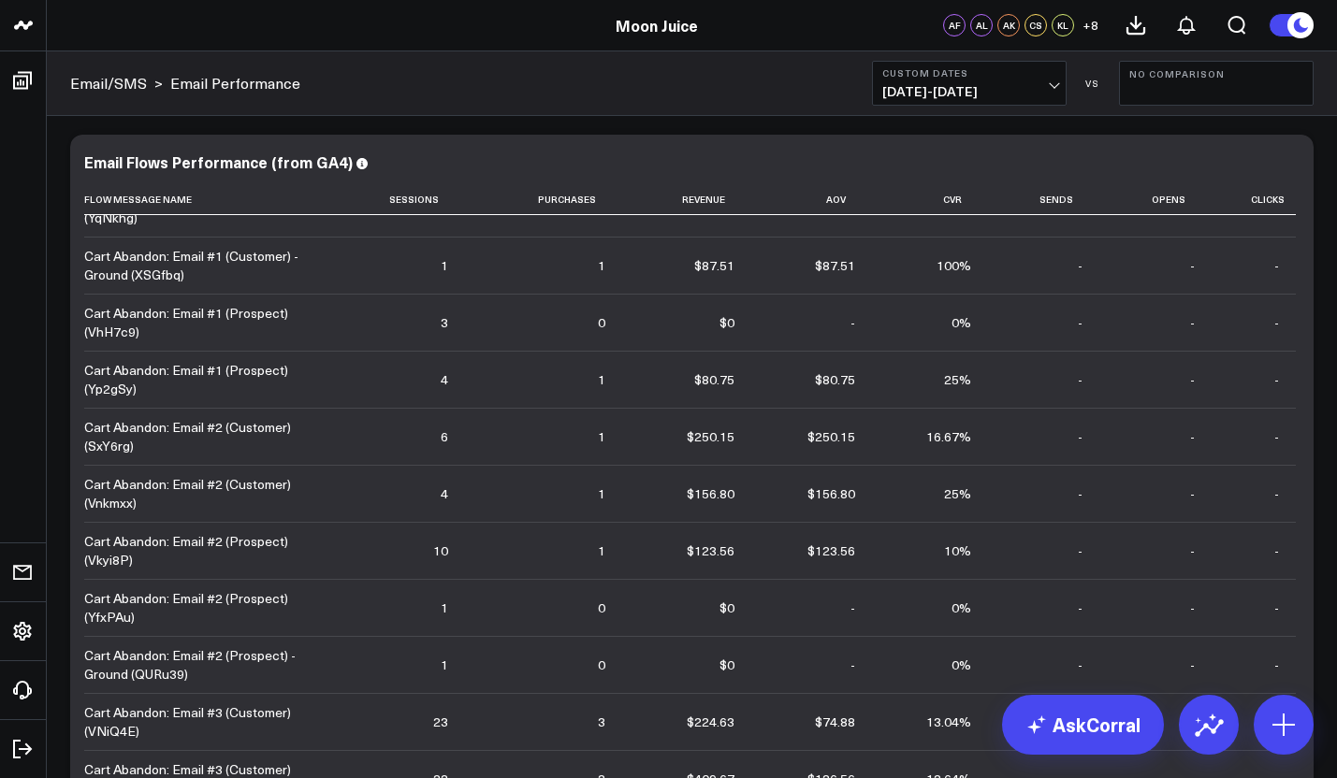
click at [925, 94] on span "[DATE] - [DATE]" at bounding box center [969, 91] width 174 height 15
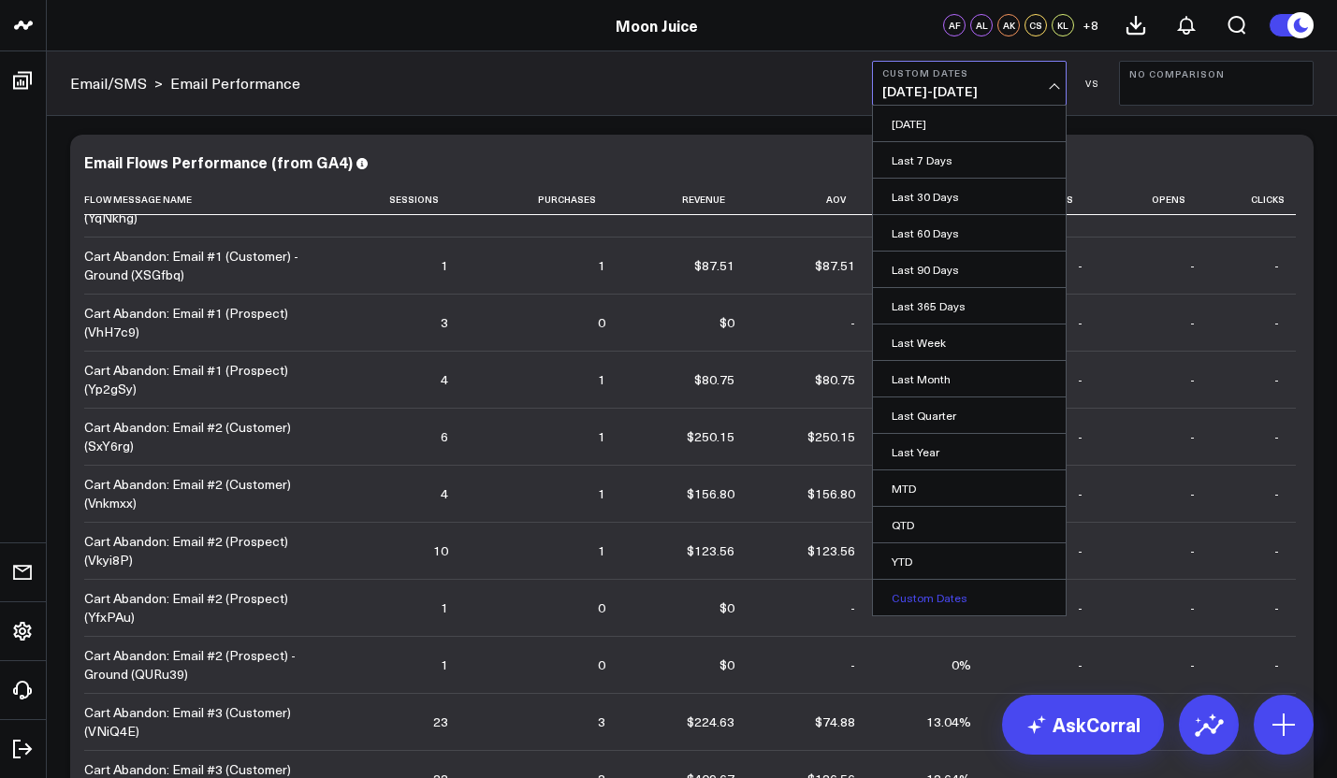
click at [914, 604] on link "Custom Dates" at bounding box center [969, 598] width 193 height 36
select select "8"
select select "2025"
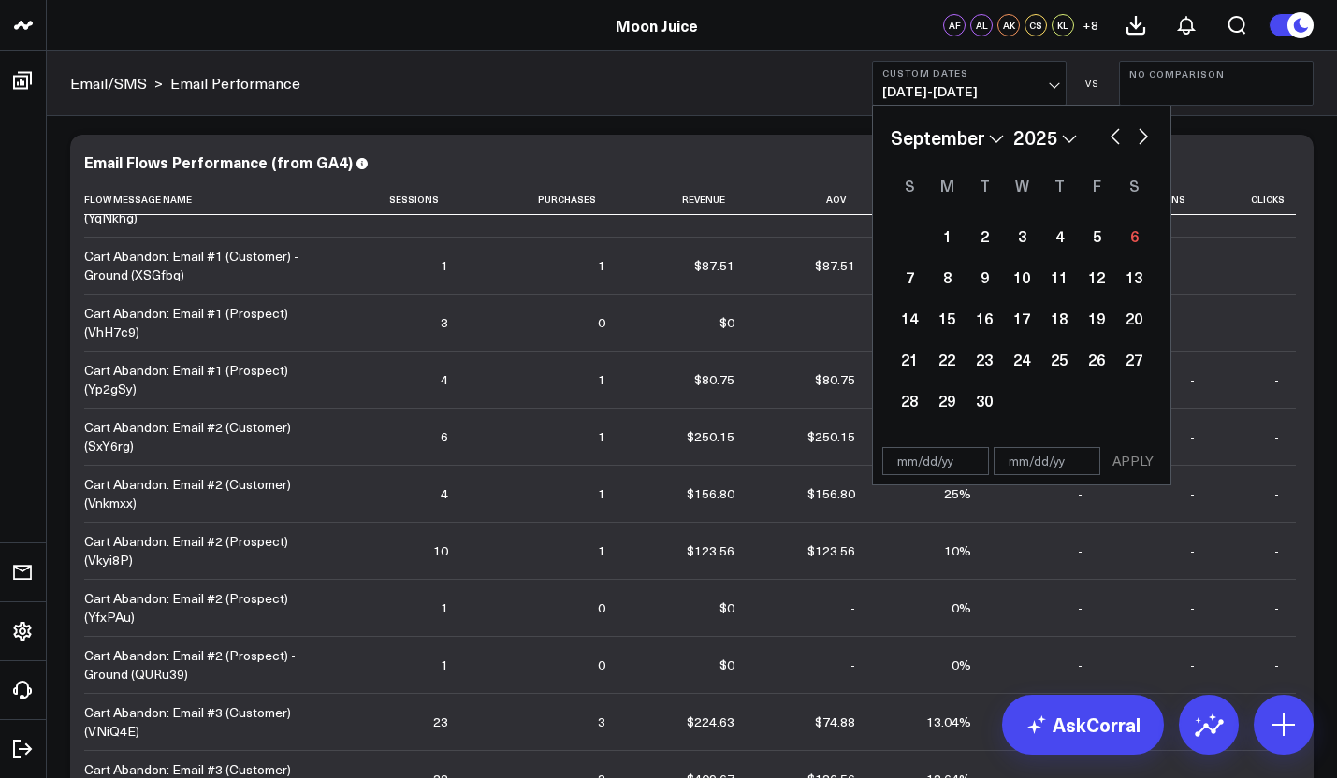
click at [1119, 143] on button "button" at bounding box center [1115, 134] width 19 height 22
select select "7"
select select "2025"
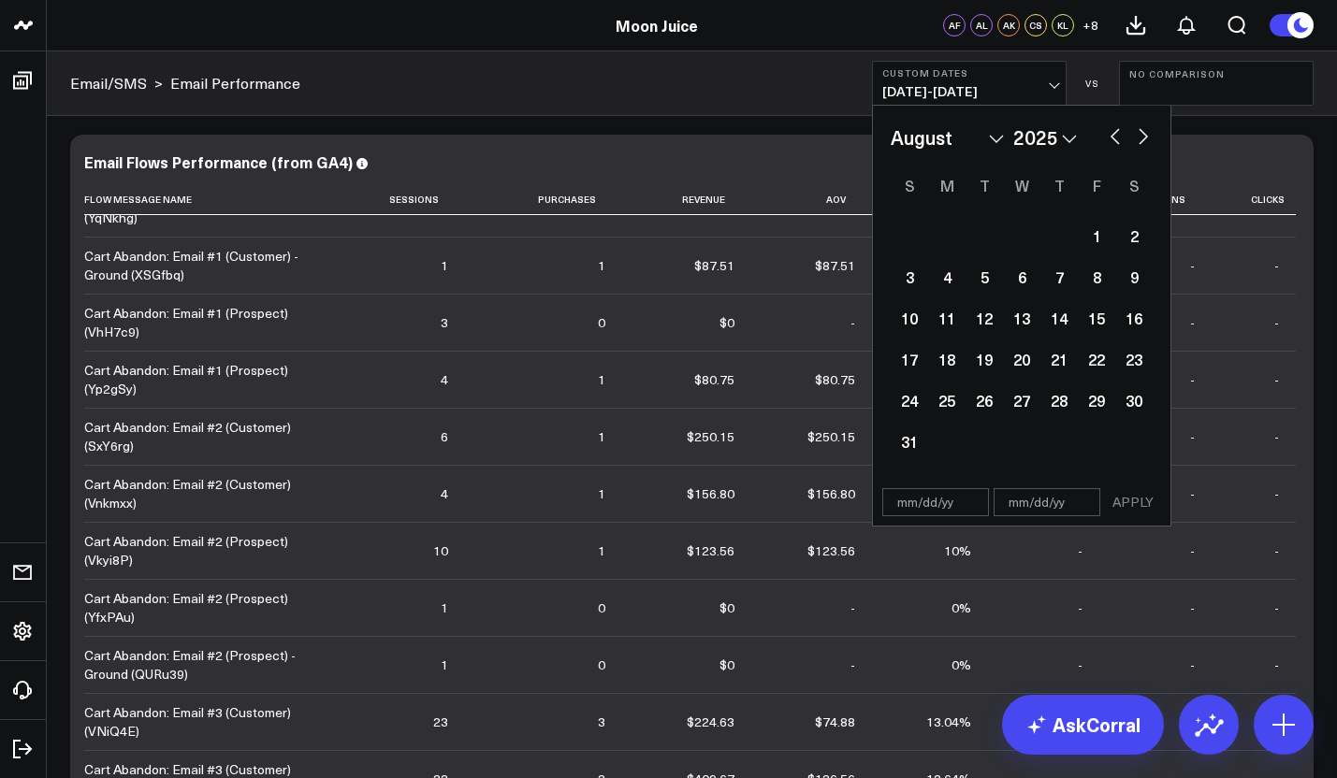
click at [1119, 143] on button "button" at bounding box center [1115, 134] width 19 height 22
select select "6"
select select "2025"
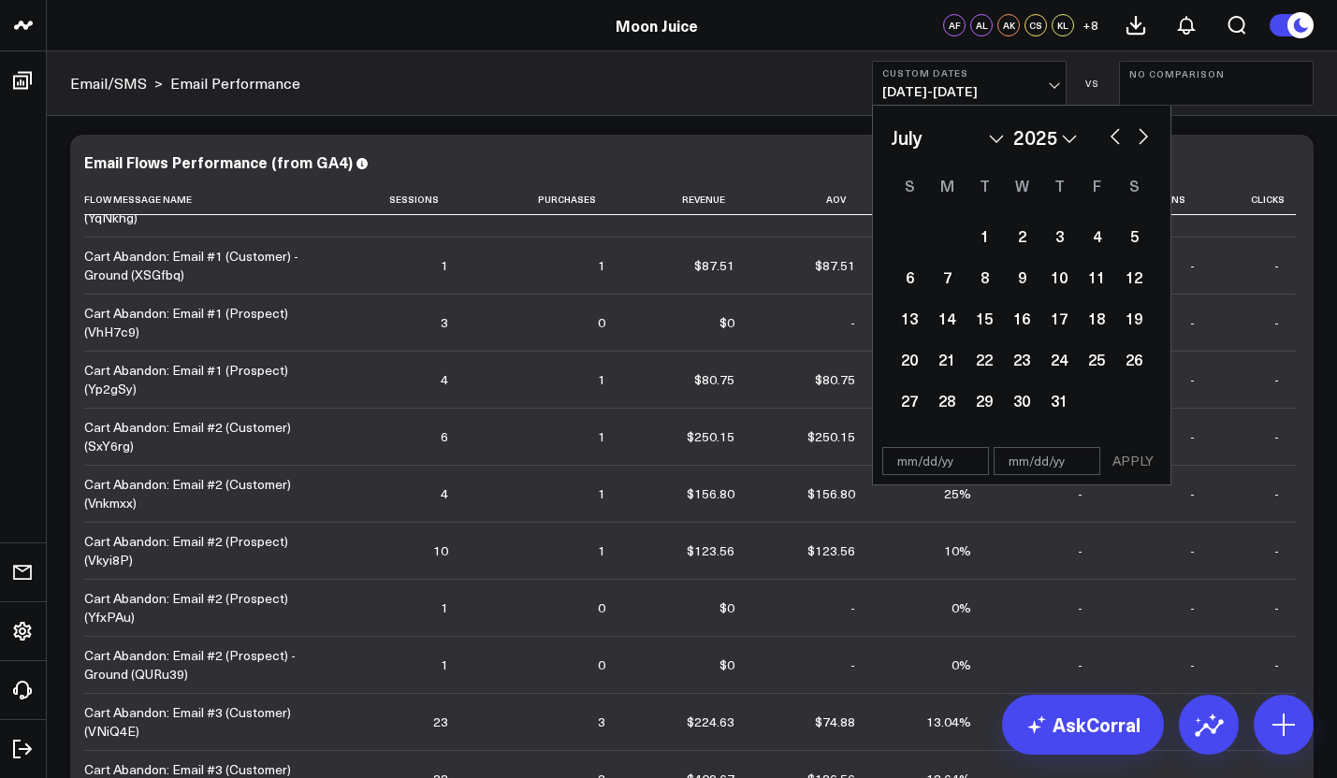
click at [1119, 143] on button "button" at bounding box center [1115, 134] width 19 height 22
select select "5"
select select "2025"
click at [1119, 143] on button "button" at bounding box center [1115, 134] width 19 height 22
select select "4"
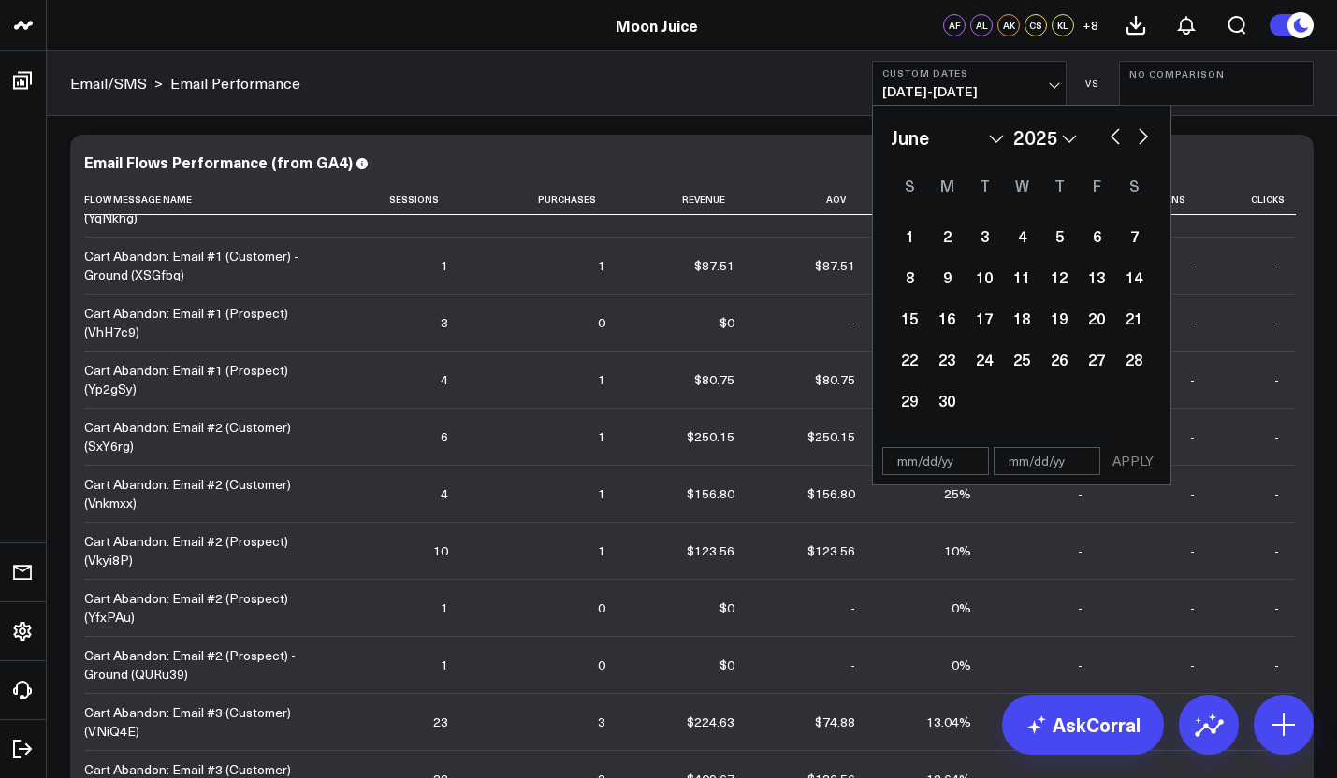
select select "2025"
click at [1050, 237] on div "1" at bounding box center [1058, 235] width 37 height 37
type input "[DATE]"
select select "4"
select select "2025"
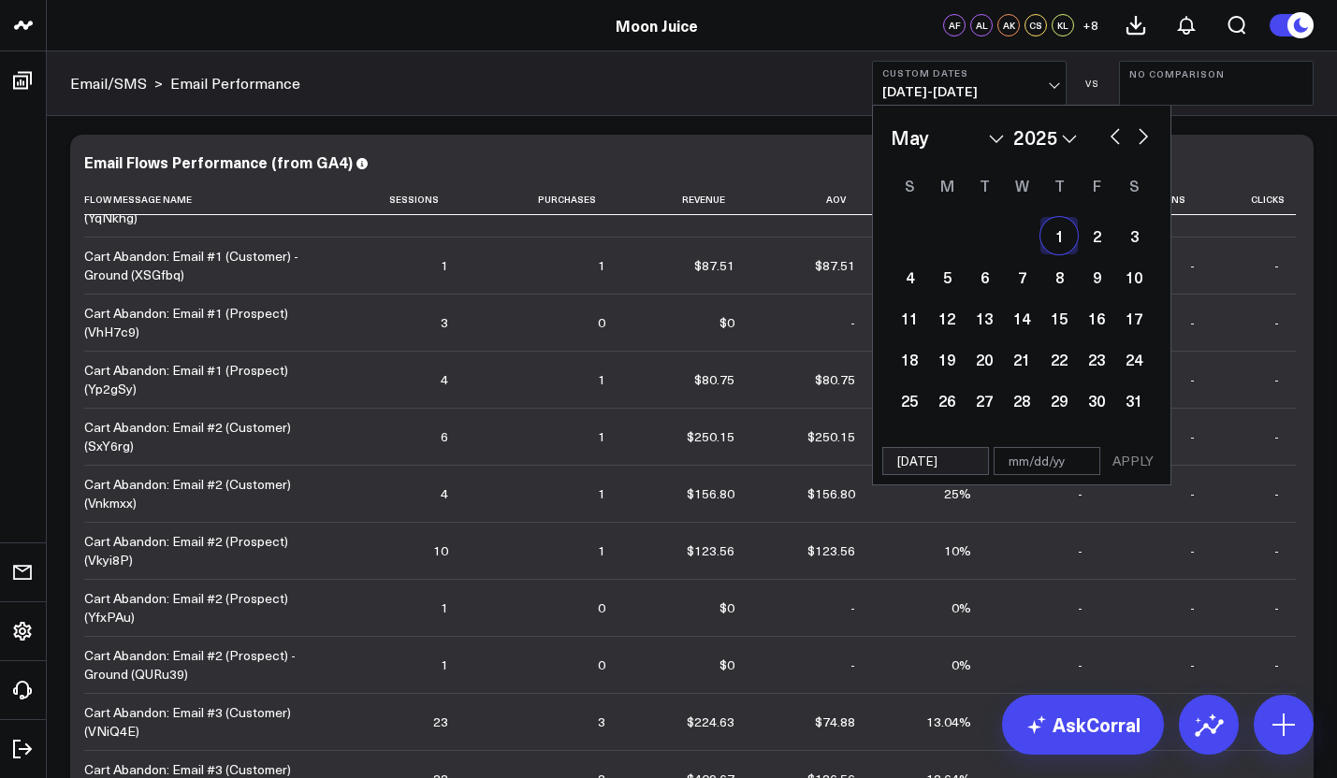
click at [1141, 149] on div "January February March April May June July August September October November [D…" at bounding box center [1022, 137] width 262 height 28
click at [1145, 141] on button "button" at bounding box center [1143, 134] width 19 height 22
select select "5"
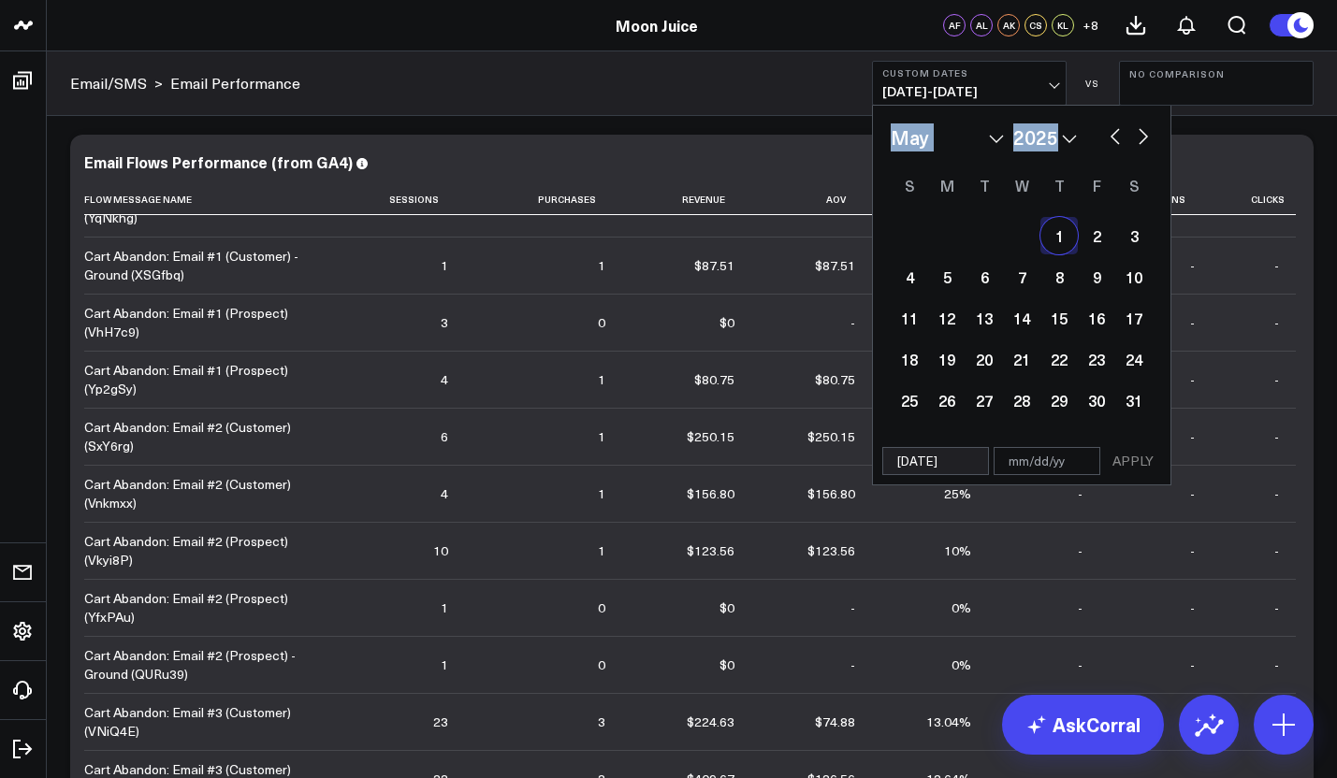
select select "2025"
click at [1145, 142] on button "button" at bounding box center [1143, 134] width 19 height 22
select select "6"
select select "2025"
click at [1120, 142] on button "button" at bounding box center [1115, 134] width 19 height 22
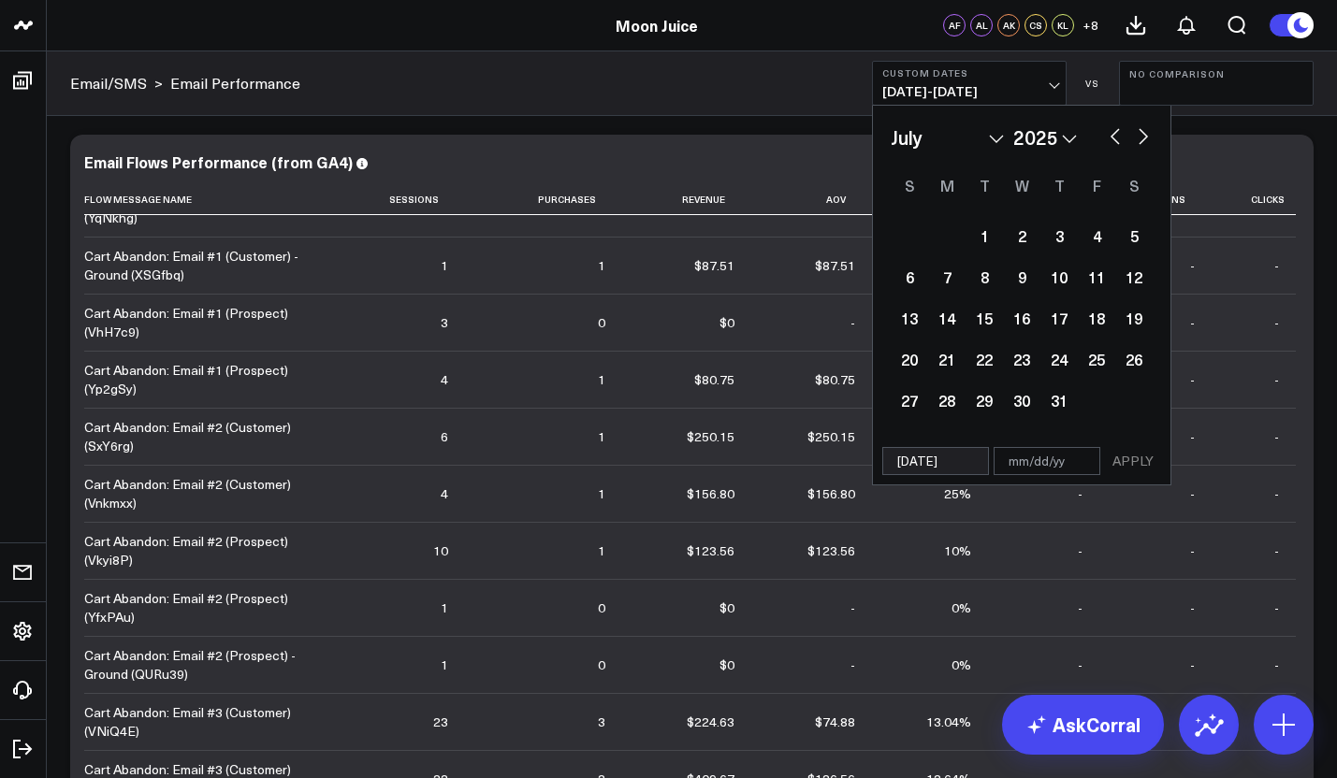
select select "5"
select select "2025"
click at [1120, 142] on button "button" at bounding box center [1115, 134] width 19 height 22
select select "4"
select select "2025"
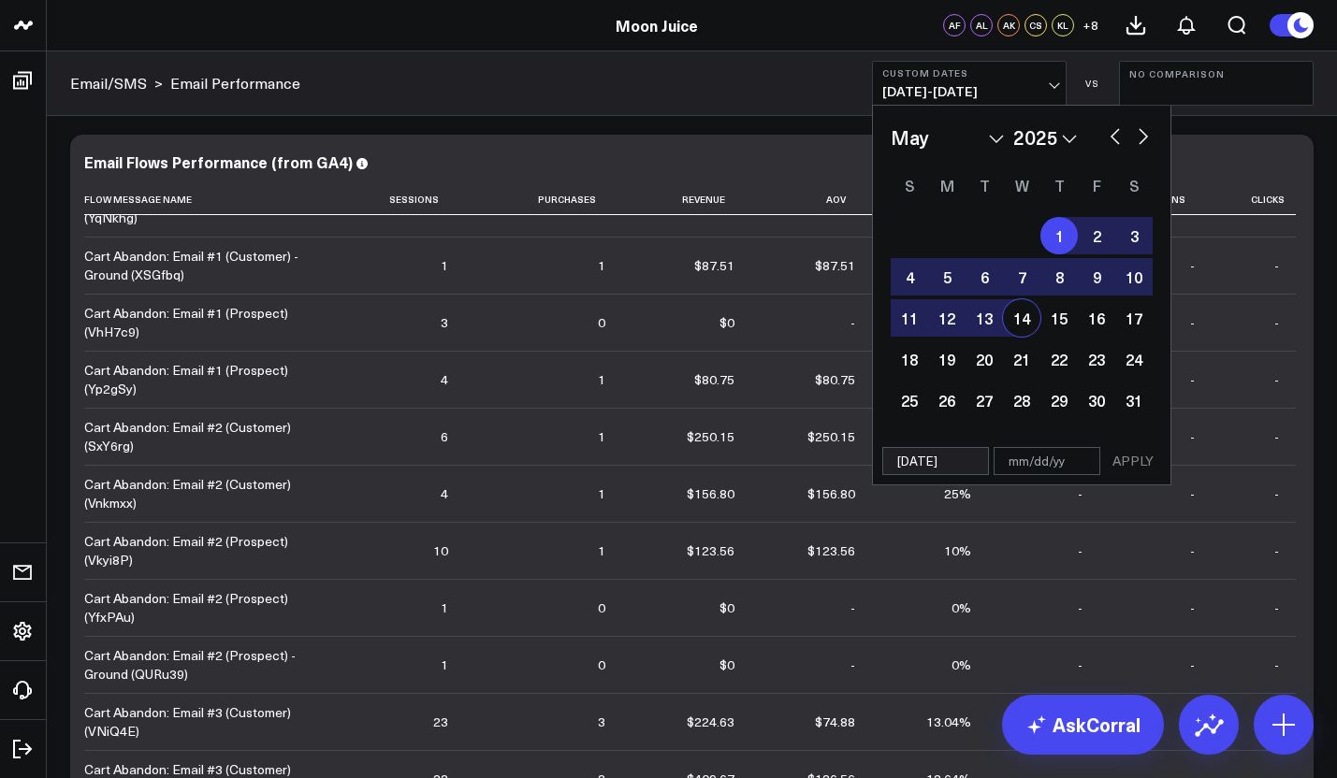
click at [1012, 302] on div "14" at bounding box center [1021, 317] width 37 height 37
type input "[DATE]"
select select "4"
select select "2025"
click at [1045, 308] on div "15" at bounding box center [1058, 317] width 37 height 37
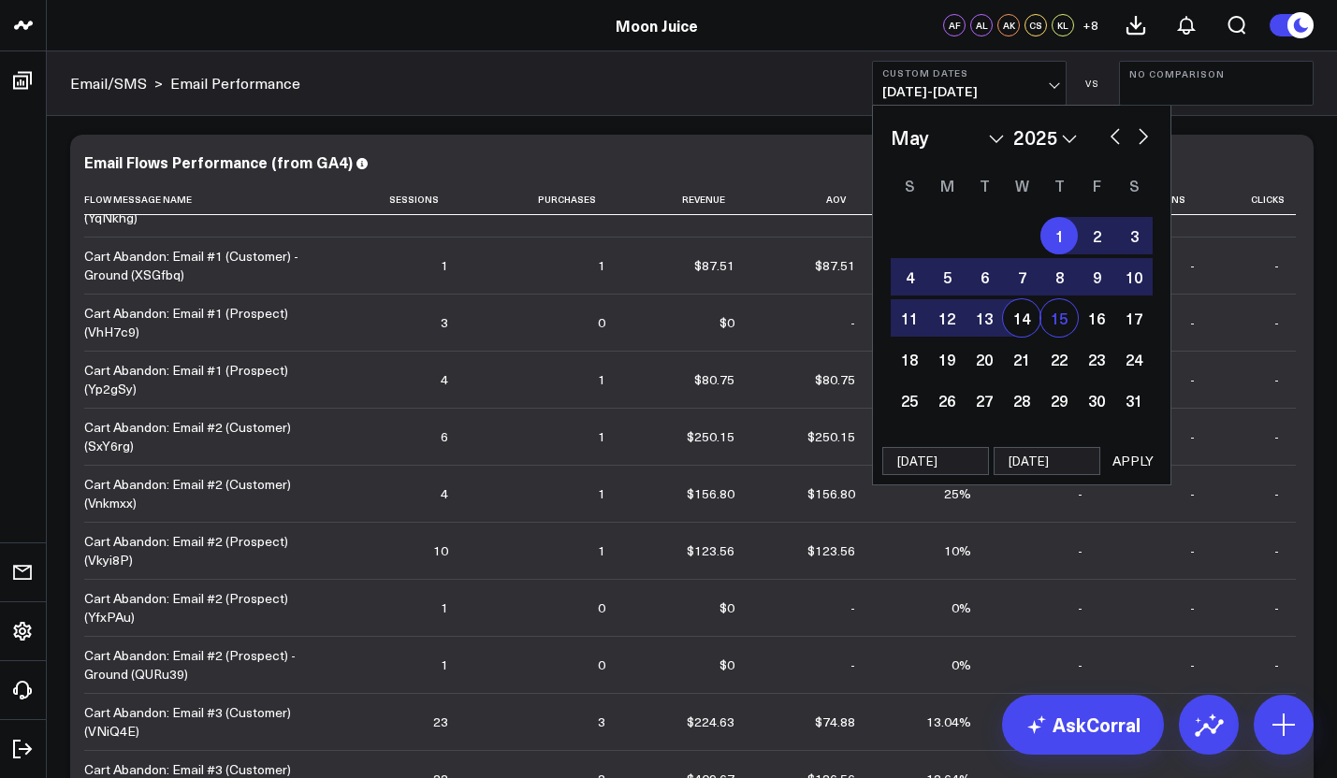
select select "4"
select select "2025"
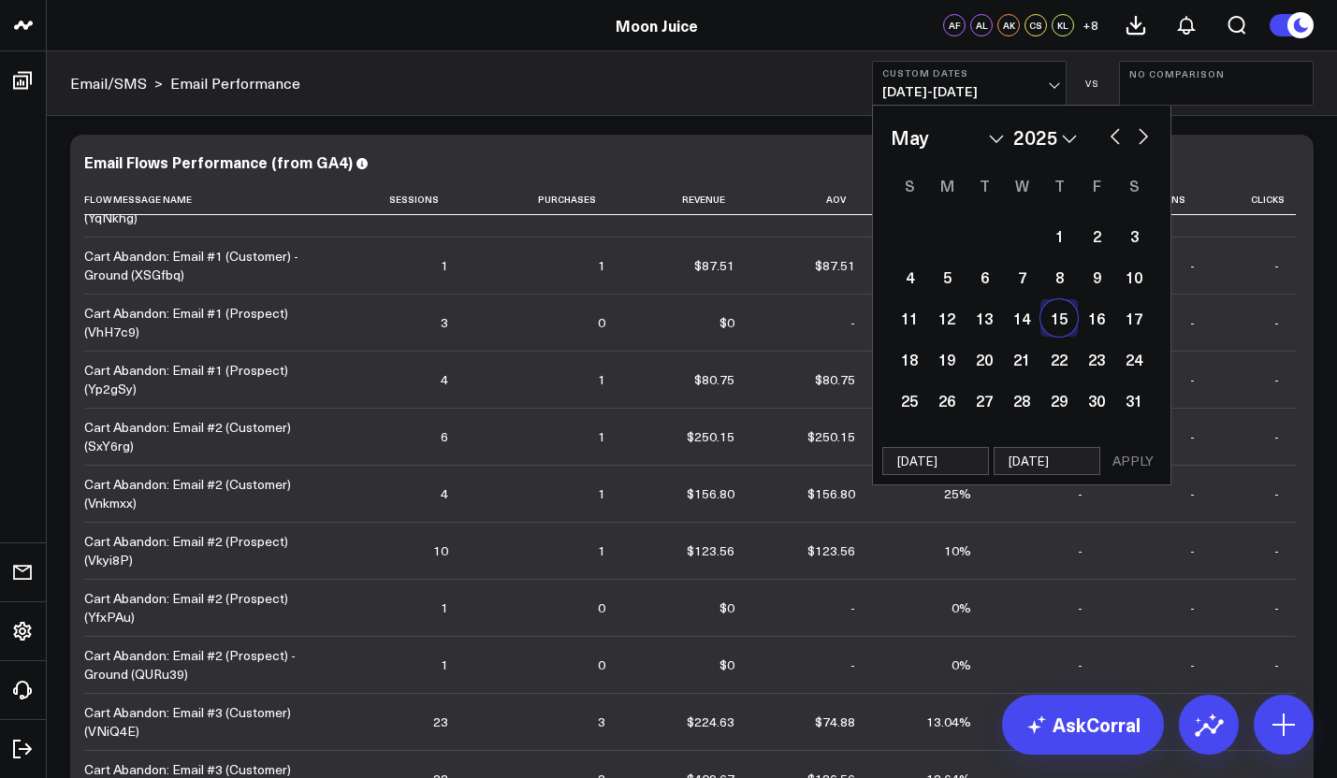
type input "[DATE]"
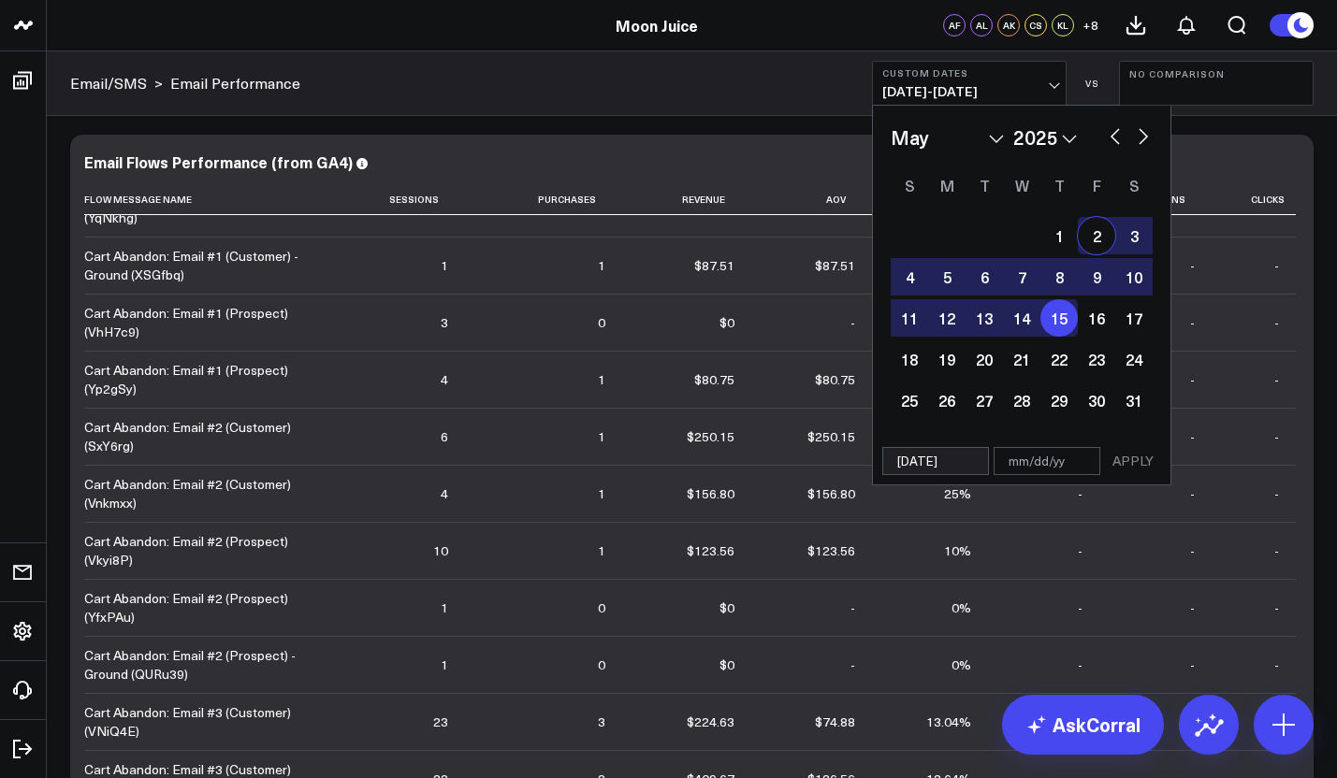
click at [1145, 136] on button "button" at bounding box center [1143, 134] width 19 height 22
select select "5"
select select "2025"
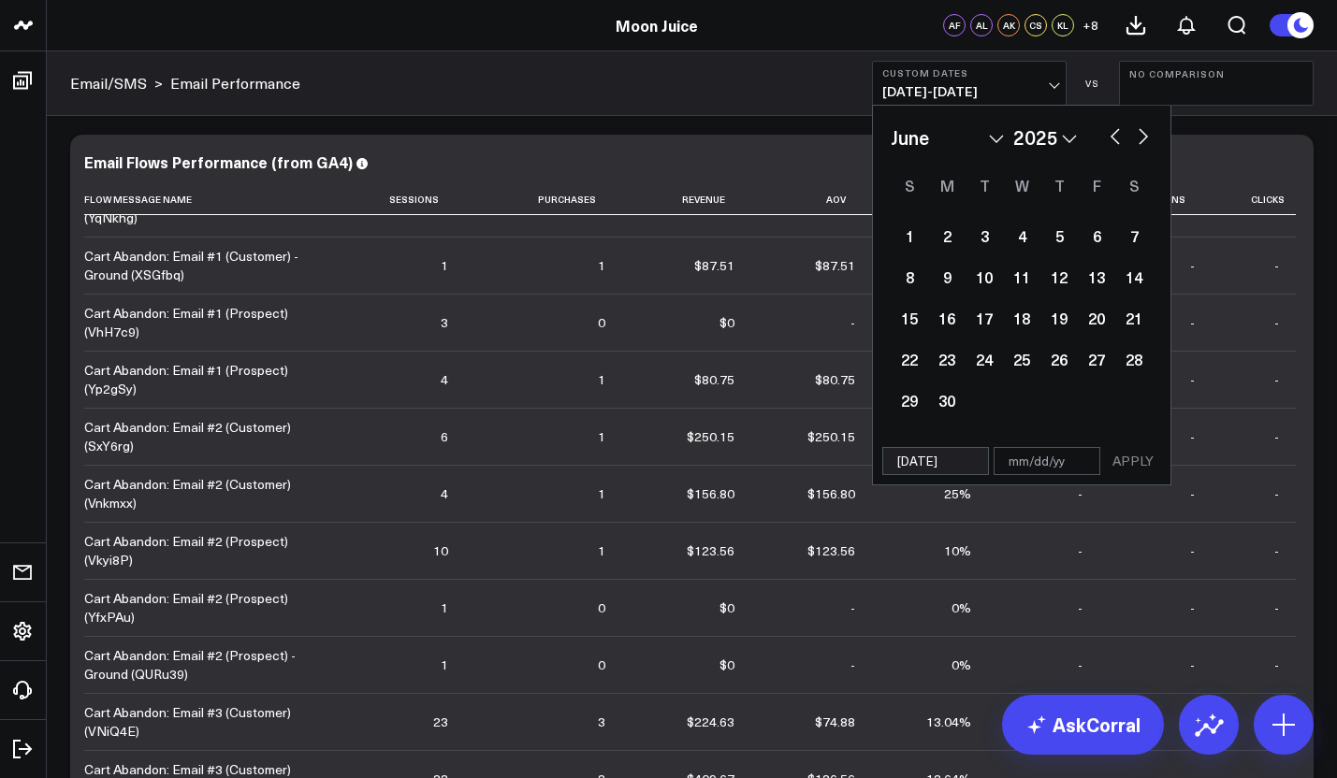
click at [1145, 136] on button "button" at bounding box center [1143, 134] width 19 height 22
select select "6"
select select "2025"
click at [1142, 143] on button "button" at bounding box center [1143, 134] width 19 height 22
select select "7"
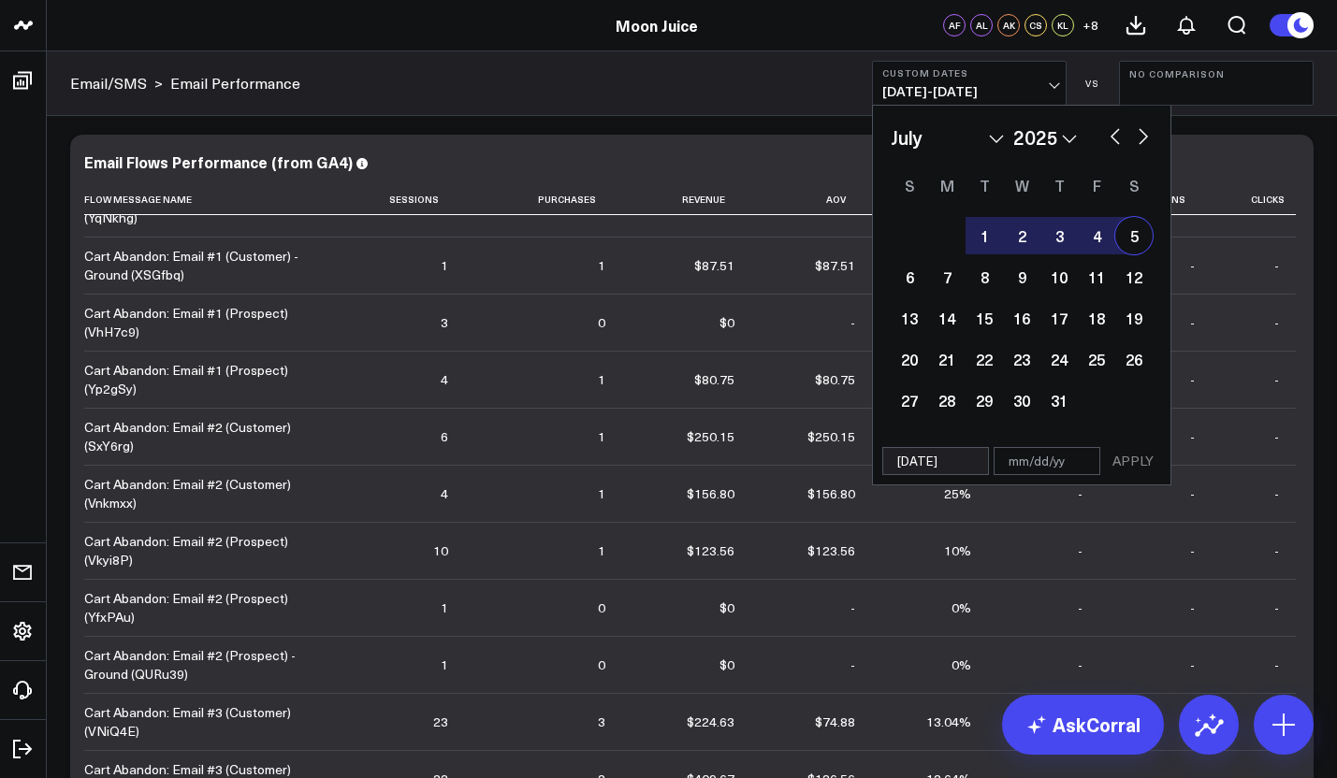
select select "2025"
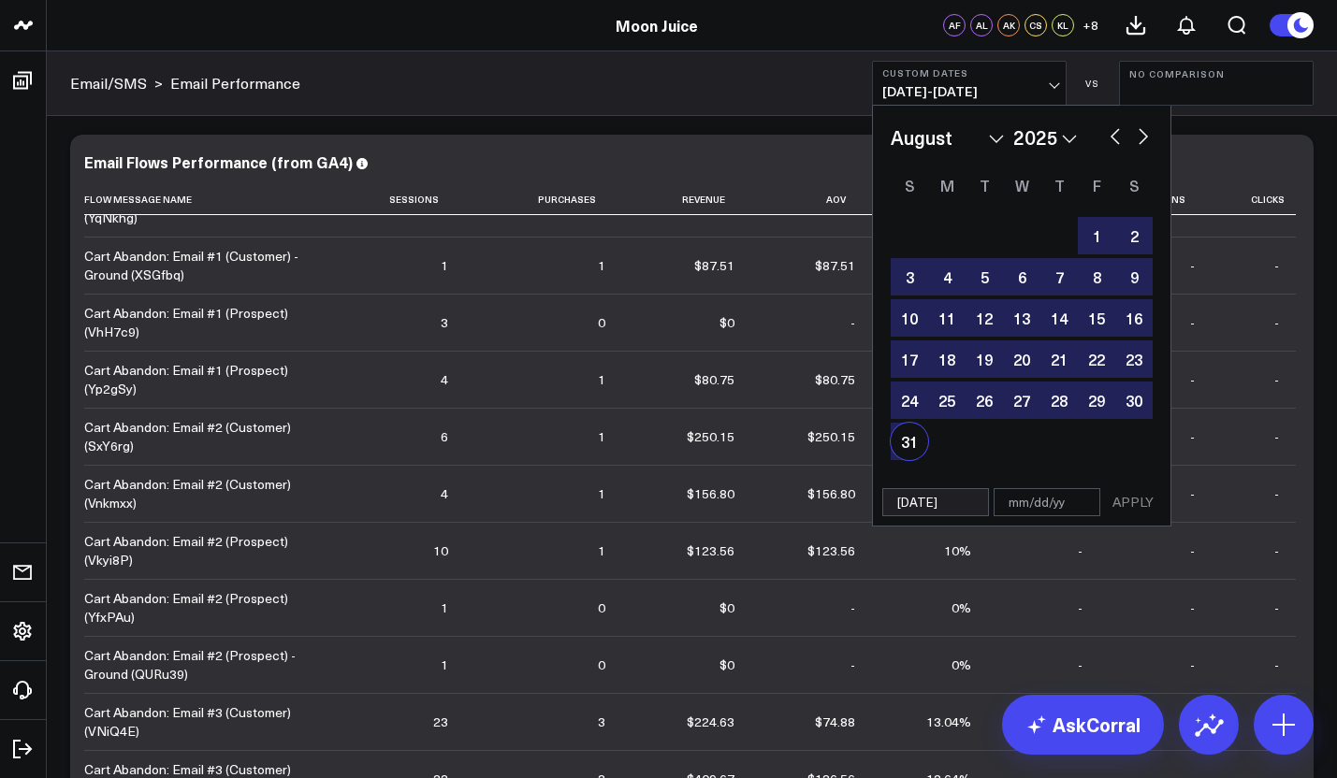
click at [916, 454] on div "31" at bounding box center [909, 441] width 37 height 37
type input "[DATE]"
select select "7"
select select "2025"
click at [1116, 504] on button "APPLY" at bounding box center [1133, 502] width 56 height 28
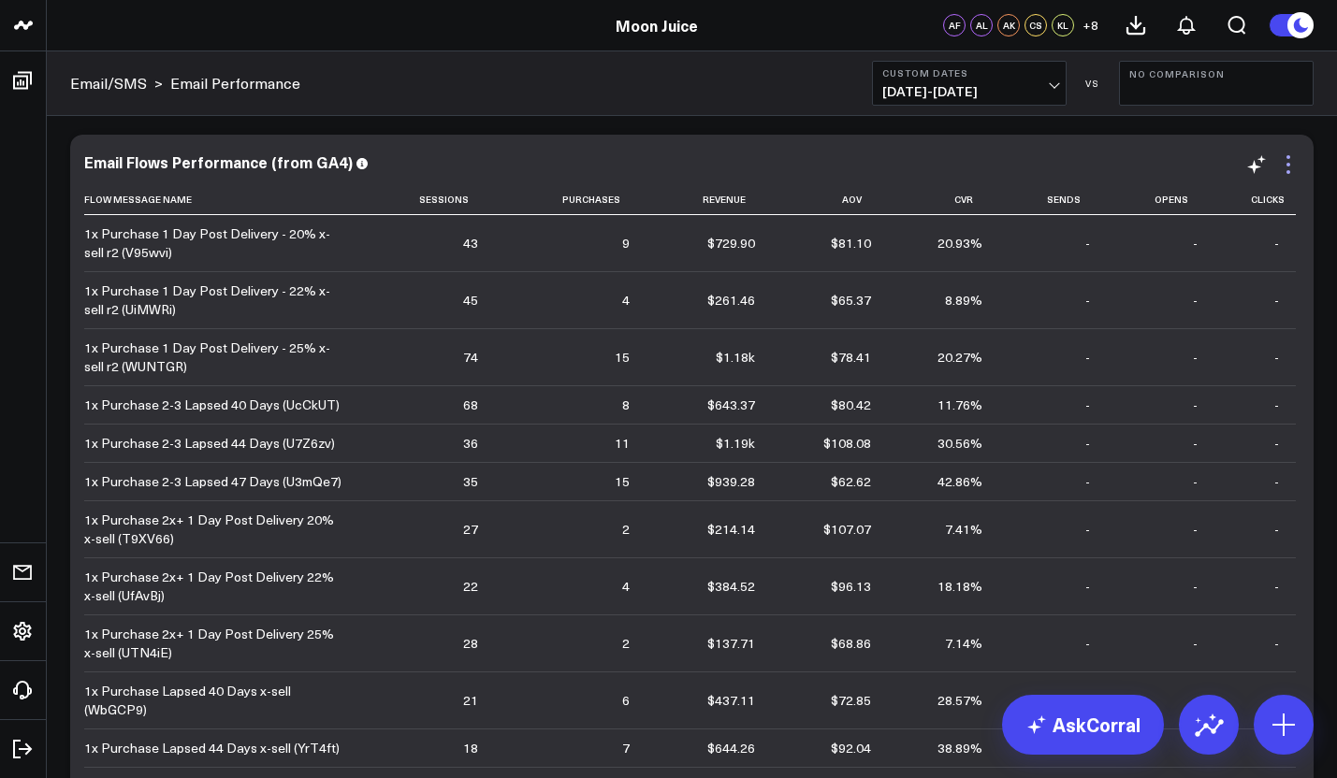
click at [1290, 157] on icon at bounding box center [1288, 164] width 22 height 22
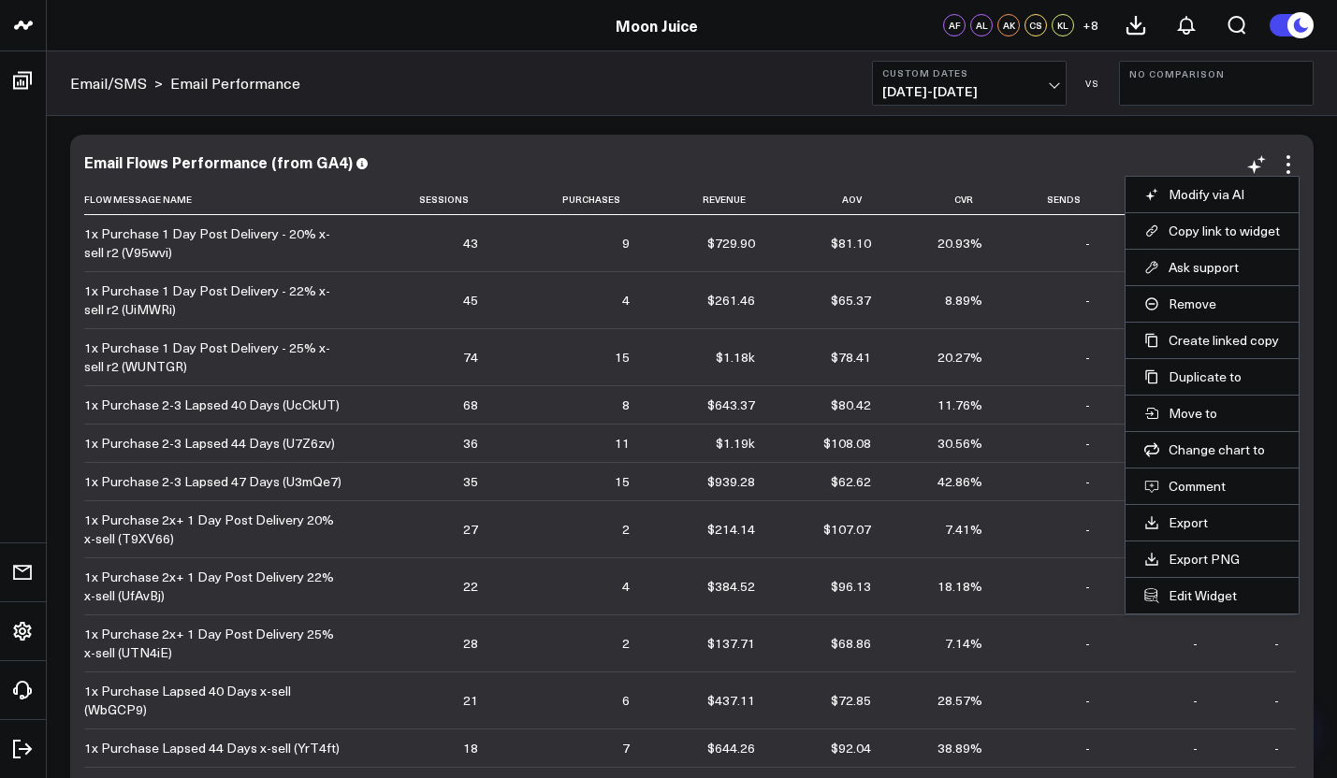
click at [1174, 509] on li "Export" at bounding box center [1211, 522] width 173 height 36
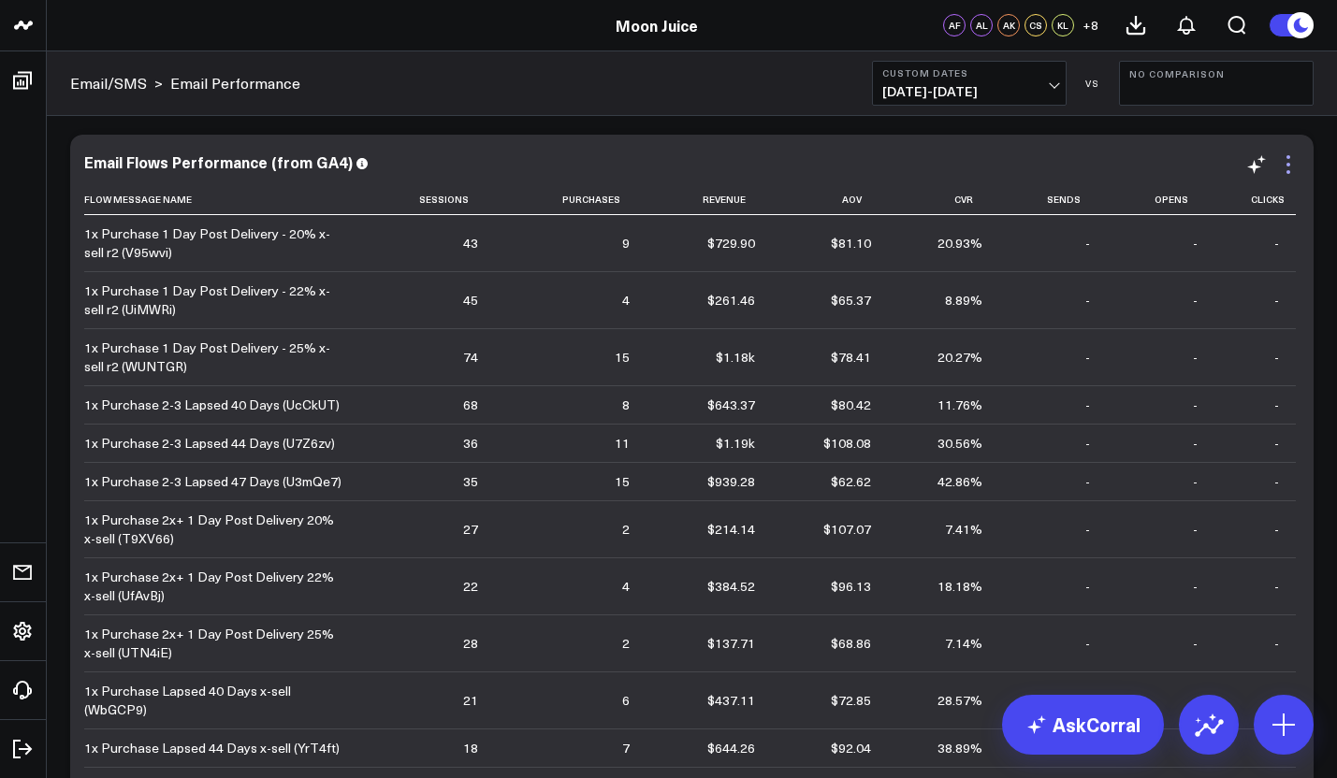
click at [1277, 174] on icon at bounding box center [1288, 164] width 22 height 22
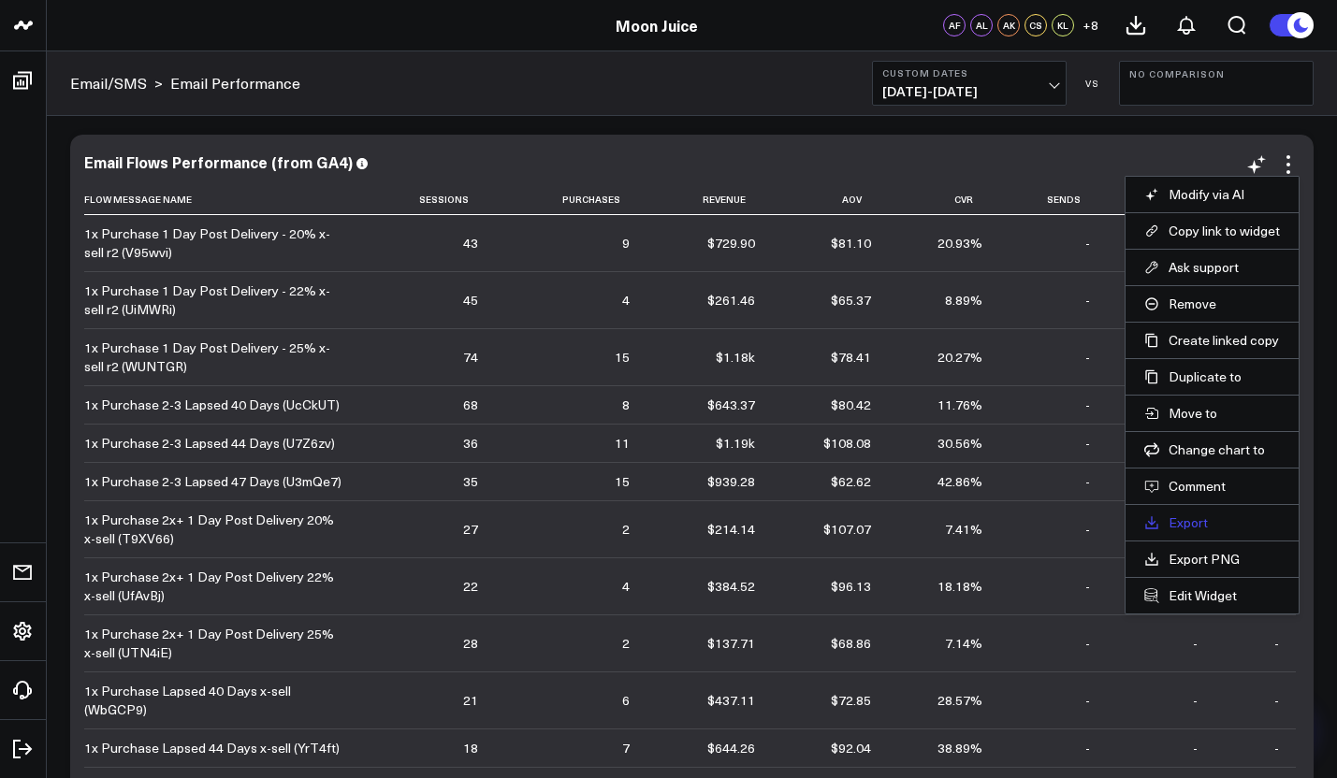
click at [1161, 523] on link "Export" at bounding box center [1212, 523] width 136 height 17
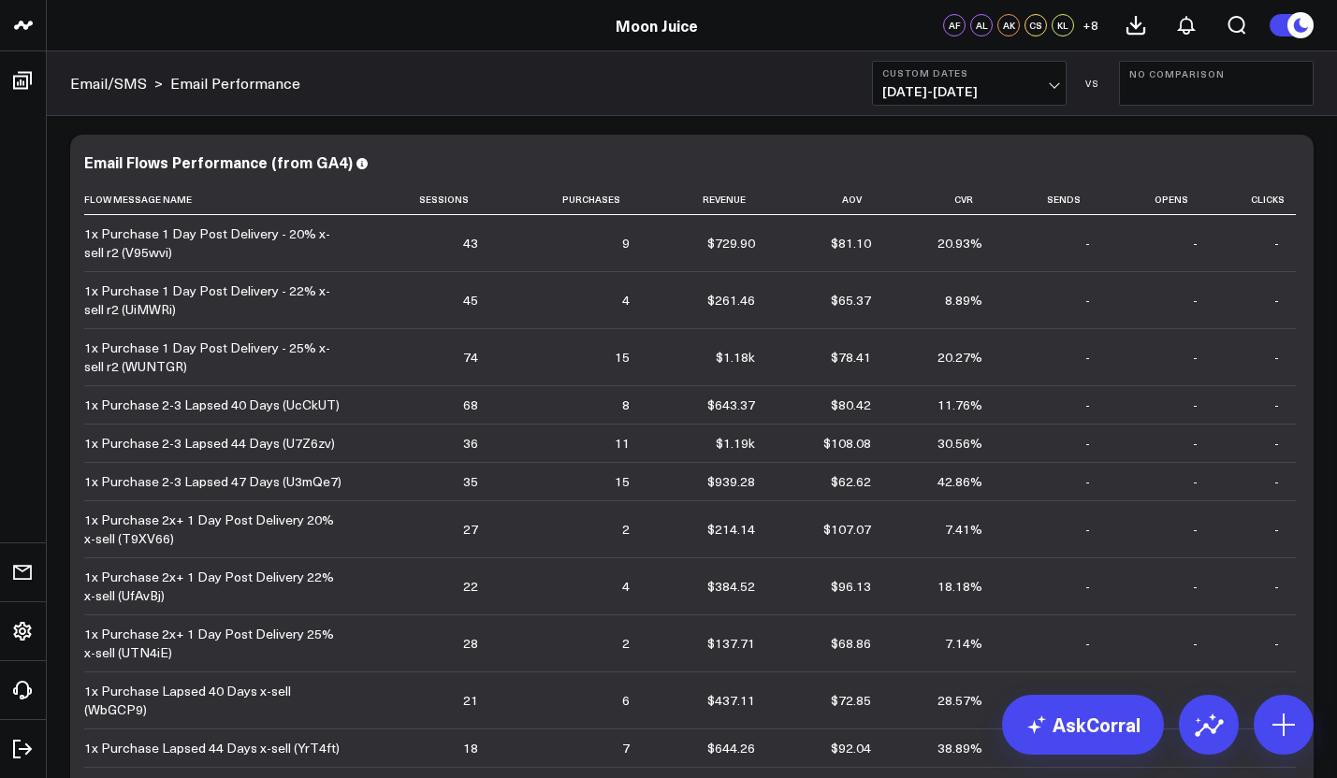
click at [886, 77] on b "Custom Dates" at bounding box center [969, 72] width 174 height 11
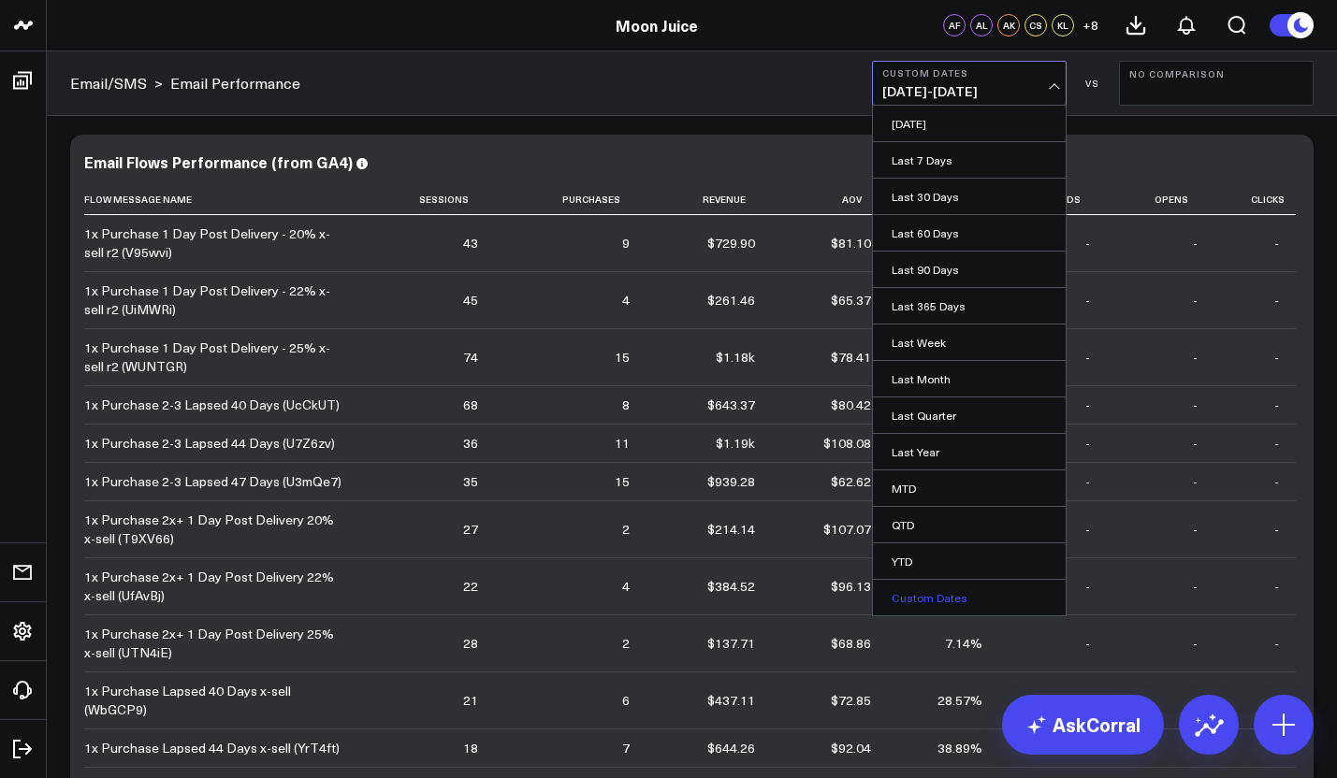
click at [908, 596] on link "Custom Dates" at bounding box center [969, 598] width 193 height 36
select select "8"
select select "2025"
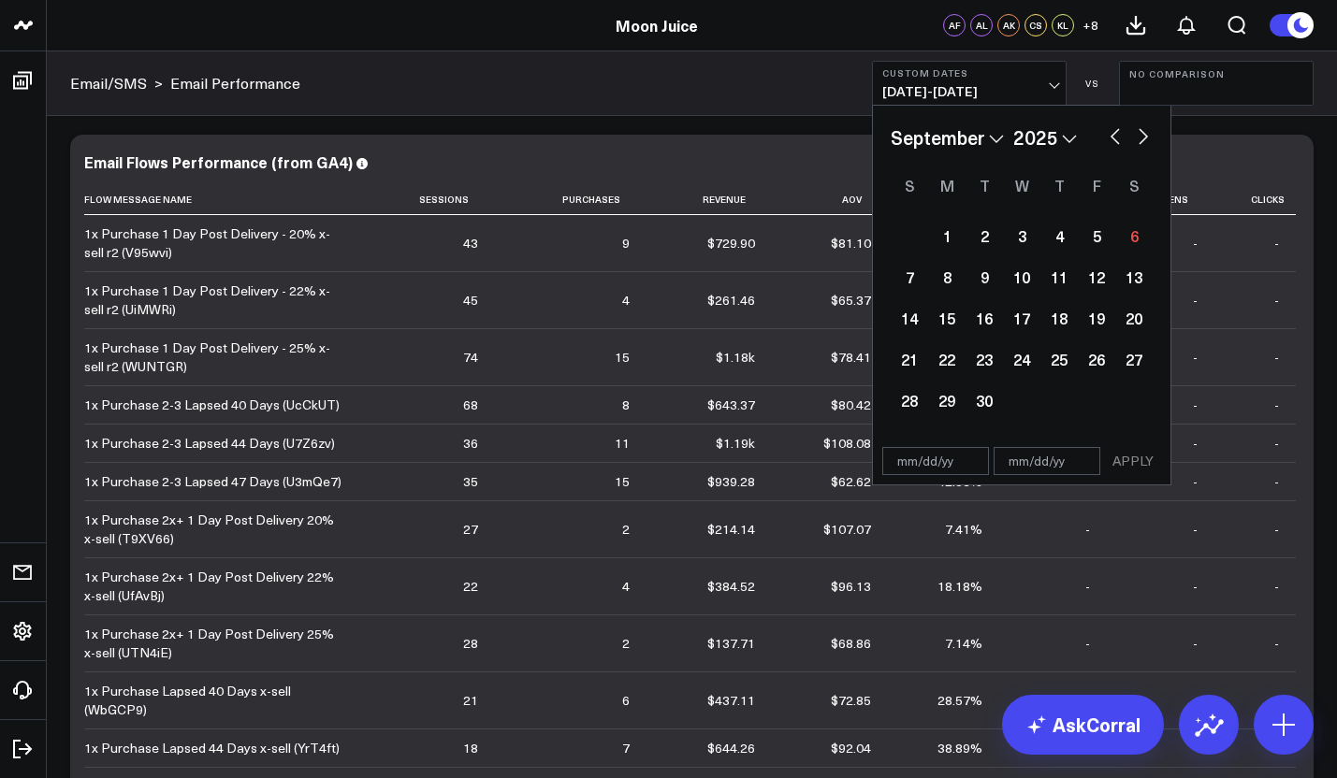
click at [1109, 147] on div "January February March April May June July August September October November [D…" at bounding box center [1022, 137] width 262 height 28
click at [1116, 144] on button "button" at bounding box center [1115, 134] width 19 height 22
select select "6"
select select "2025"
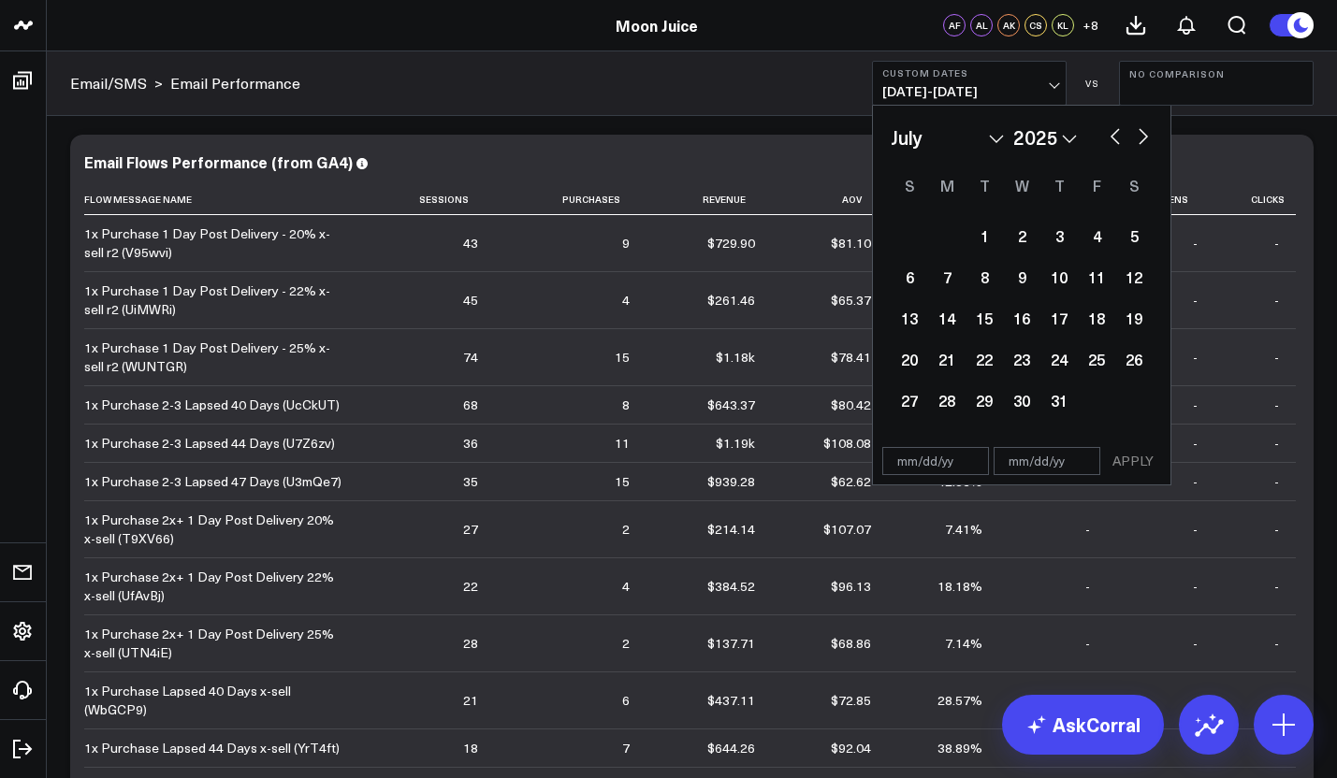
click at [1116, 144] on button "button" at bounding box center [1115, 134] width 19 height 22
select select "5"
select select "2025"
click at [1116, 144] on button "button" at bounding box center [1115, 134] width 19 height 22
select select "4"
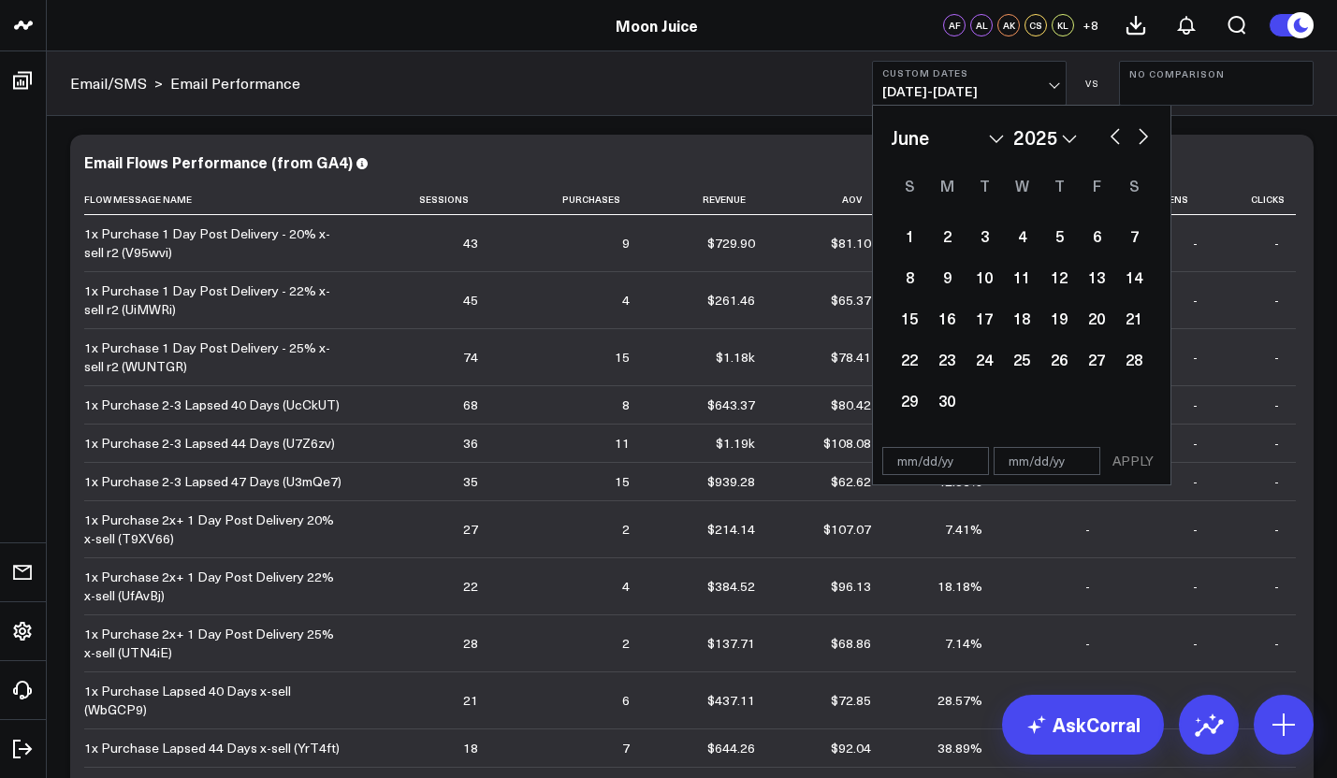
select select "2025"
click at [1116, 144] on button "button" at bounding box center [1115, 134] width 19 height 22
select select "3"
select select "2025"
click at [1116, 144] on button "button" at bounding box center [1115, 134] width 19 height 22
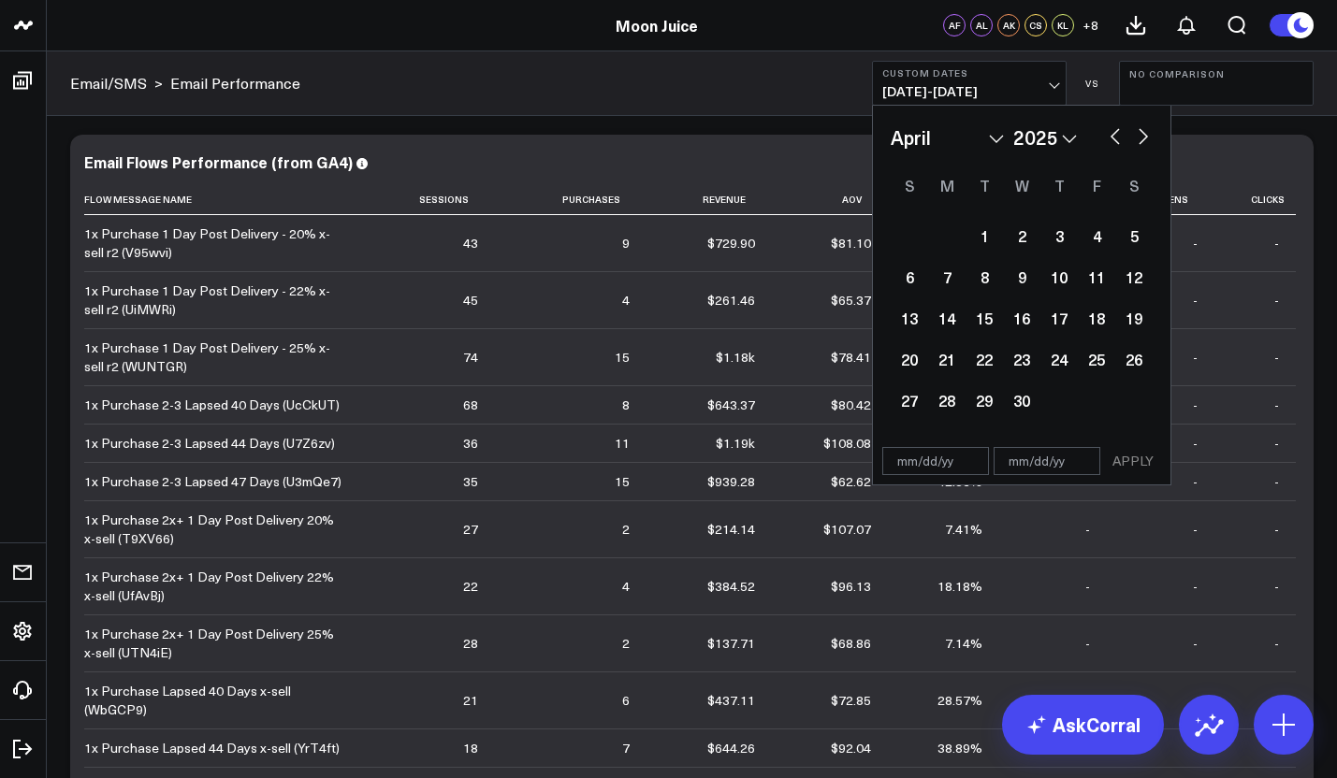
select select "2"
select select "2025"
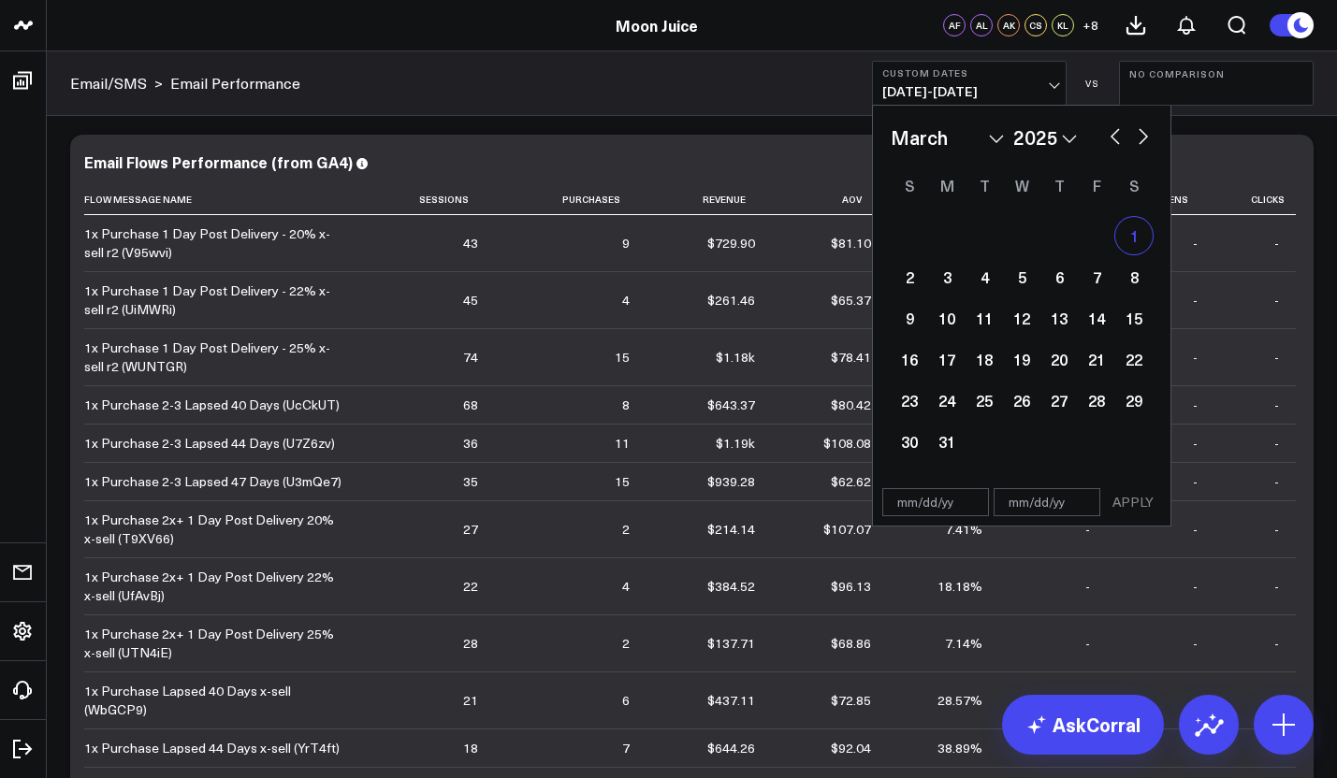
click at [1123, 233] on div "1" at bounding box center [1133, 235] width 37 height 37
type input "[DATE]"
select select "2"
select select "2025"
click at [1153, 130] on div "January February March April May June July August September October November [D…" at bounding box center [1021, 293] width 297 height 374
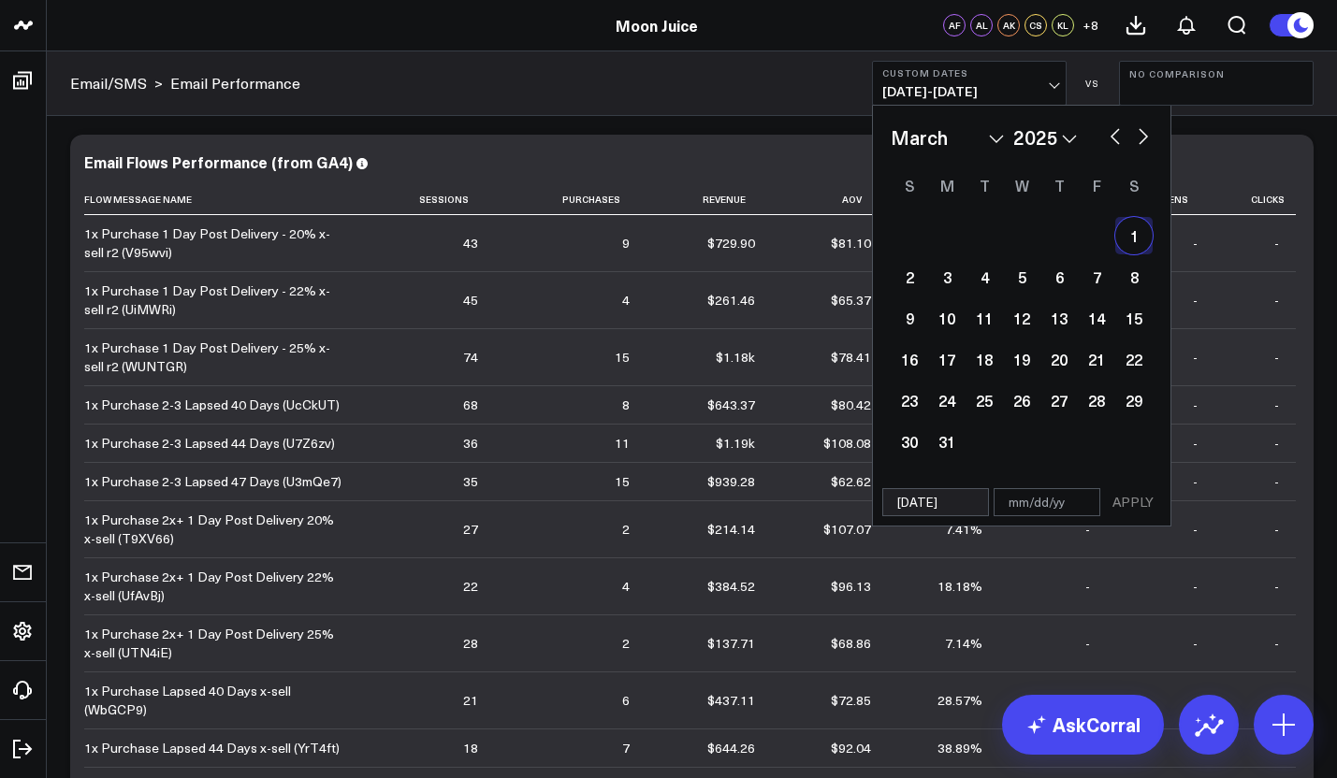
click at [1153, 130] on div "January February March April May June July August September October November [D…" at bounding box center [1021, 293] width 297 height 374
click at [1138, 142] on button "button" at bounding box center [1143, 134] width 19 height 22
select select "4"
select select "2025"
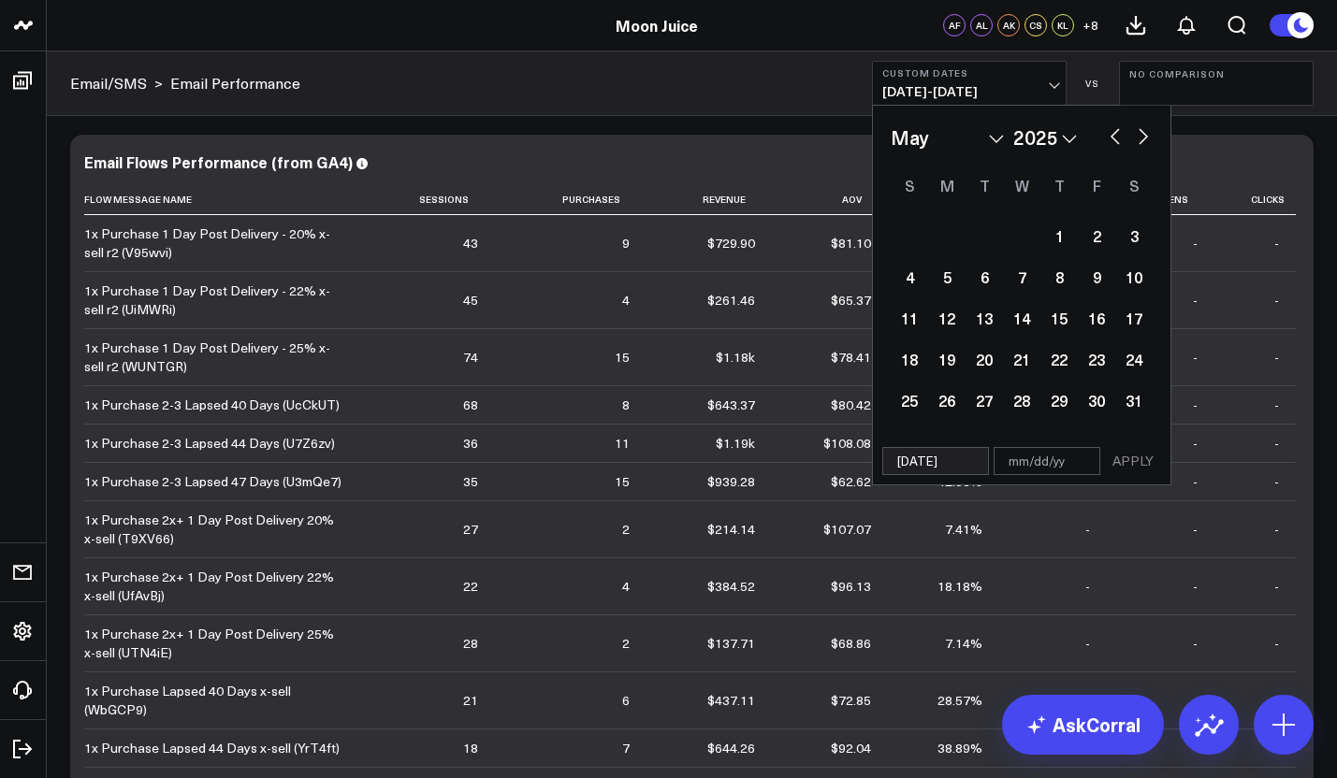
click at [1138, 142] on button "button" at bounding box center [1143, 134] width 19 height 22
select select "6"
select select "2025"
click at [1138, 142] on button "button" at bounding box center [1143, 134] width 19 height 22
select select "7"
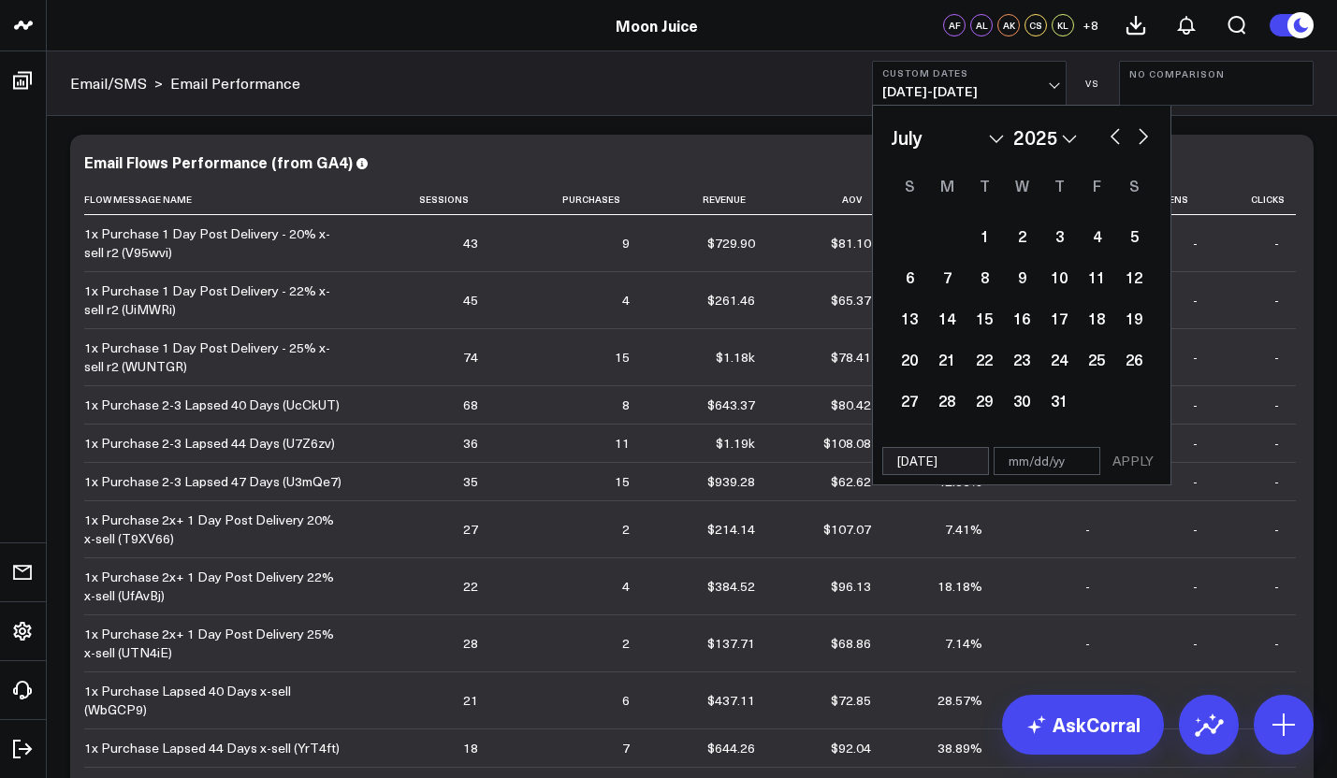
select select "2025"
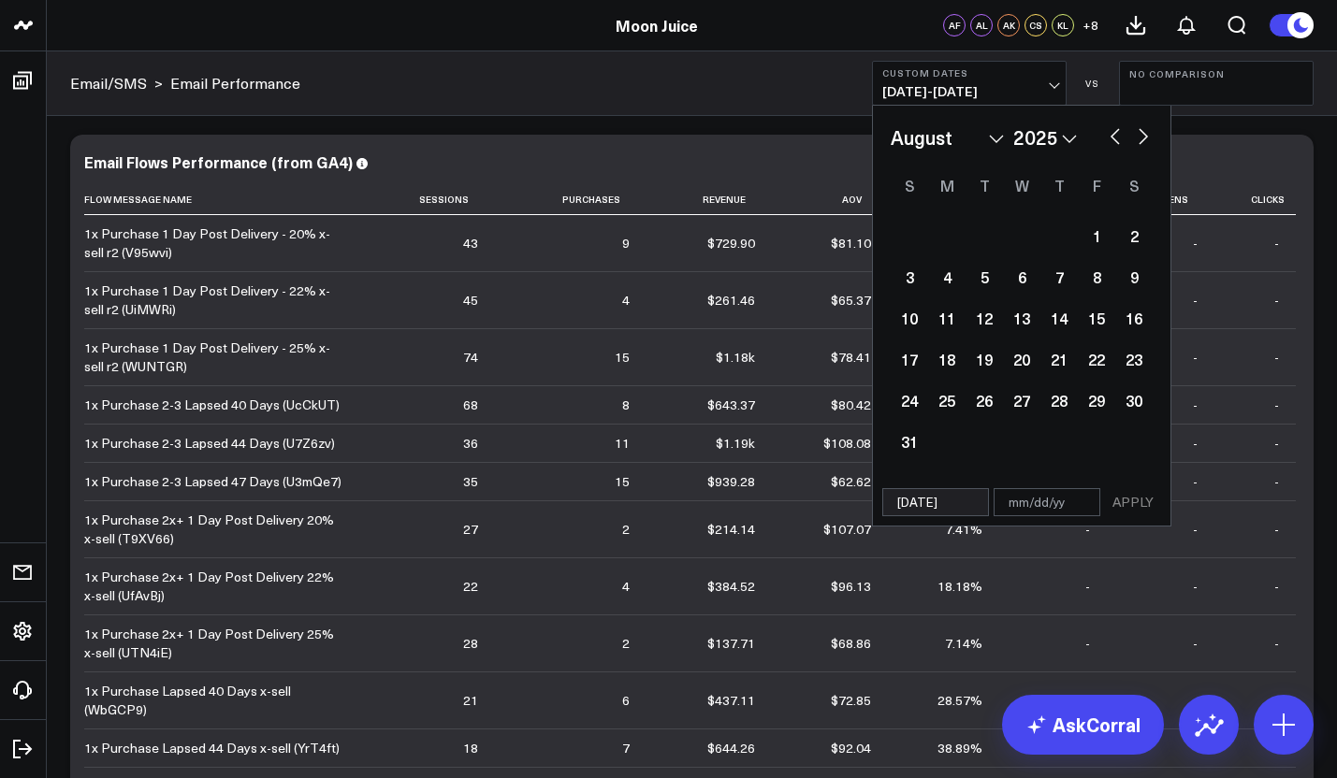
click at [1138, 142] on button "button" at bounding box center [1143, 134] width 19 height 22
select select "8"
select select "2025"
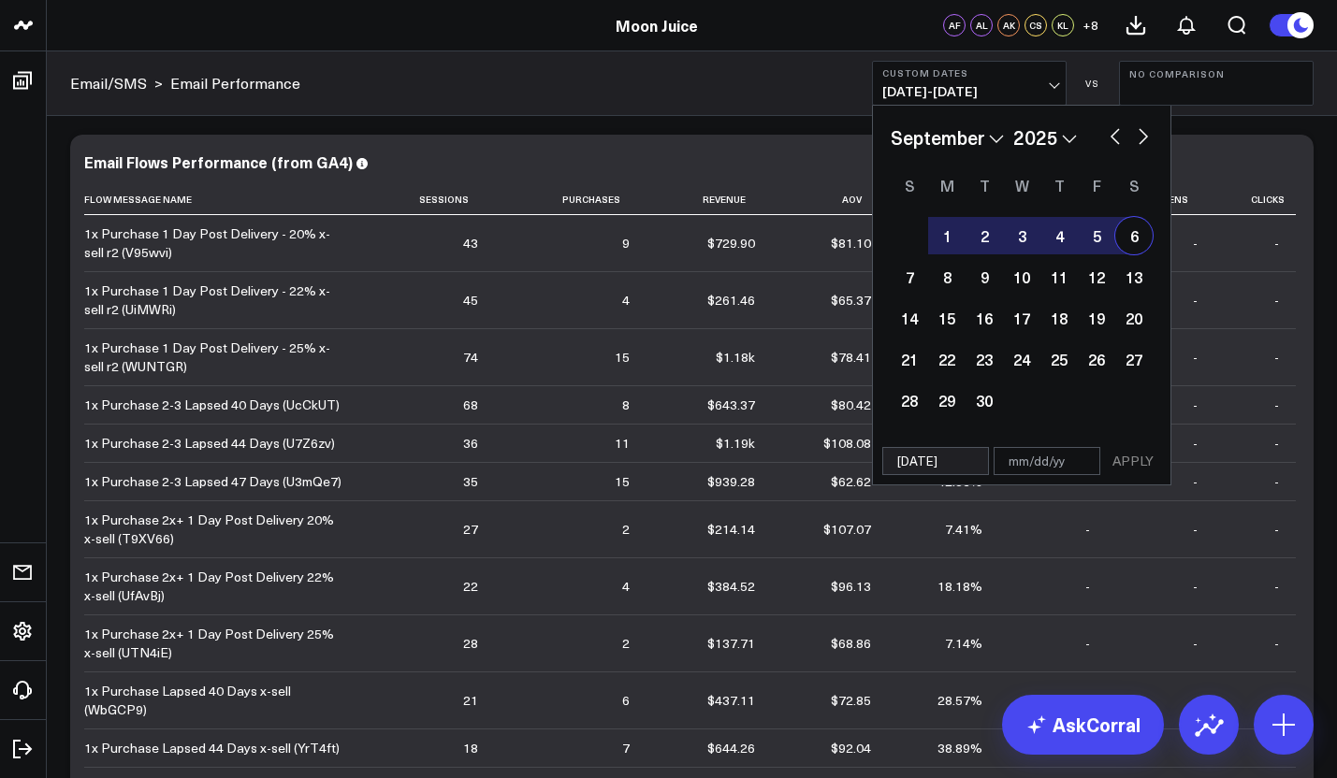
click at [1130, 239] on div "6" at bounding box center [1133, 235] width 37 height 37
type input "[DATE]"
select select "8"
select select "2025"
click at [1138, 462] on button "APPLY" at bounding box center [1133, 461] width 56 height 28
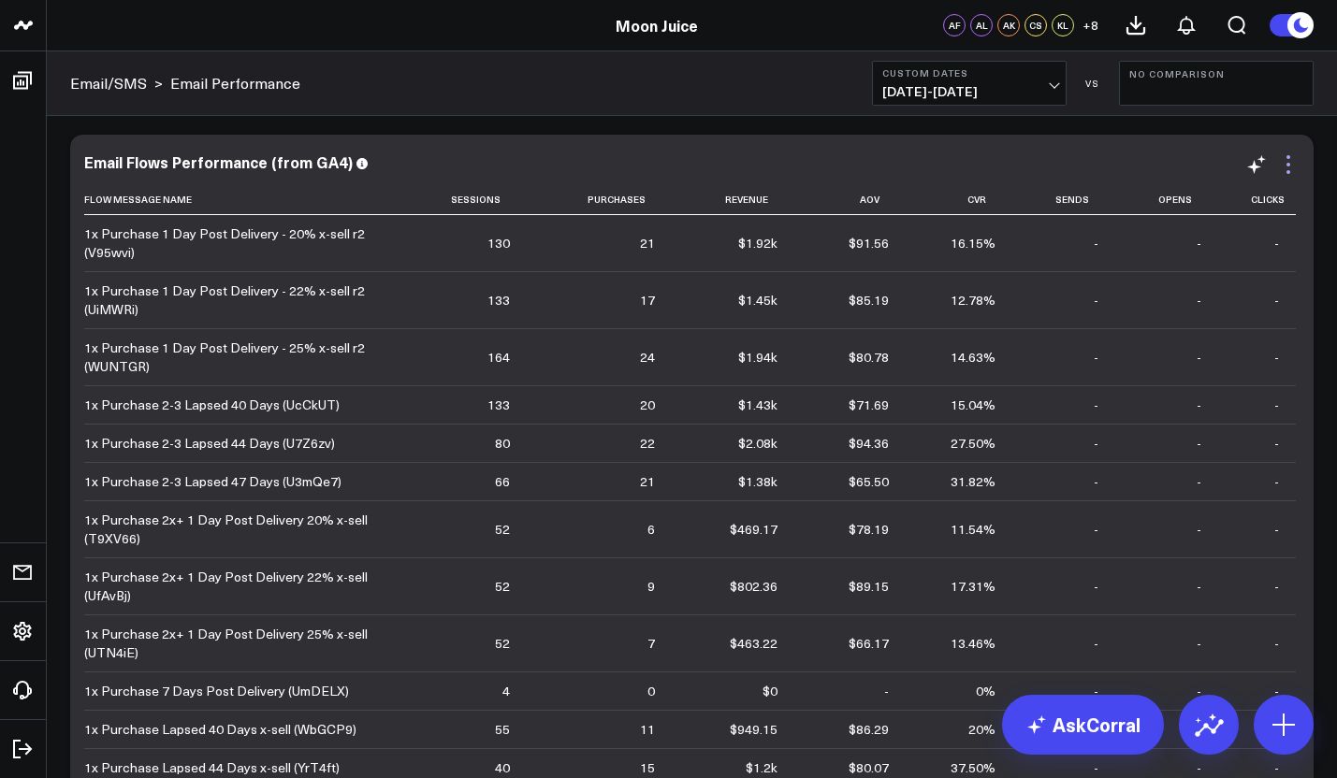
click at [1295, 164] on icon at bounding box center [1288, 164] width 22 height 22
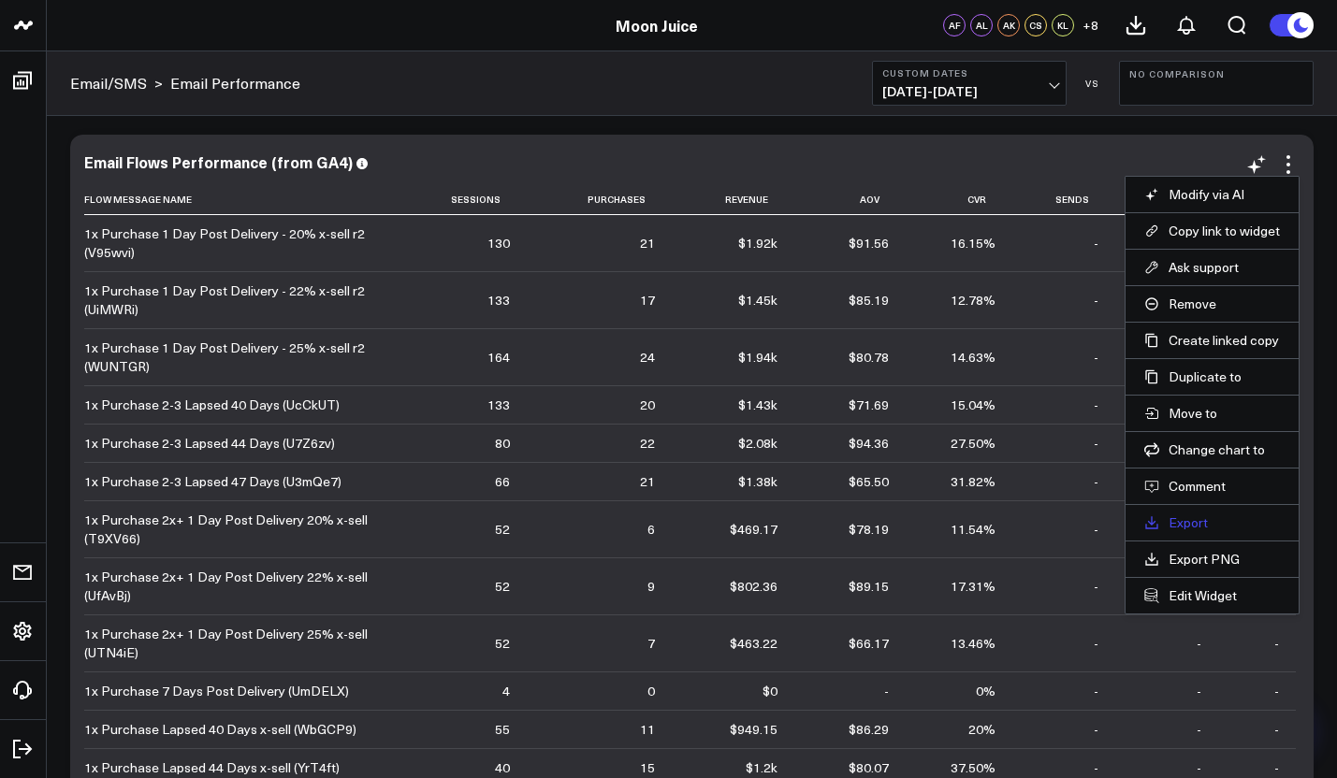
click at [1178, 517] on link "Export" at bounding box center [1212, 523] width 136 height 17
